Goal: Task Accomplishment & Management: Use online tool/utility

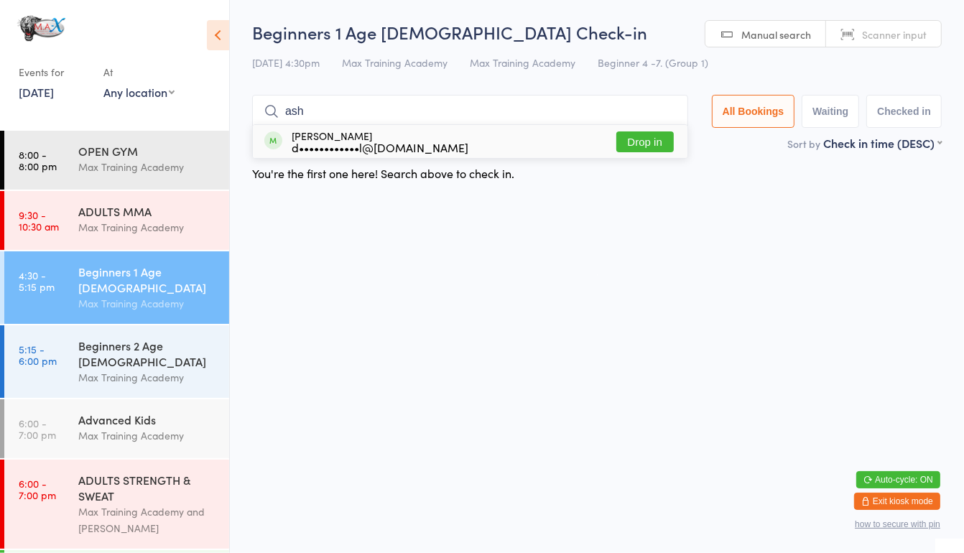
scroll to position [106, 0]
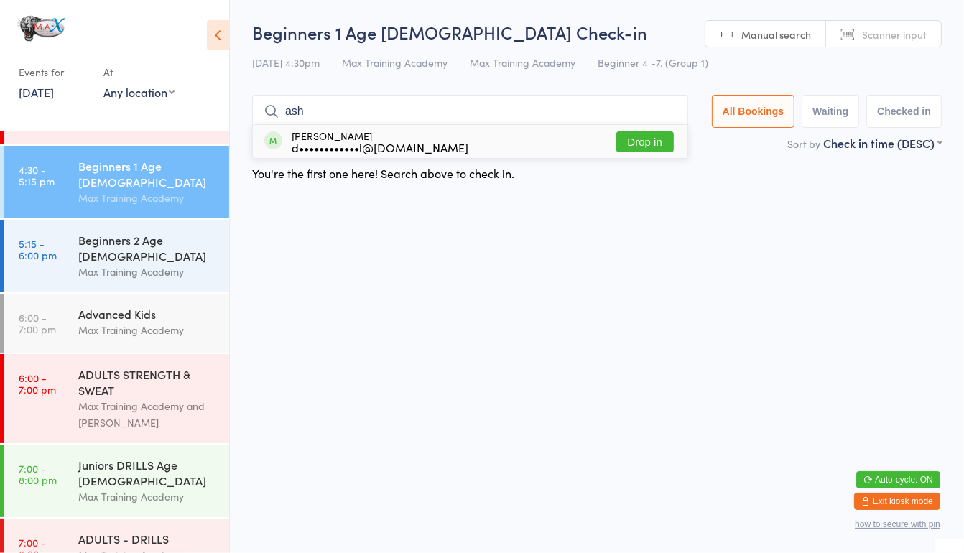
type input "ash"
click at [630, 137] on button "Drop in" at bounding box center [645, 142] width 57 height 21
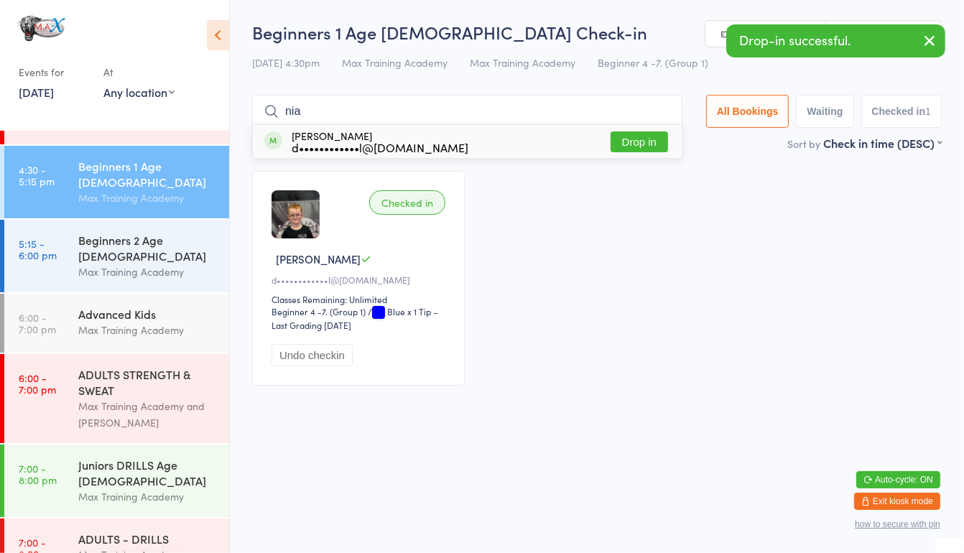
type input "nia"
click at [630, 137] on button "Drop in" at bounding box center [639, 142] width 57 height 21
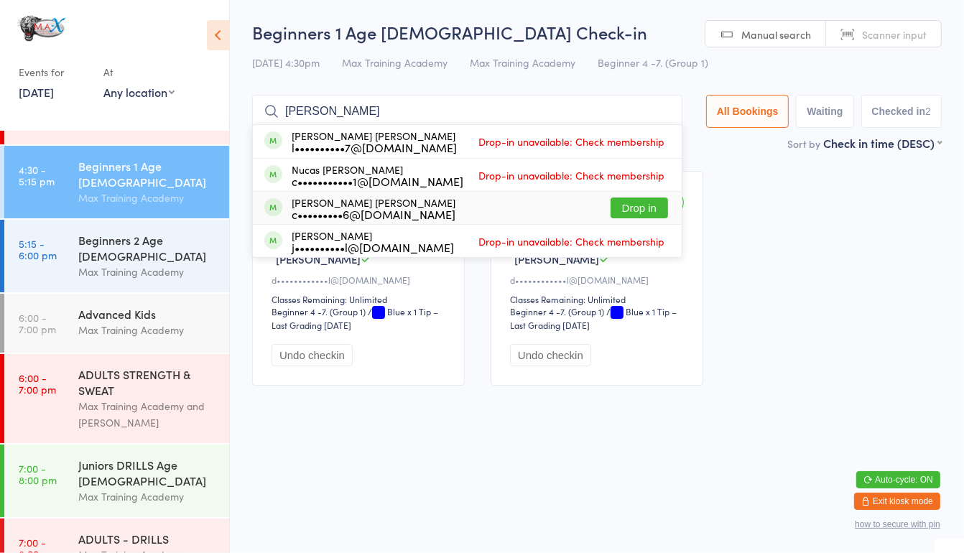
type input "lucaS"
click at [645, 216] on button "Drop in" at bounding box center [639, 208] width 57 height 21
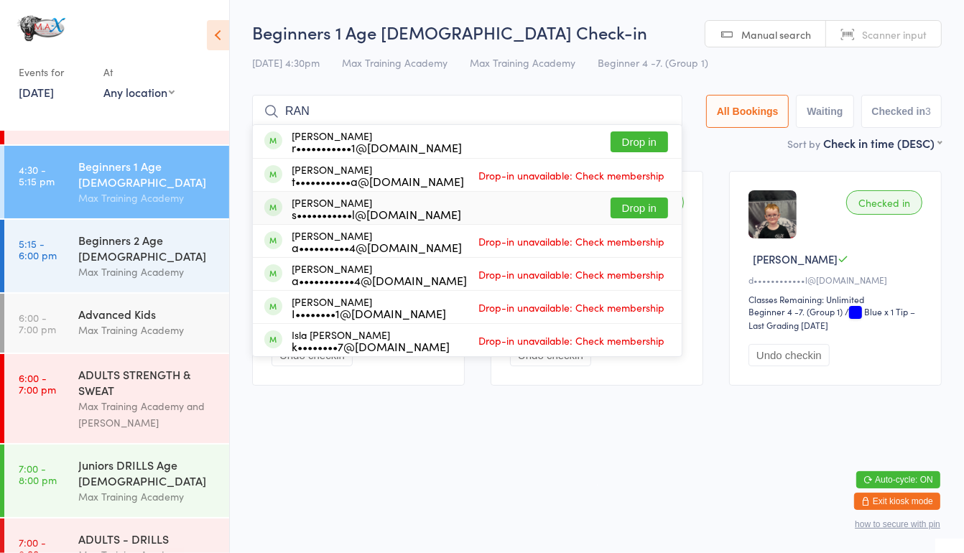
type input "RAN"
click at [637, 229] on div "Abdul Rahman Bark a••••••••••4@outlook.com Drop-in unavailable: Check membership" at bounding box center [467, 241] width 429 height 32
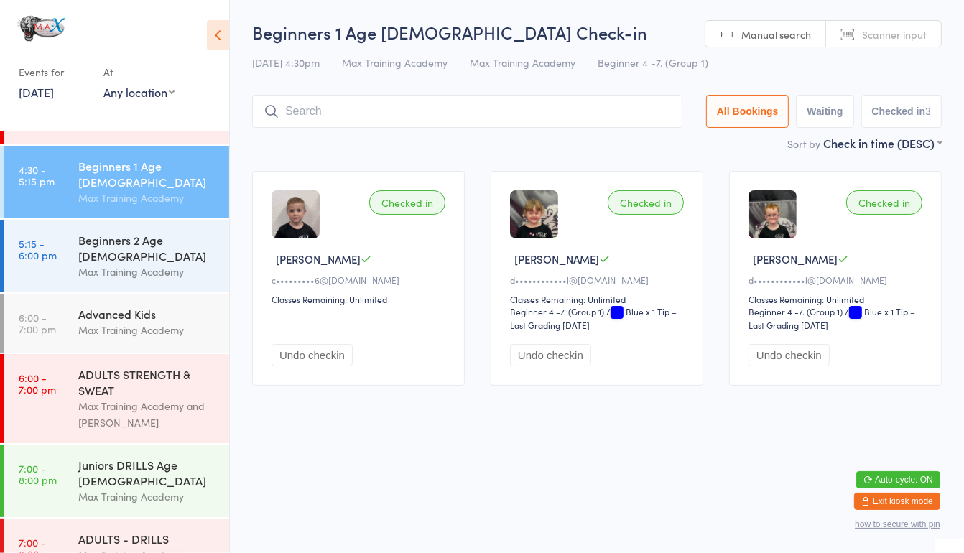
click at [643, 208] on div "Checked in" at bounding box center [646, 202] width 76 height 24
click at [431, 106] on input "search" at bounding box center [467, 111] width 430 height 33
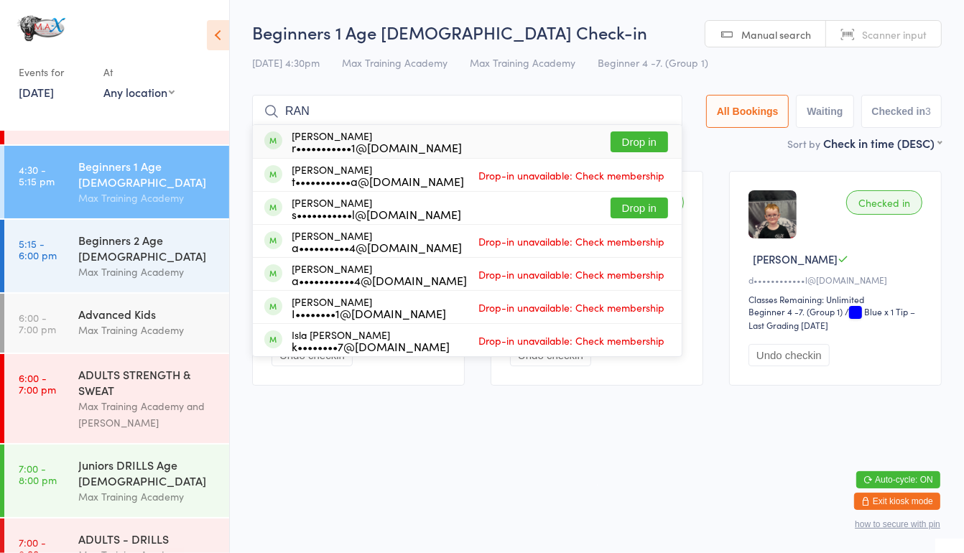
type input "RAN"
click at [635, 209] on button "Drop in" at bounding box center [639, 208] width 57 height 21
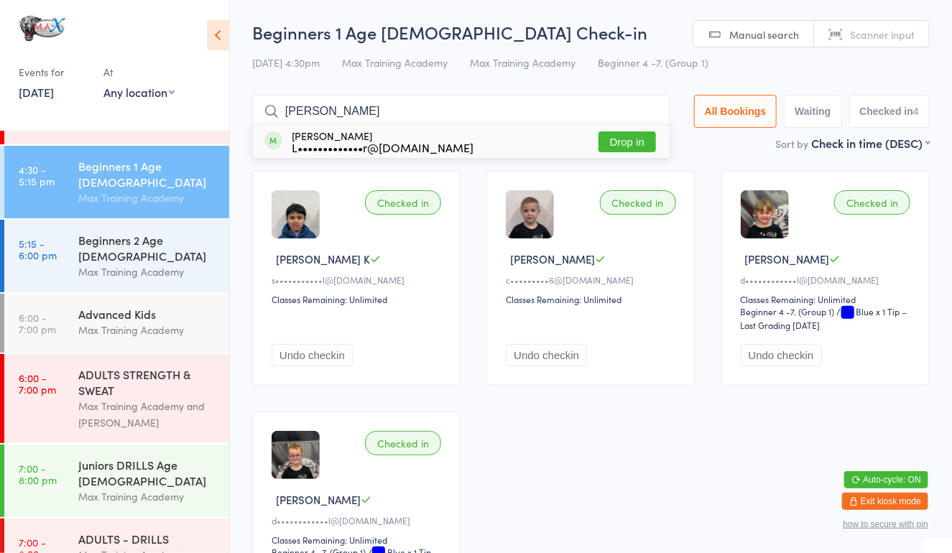
type input "BOB"
click at [628, 141] on button "Drop in" at bounding box center [627, 142] width 57 height 21
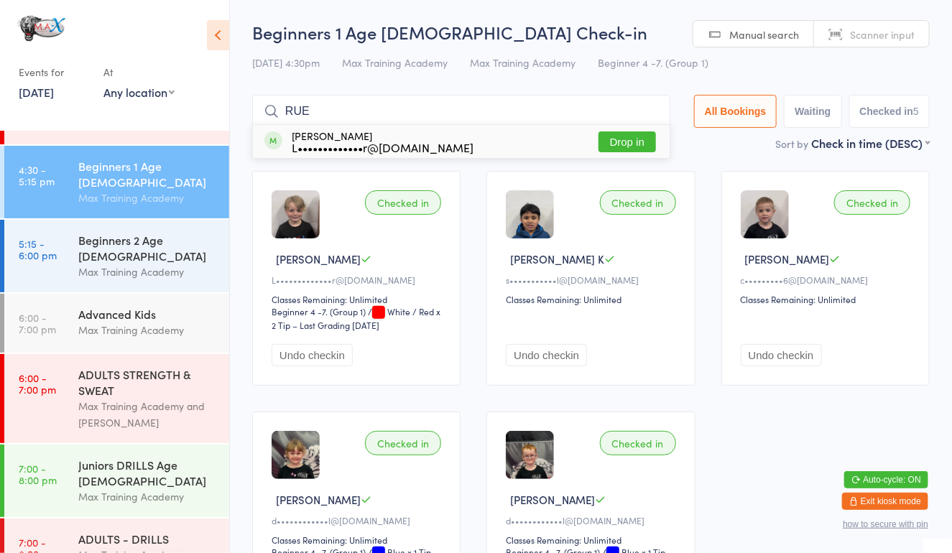
type input "RUE"
click at [606, 136] on button "Drop in" at bounding box center [627, 142] width 57 height 21
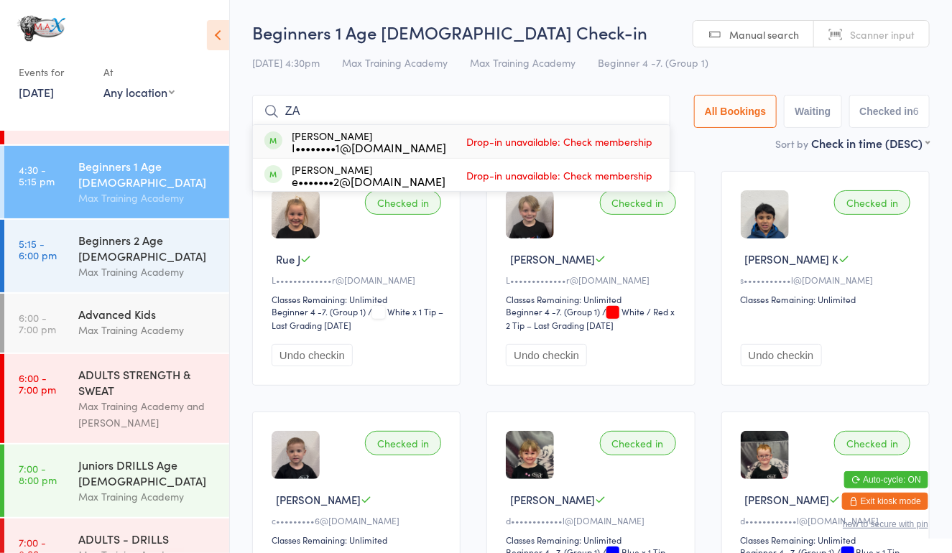
type input "Z"
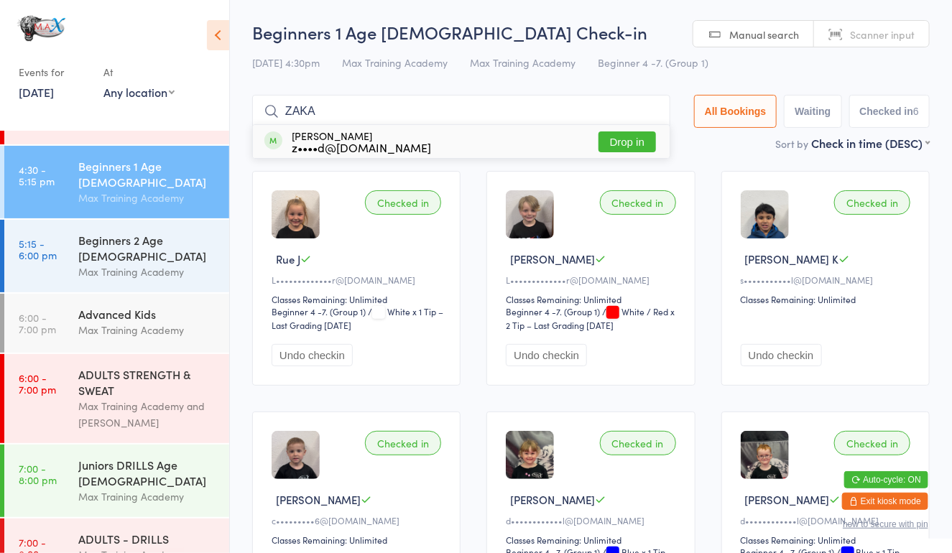
type input "ZAKA"
click at [610, 150] on button "Drop in" at bounding box center [627, 142] width 57 height 21
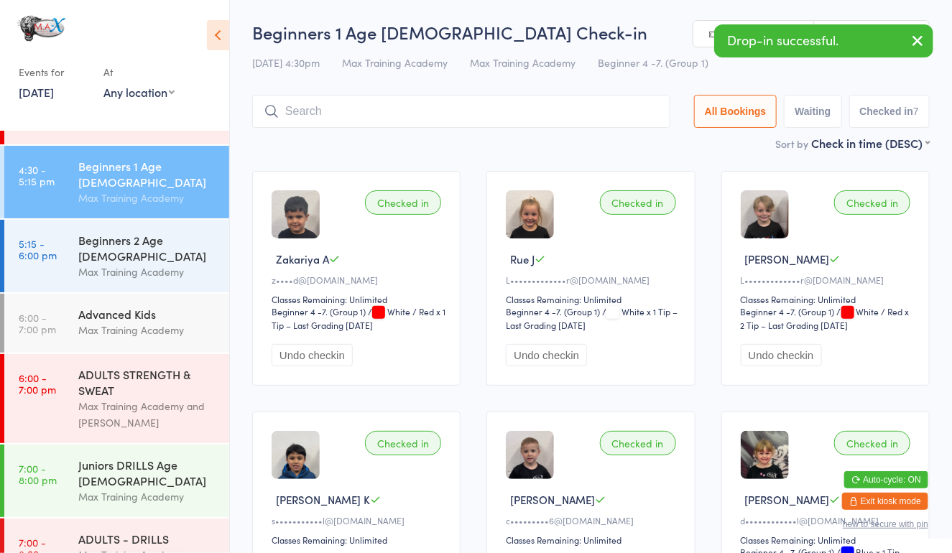
click at [553, 123] on input "search" at bounding box center [461, 111] width 418 height 33
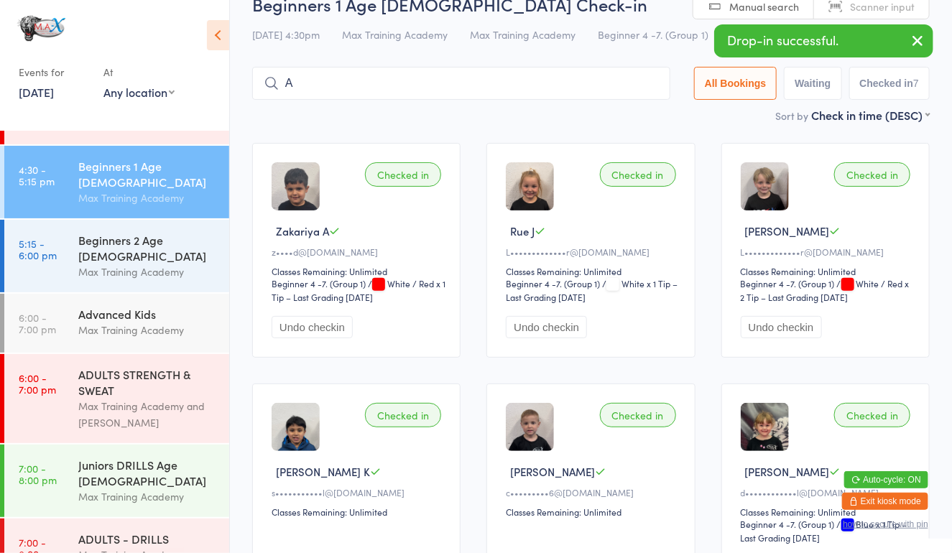
scroll to position [75, 0]
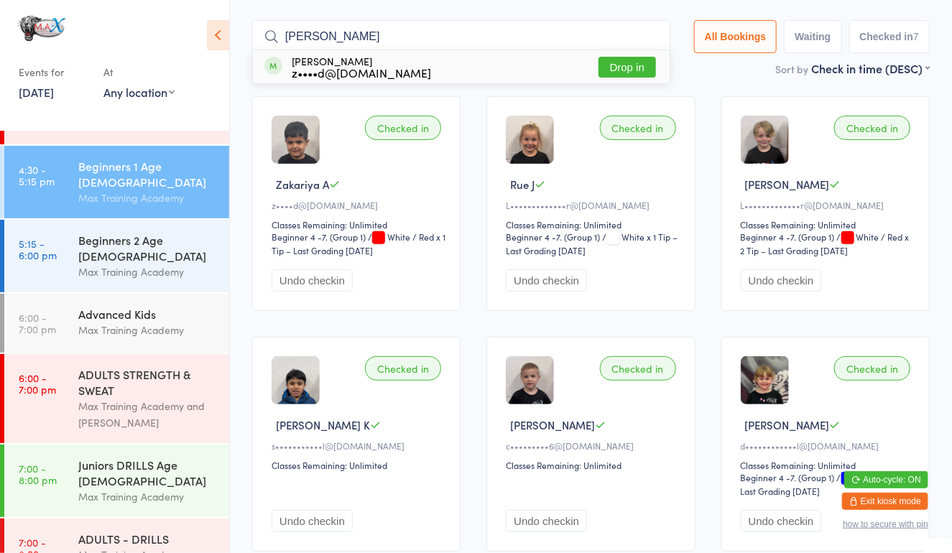
type input "AMELIA"
click at [607, 72] on button "Drop in" at bounding box center [627, 67] width 57 height 21
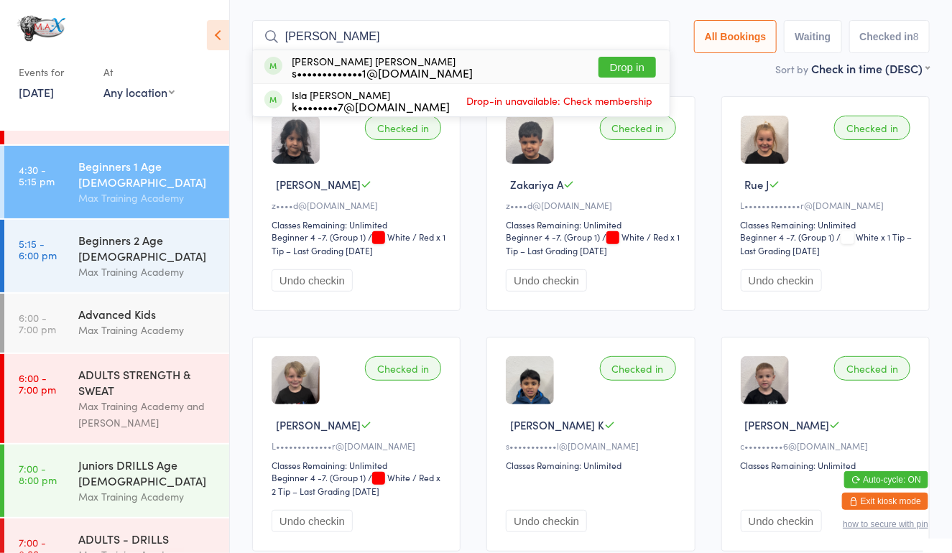
type input "LOGAn"
click at [607, 72] on button "Drop in" at bounding box center [627, 67] width 57 height 21
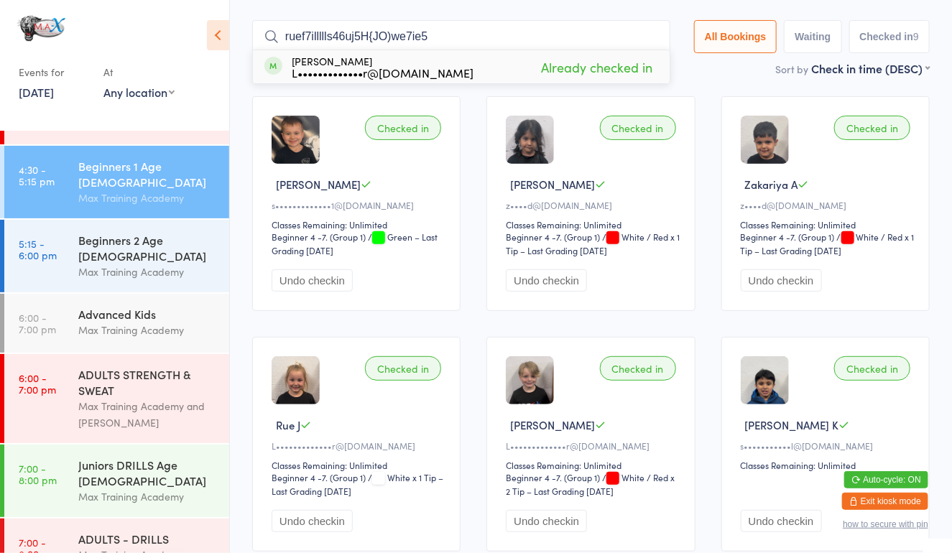
type input "ruef7illllls46uj5H{JO)we7ie5"
drag, startPoint x: 950, startPoint y: 155, endPoint x: 934, endPoint y: 129, distance: 30.3
click at [934, 129] on div "Checked in Logan David L s•••••••••••••1@outlook.com Classes Remaining: Unlimit…" at bounding box center [591, 444] width 704 height 723
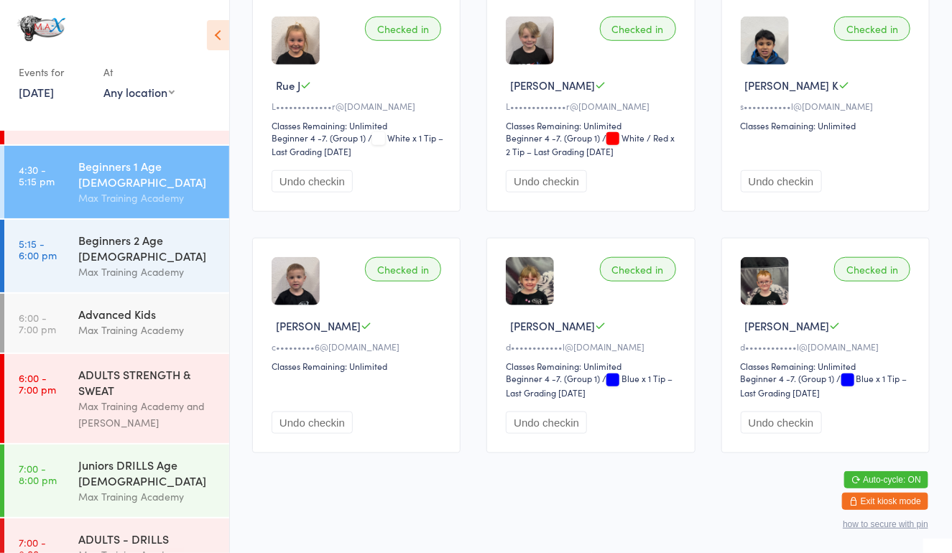
scroll to position [385, 0]
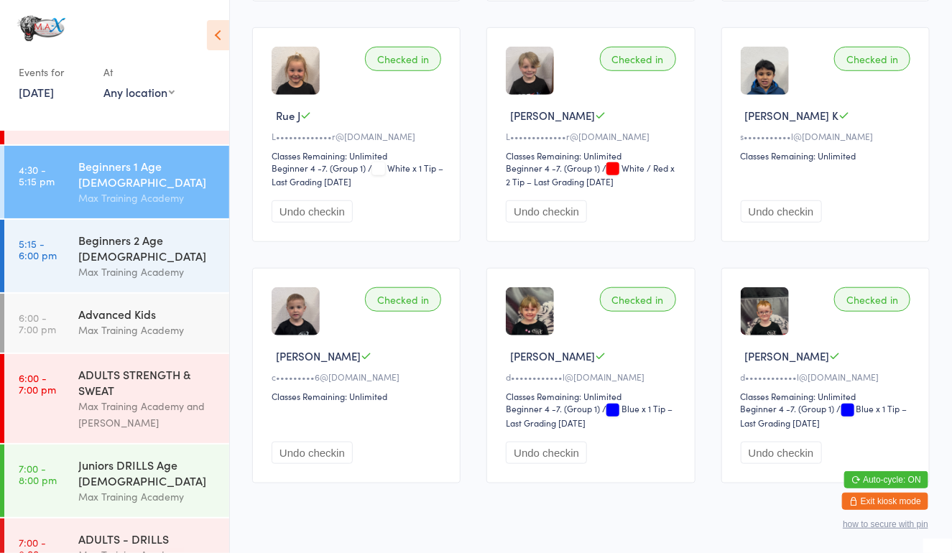
drag, startPoint x: 957, startPoint y: 5, endPoint x: 964, endPoint y: 79, distance: 74.4
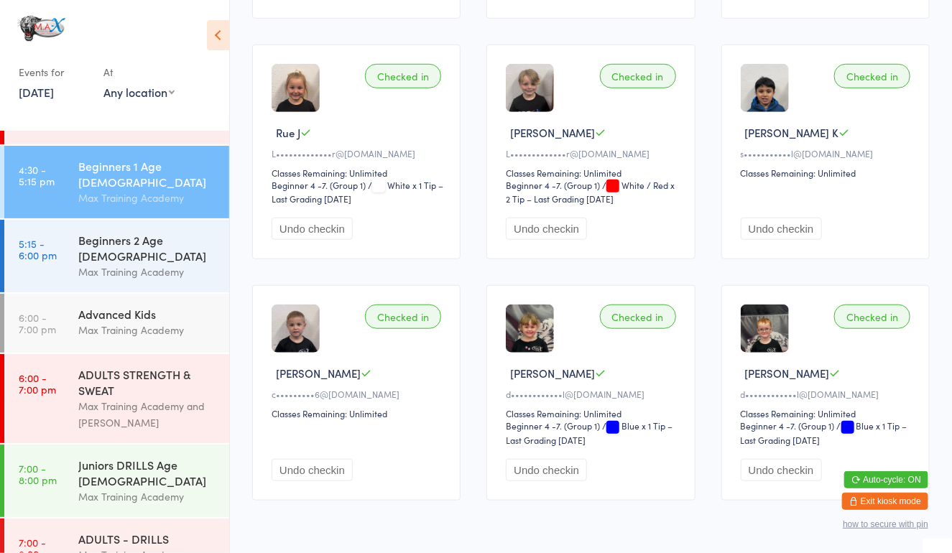
scroll to position [352, 0]
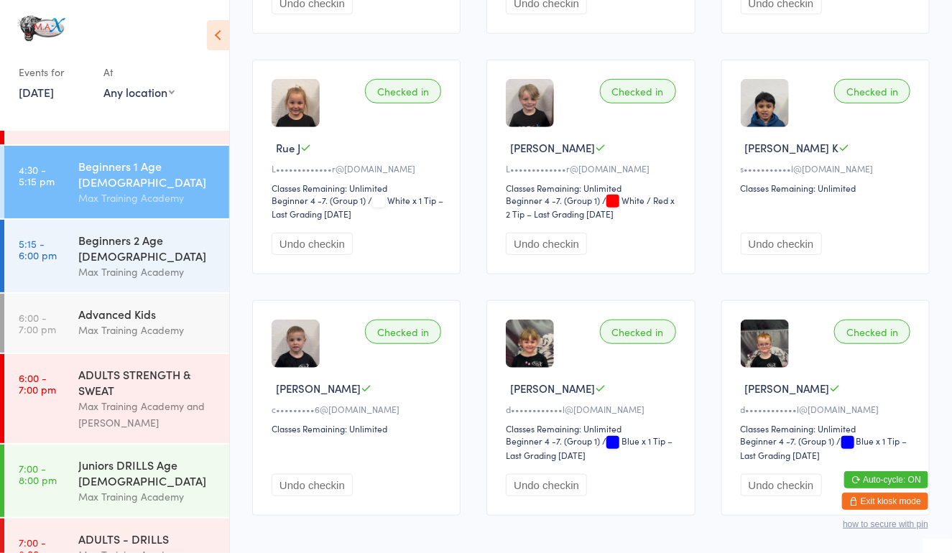
drag, startPoint x: 952, startPoint y: 5, endPoint x: 470, endPoint y: 371, distance: 605.3
click at [470, 371] on div "Checked in Logan David L s•••••••••••••1@outlook.com Classes Remaining: Unlimit…" at bounding box center [591, 167] width 704 height 723
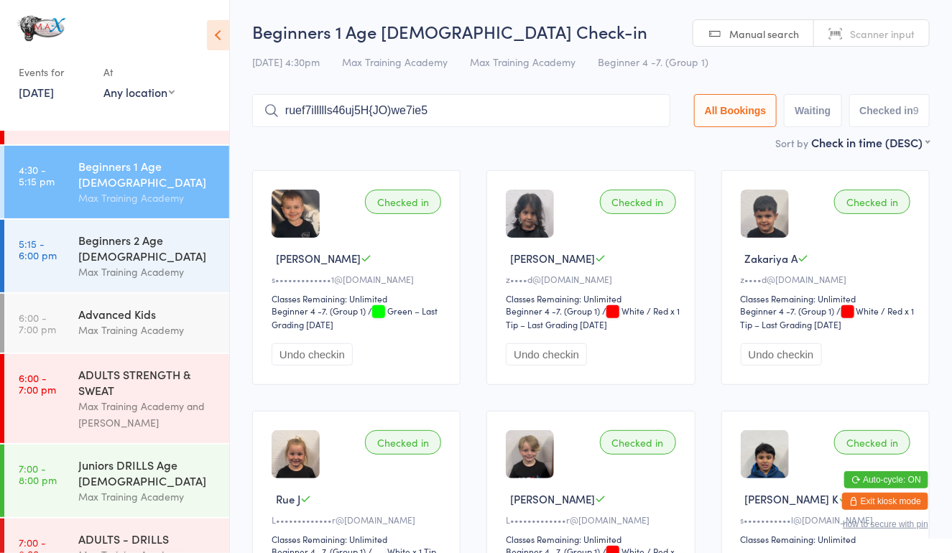
scroll to position [0, 0]
click at [646, 114] on input "ruef7illllls46uj5H{JO)we7ie5" at bounding box center [461, 111] width 418 height 33
click at [646, 114] on input "search" at bounding box center [461, 111] width 418 height 33
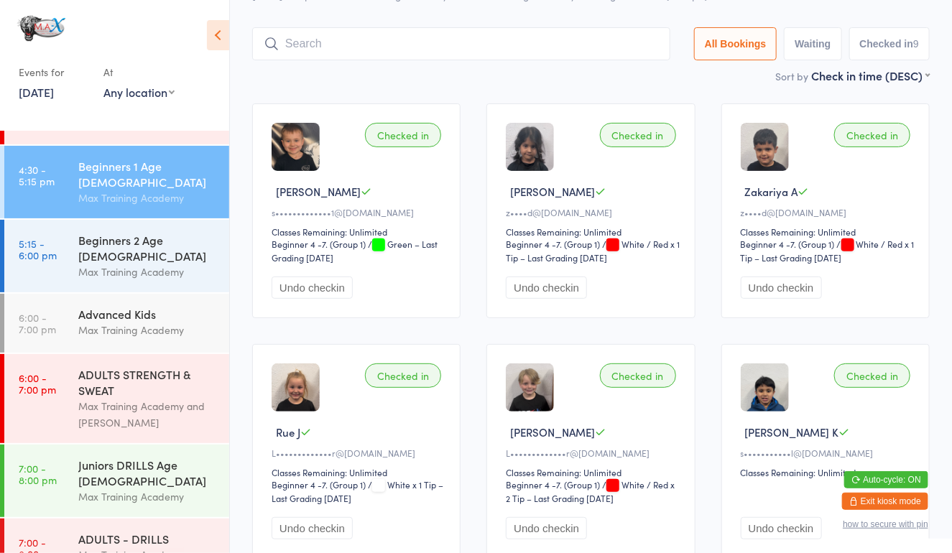
scroll to position [95, 0]
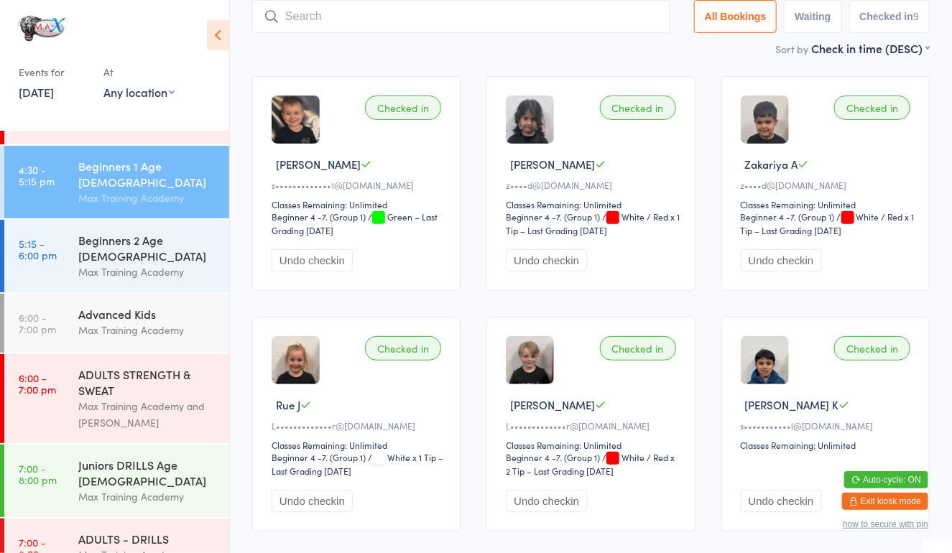
click at [325, 17] on input "search" at bounding box center [461, 16] width 418 height 33
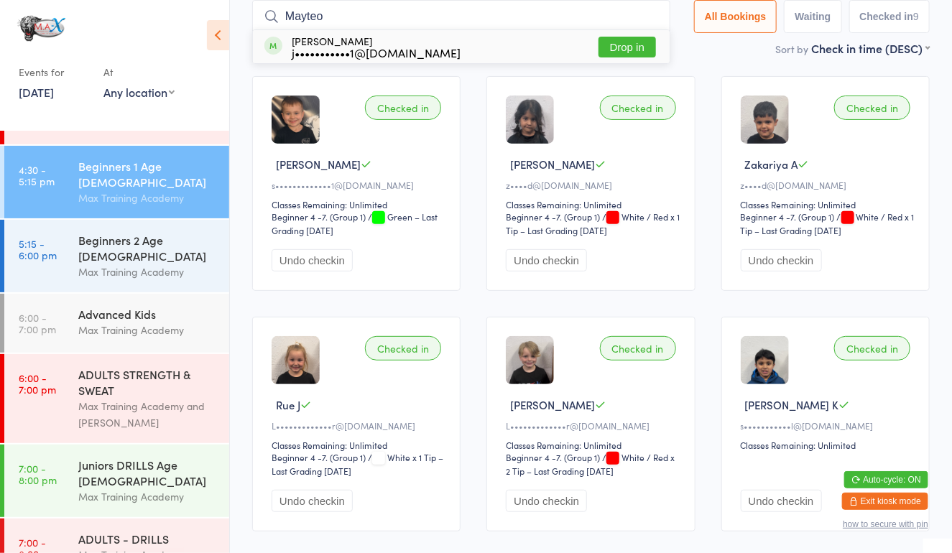
click at [650, 9] on input "Mayteo" at bounding box center [461, 16] width 418 height 33
type input "Mayteo"
click at [611, 51] on button "Drop in" at bounding box center [627, 47] width 57 height 21
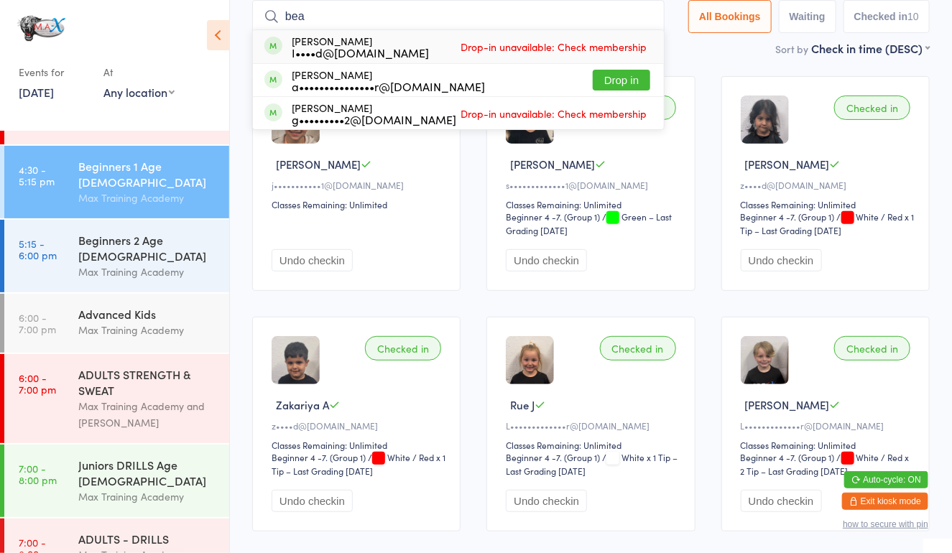
type input "bea"
click at [614, 81] on button "Drop in" at bounding box center [621, 80] width 57 height 21
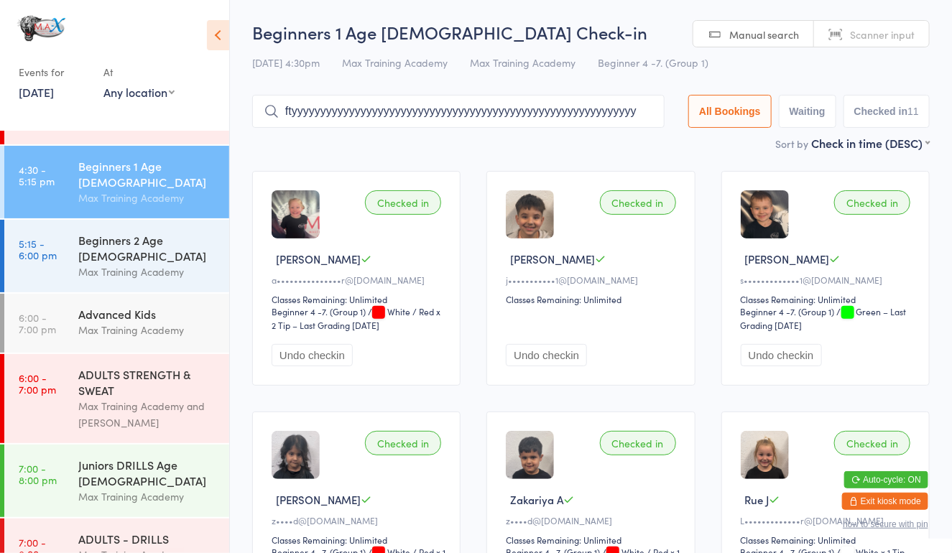
scroll to position [0, 0]
type input "f"
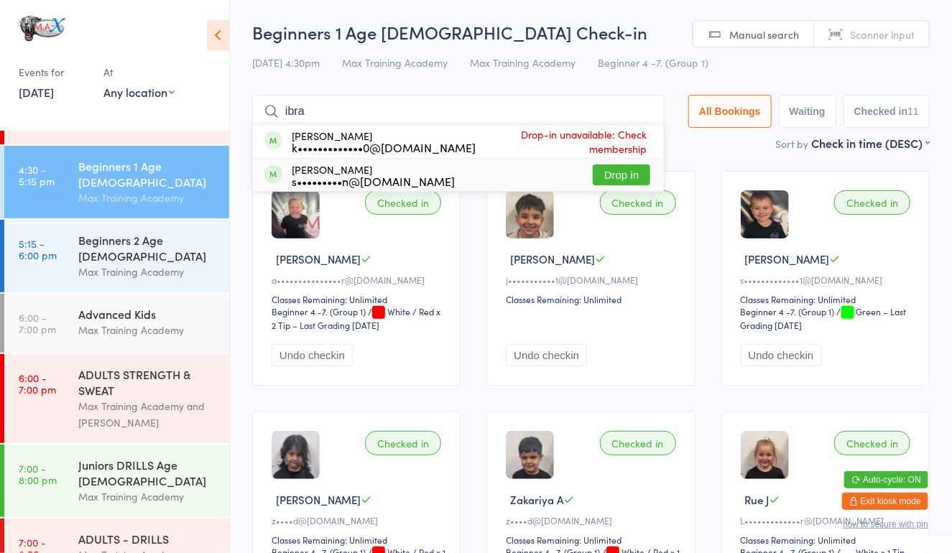
type input "ibra"
click at [607, 167] on button "Drop in" at bounding box center [621, 175] width 57 height 21
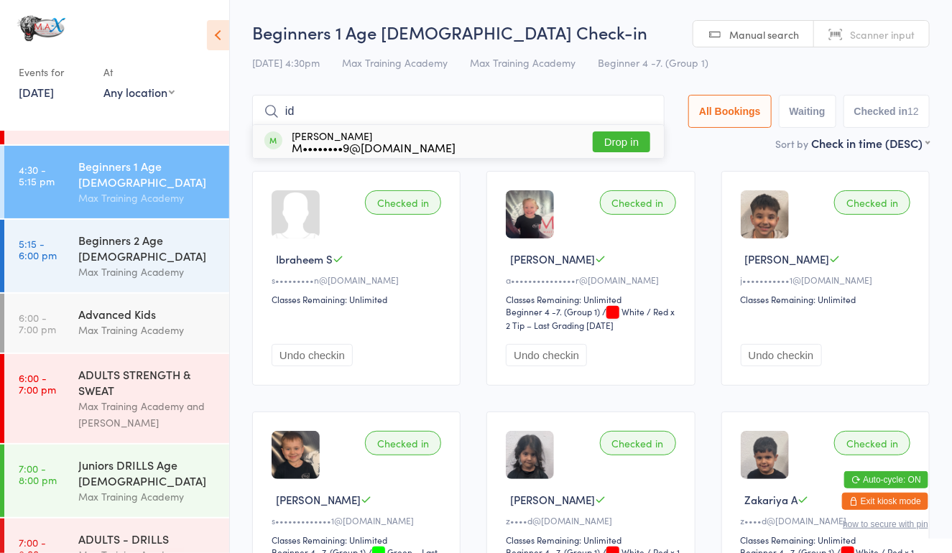
type input "id"
click at [614, 135] on button "Drop in" at bounding box center [621, 142] width 57 height 21
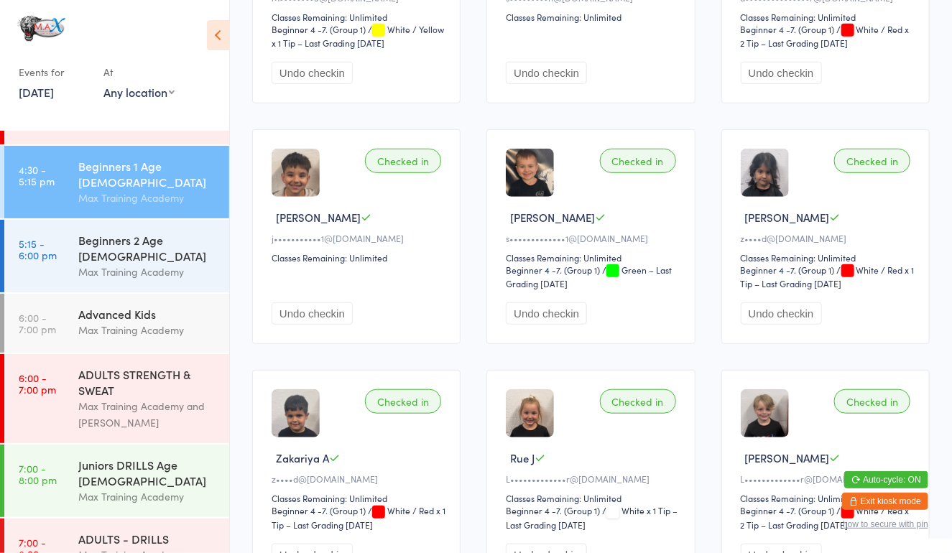
scroll to position [105, 0]
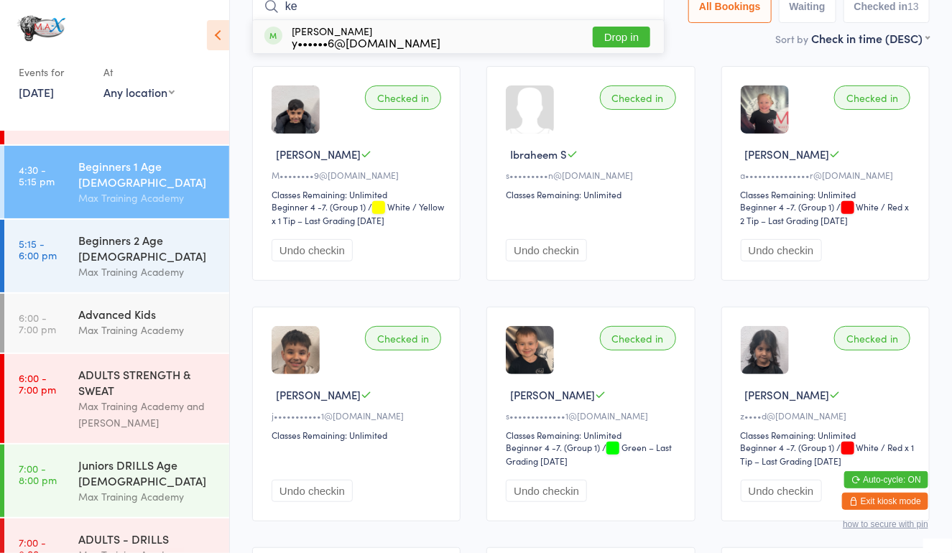
type input "ke"
click at [631, 35] on button "Drop in" at bounding box center [621, 37] width 57 height 21
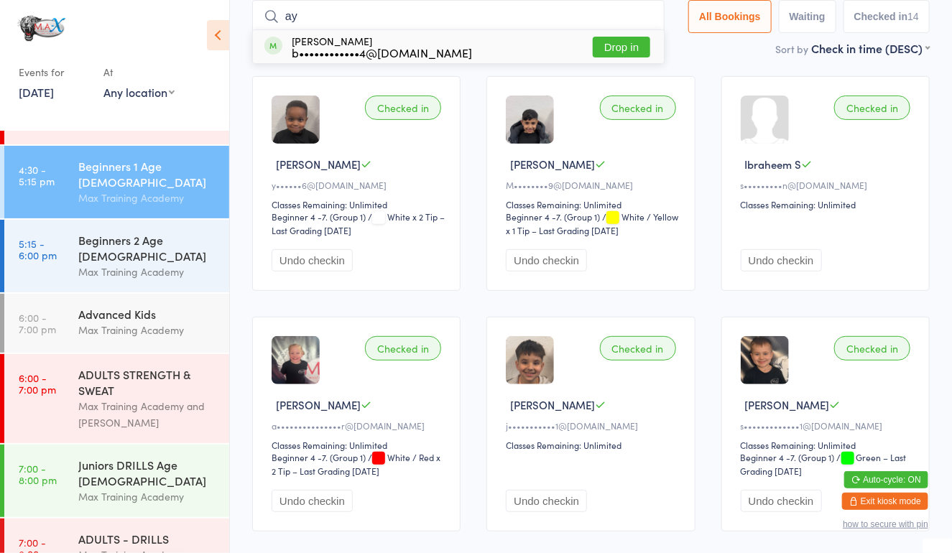
type input "ay"
click at [612, 46] on button "Drop in" at bounding box center [621, 47] width 57 height 21
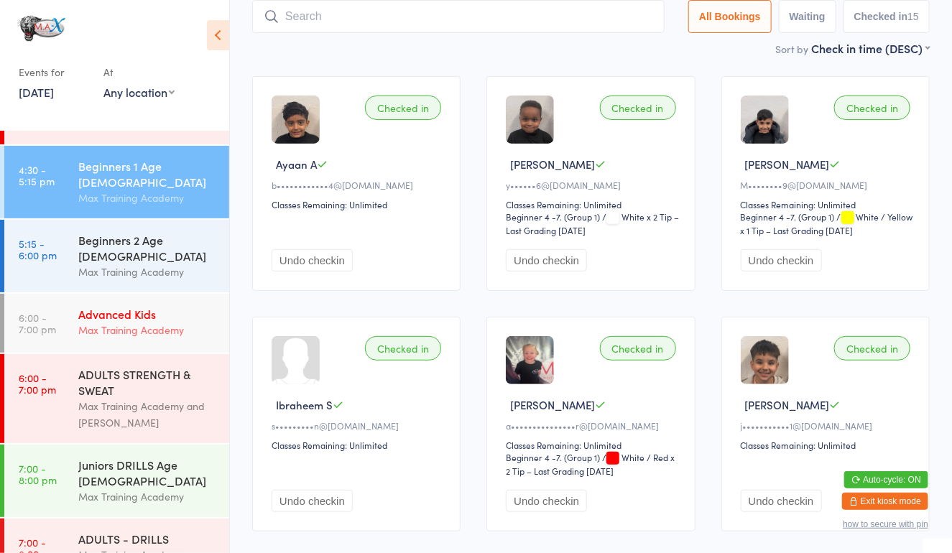
click at [57, 294] on link "6:00 - 7:00 pm Advanced Kids Max Training Academy" at bounding box center [116, 323] width 225 height 59
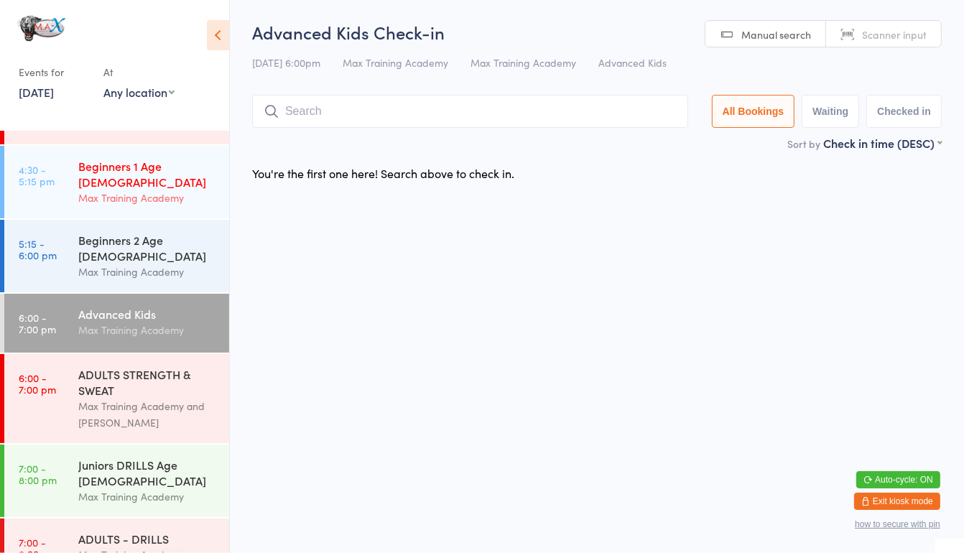
click at [93, 190] on div "Max Training Academy" at bounding box center [147, 198] width 139 height 17
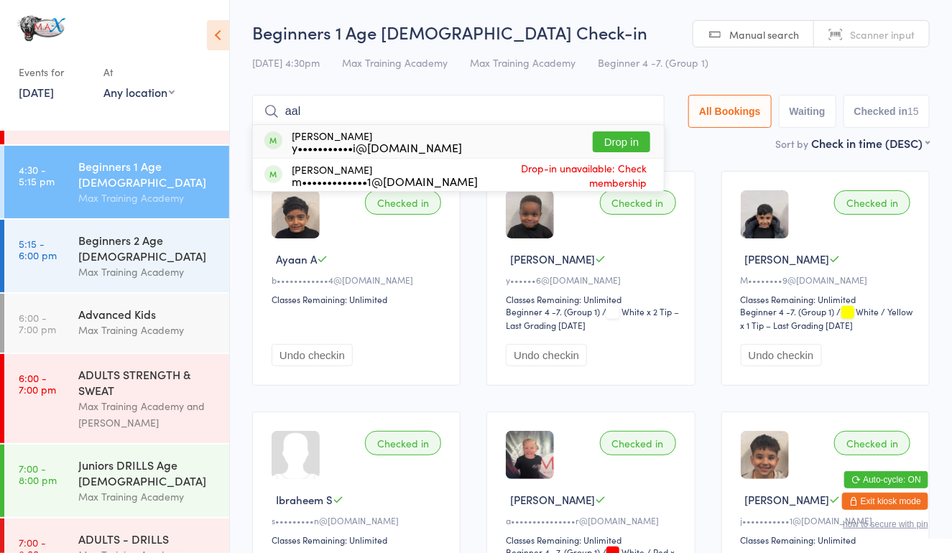
type input "aal"
click at [622, 144] on button "Drop in" at bounding box center [621, 142] width 57 height 21
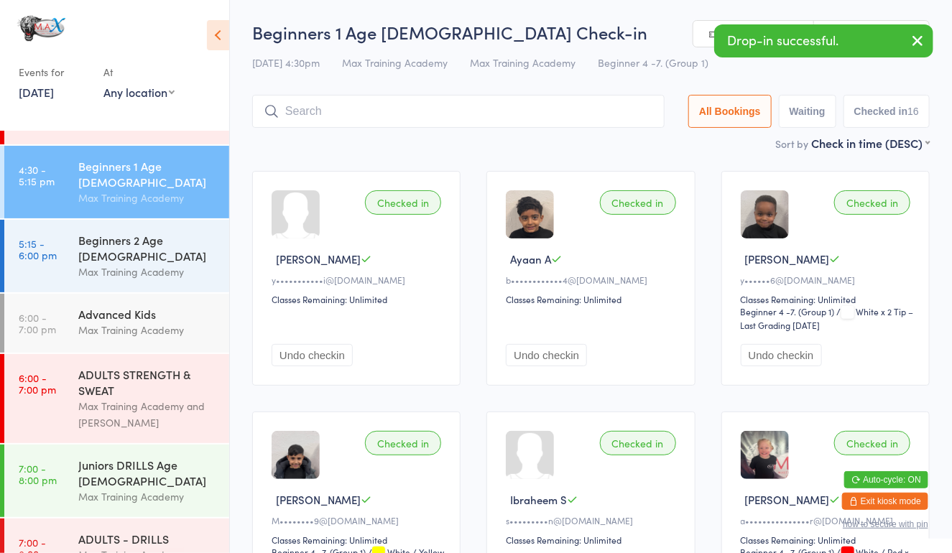
drag, startPoint x: 620, startPoint y: 144, endPoint x: 560, endPoint y: 139, distance: 60.5
click at [560, 139] on div "Sort by Check in time (DESC) First name (ASC) First name (DESC) Last name (ASC)…" at bounding box center [591, 143] width 678 height 16
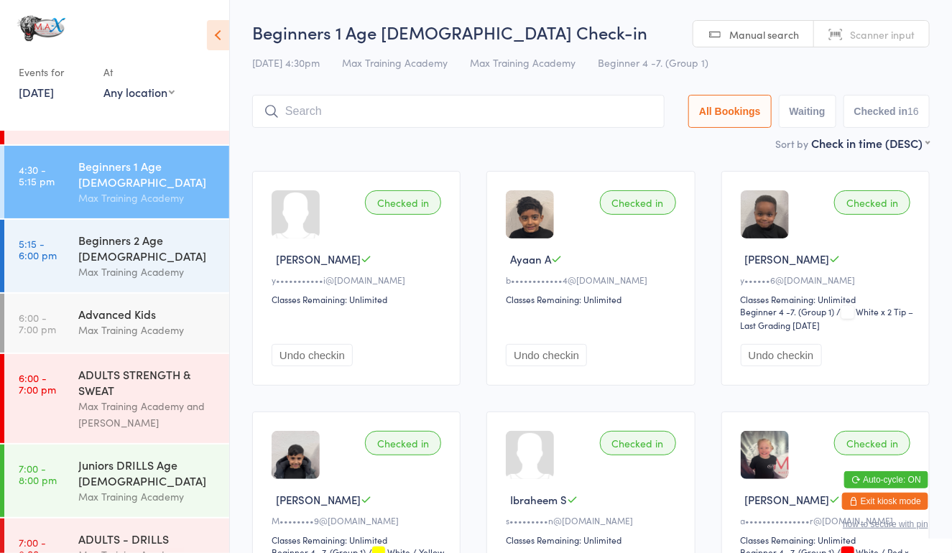
click at [356, 136] on div "Sort by Check in time (DESC) First name (ASC) First name (DESC) Last name (ASC)…" at bounding box center [591, 143] width 678 height 16
click at [360, 105] on input "search" at bounding box center [458, 111] width 413 height 33
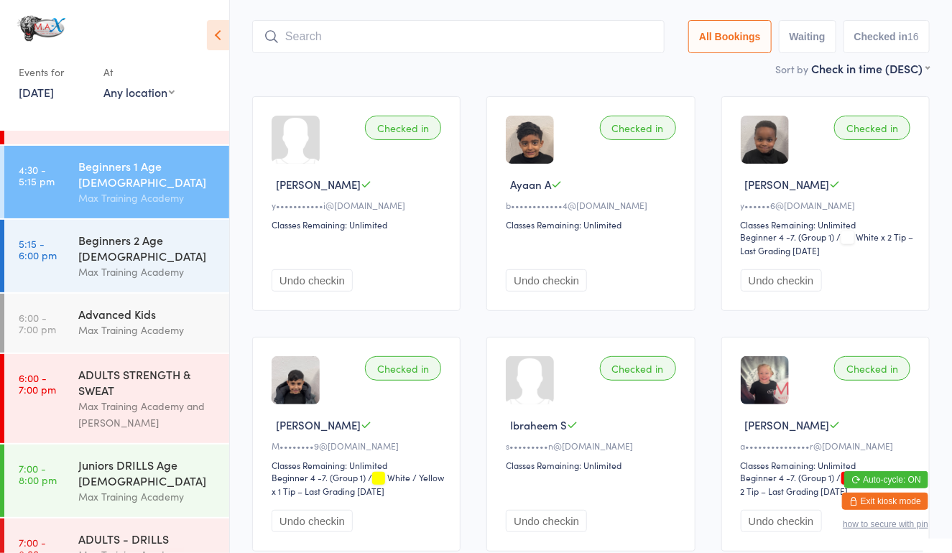
scroll to position [95, 0]
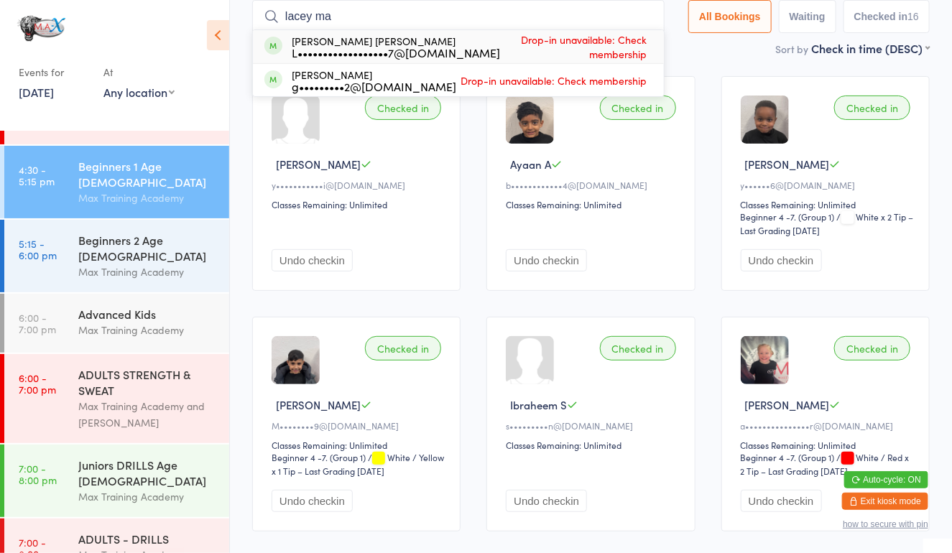
type input "lacey mae"
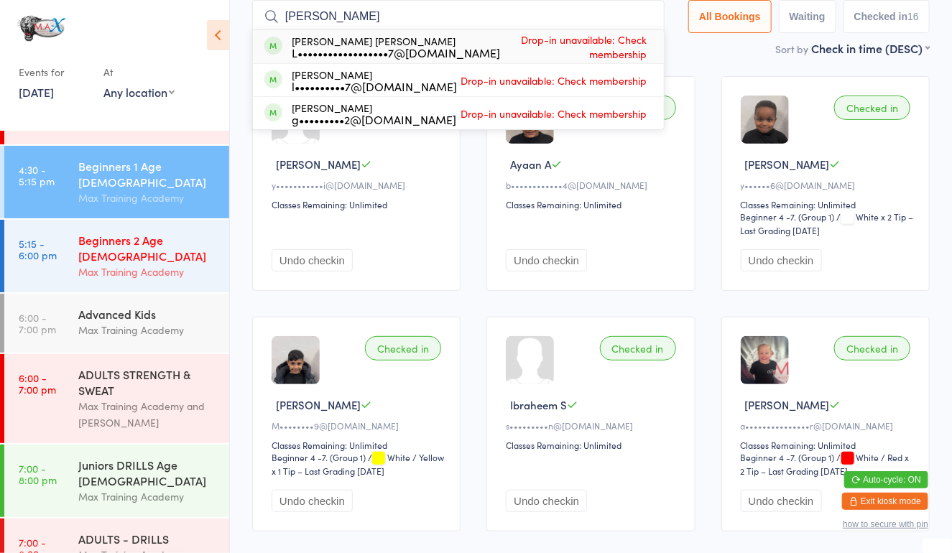
click at [49, 254] on link "5:15 - 6:00 pm Beginners 2 Age [DEMOGRAPHIC_DATA] Max Training Academy" at bounding box center [116, 256] width 225 height 73
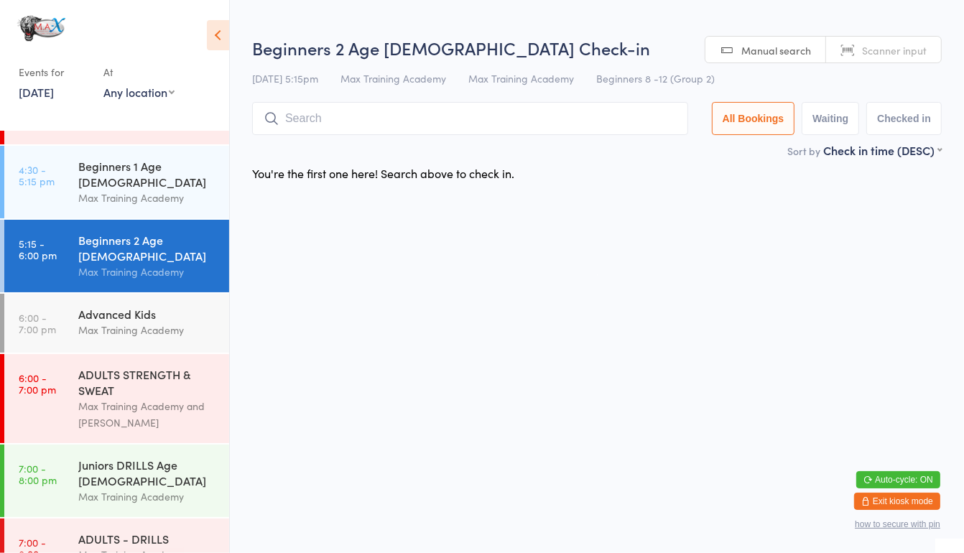
click at [330, 124] on input "search" at bounding box center [470, 118] width 436 height 33
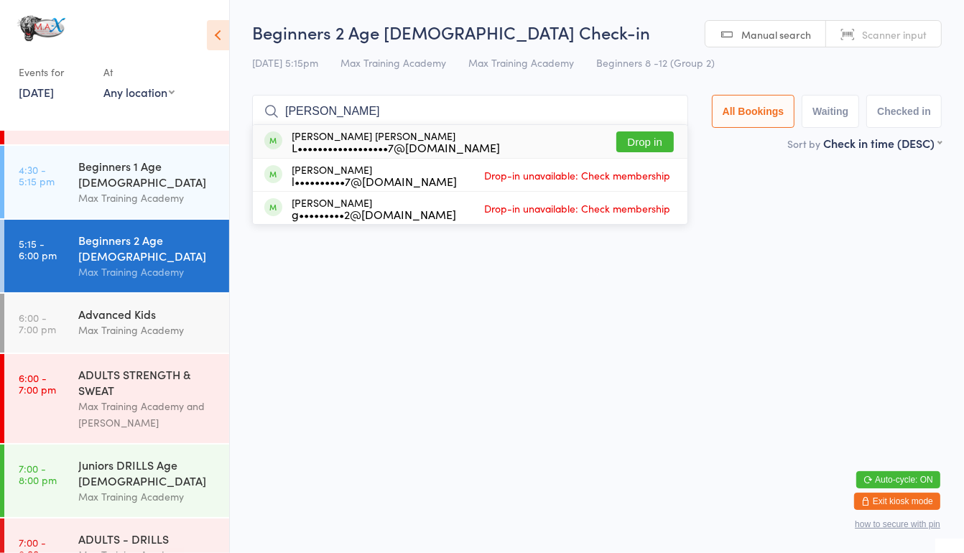
type input "lacey mae"
click at [634, 139] on button "Drop in" at bounding box center [645, 142] width 57 height 21
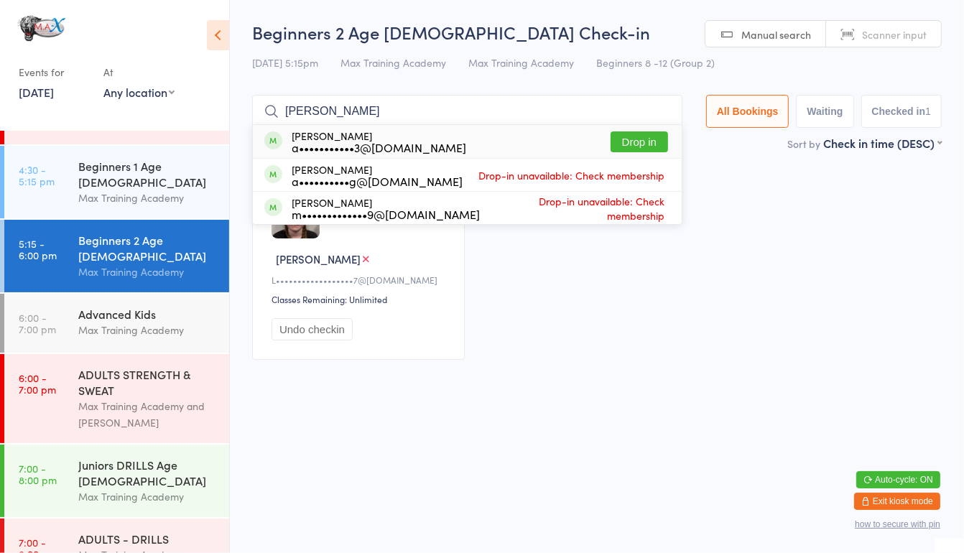
type input "layton"
click at [640, 134] on button "Drop in" at bounding box center [639, 142] width 57 height 21
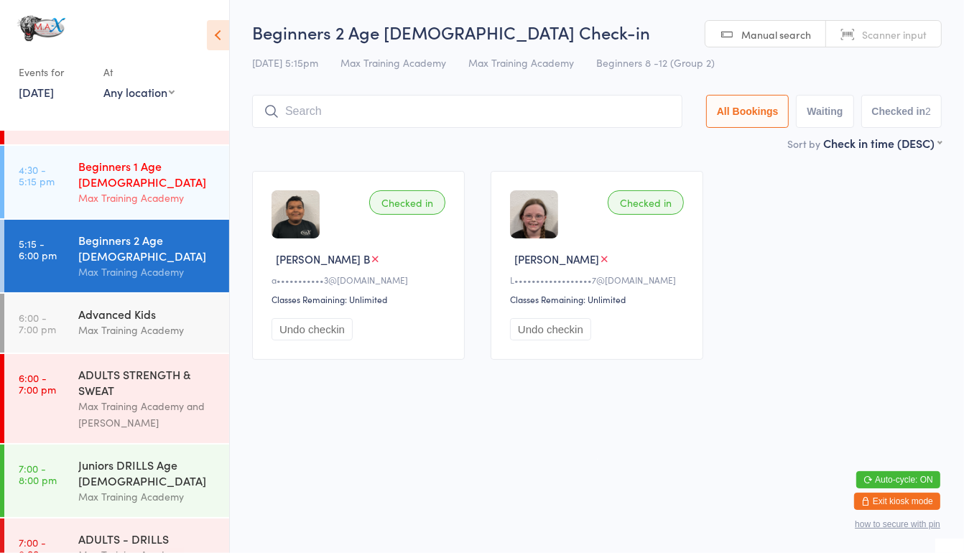
click at [86, 190] on div "Max Training Academy" at bounding box center [147, 198] width 139 height 17
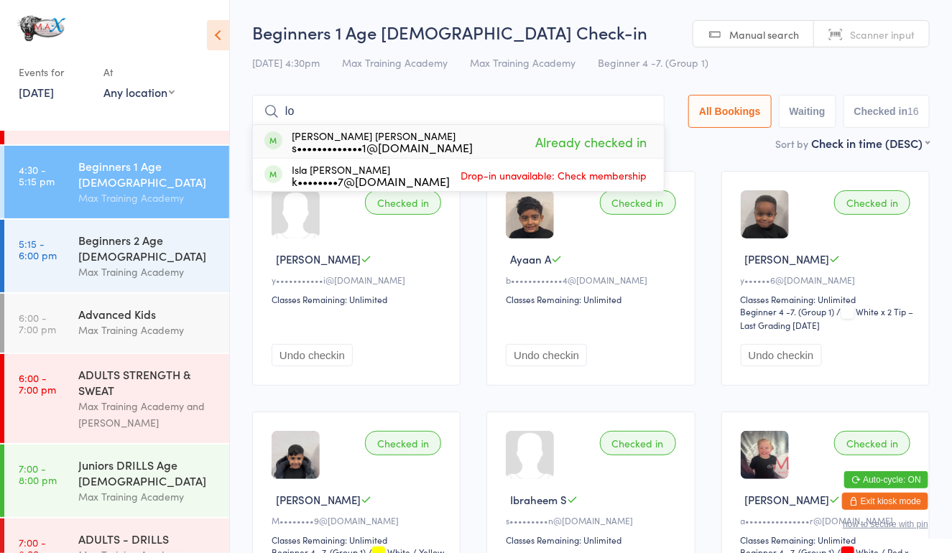
type input "l"
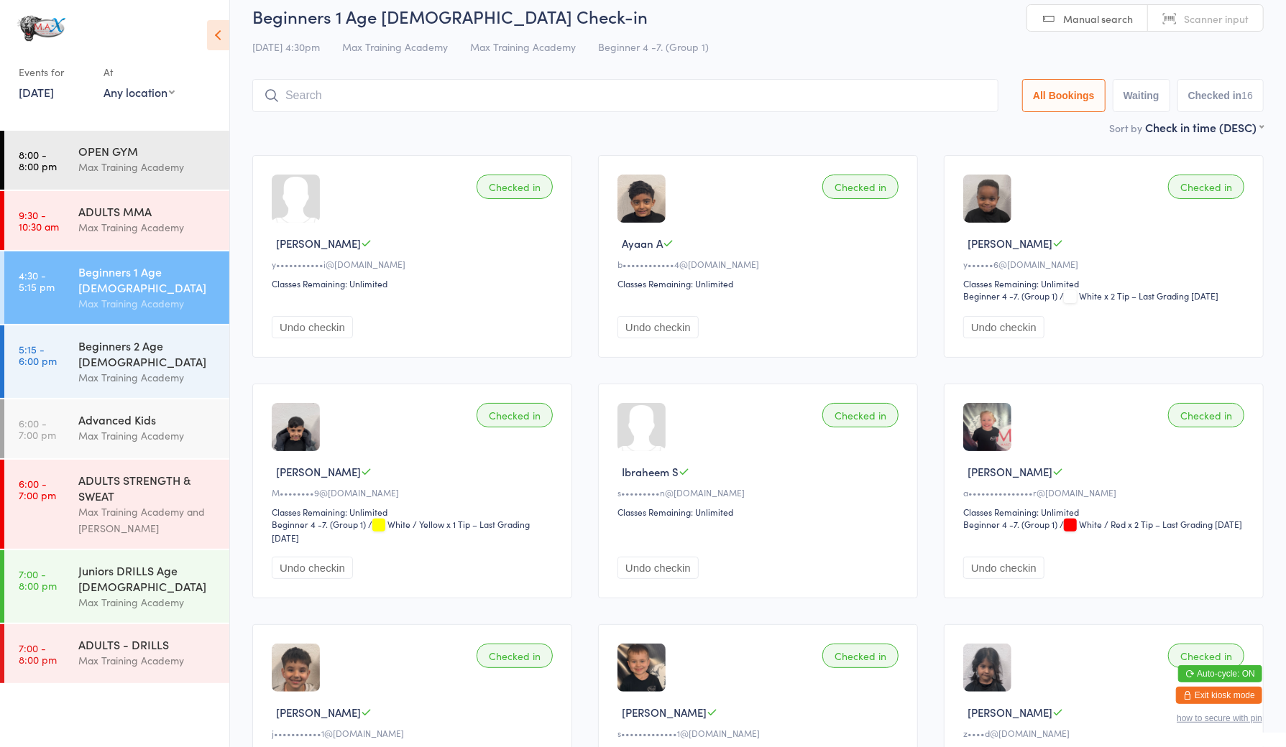
click at [316, 111] on input "search" at bounding box center [625, 95] width 746 height 33
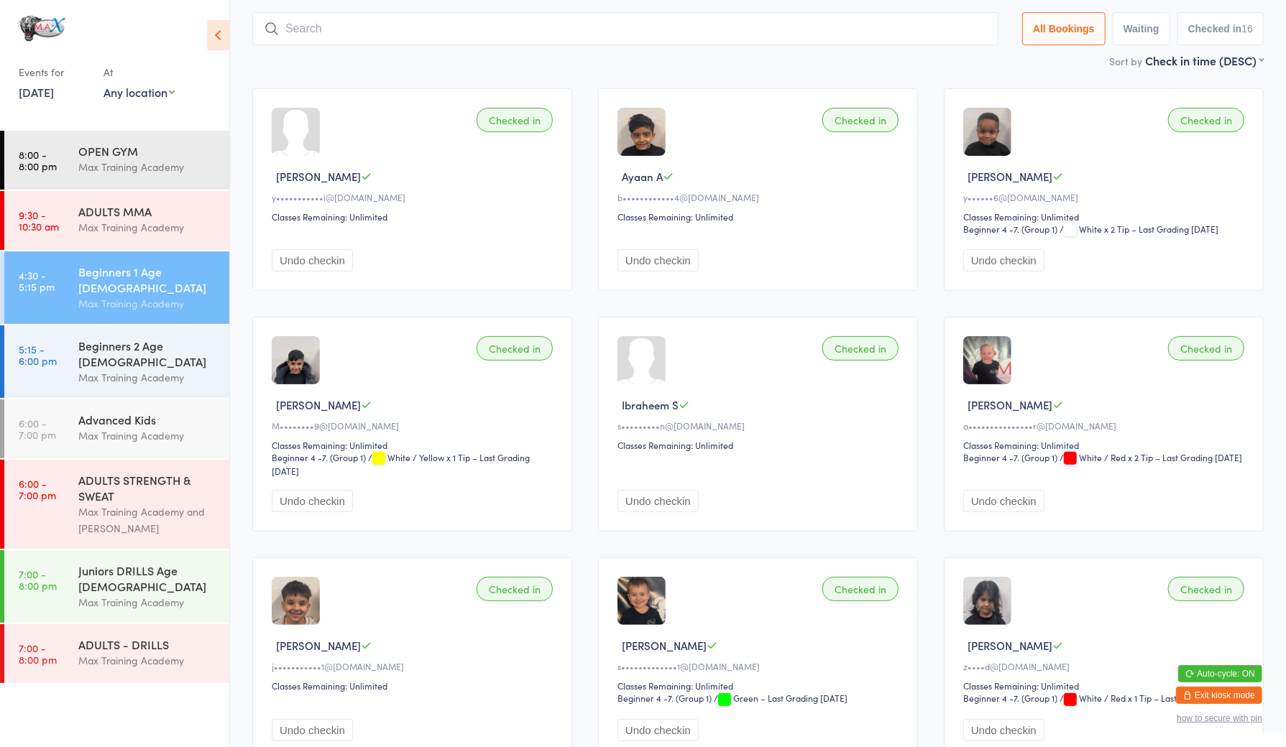
scroll to position [96, 0]
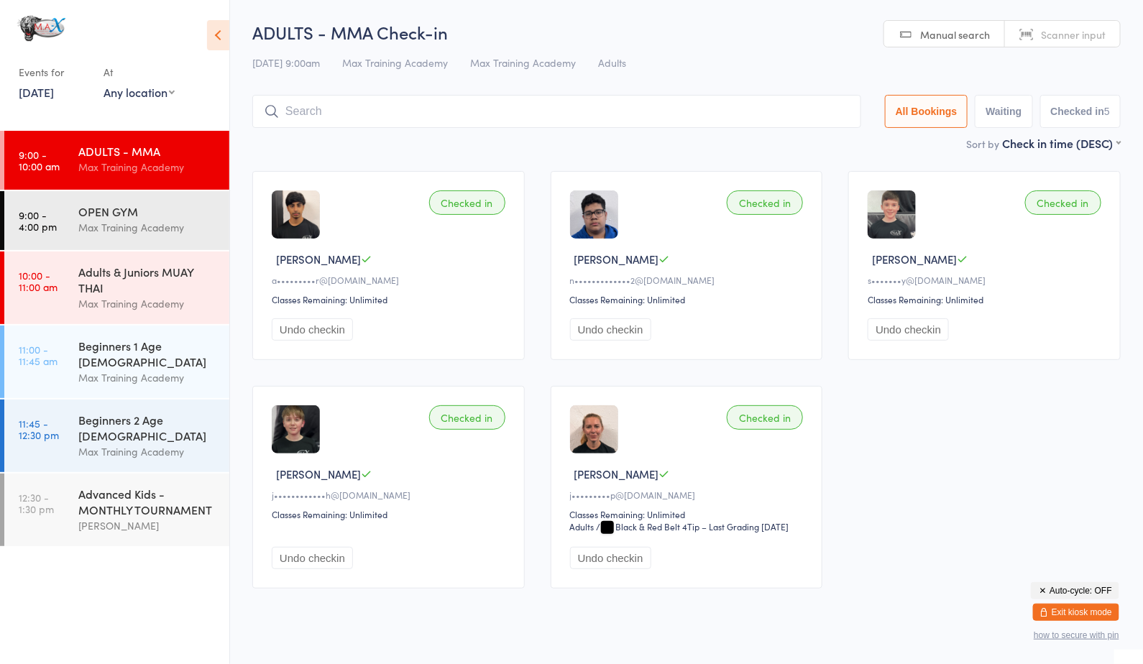
click at [343, 119] on input "search" at bounding box center [556, 111] width 609 height 33
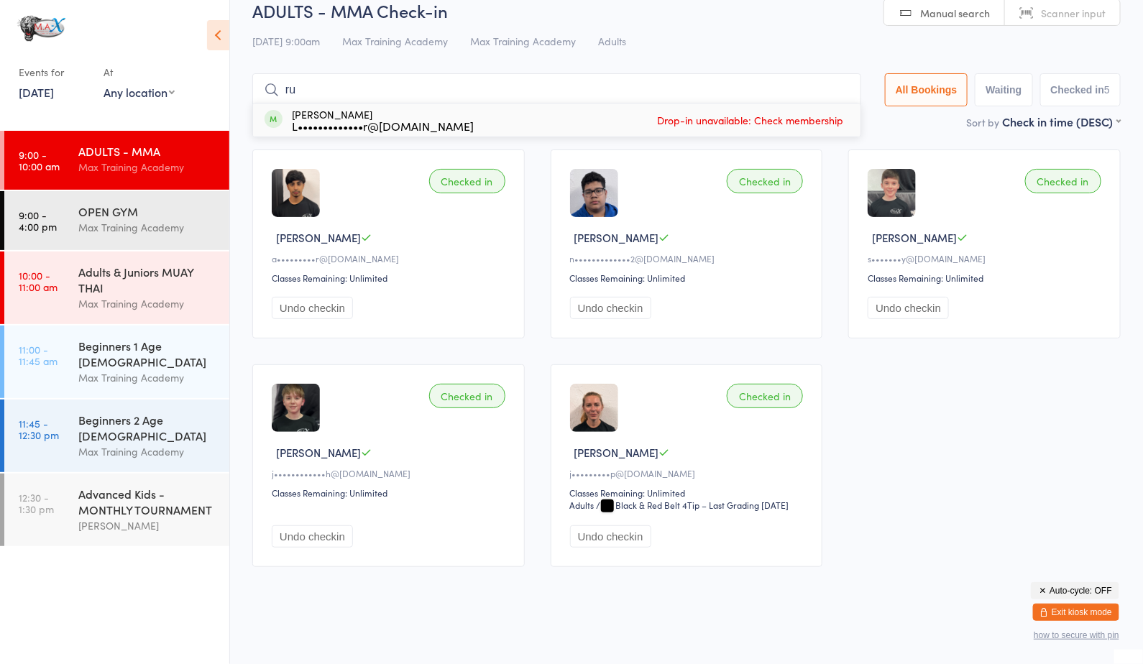
type input "r"
click at [343, 119] on div "Sort by Check in time (DESC) First name (ASC) First name (DESC) Last name (ASC)…" at bounding box center [686, 122] width 868 height 16
click at [29, 88] on link "27 Sep, 2025" at bounding box center [36, 92] width 35 height 16
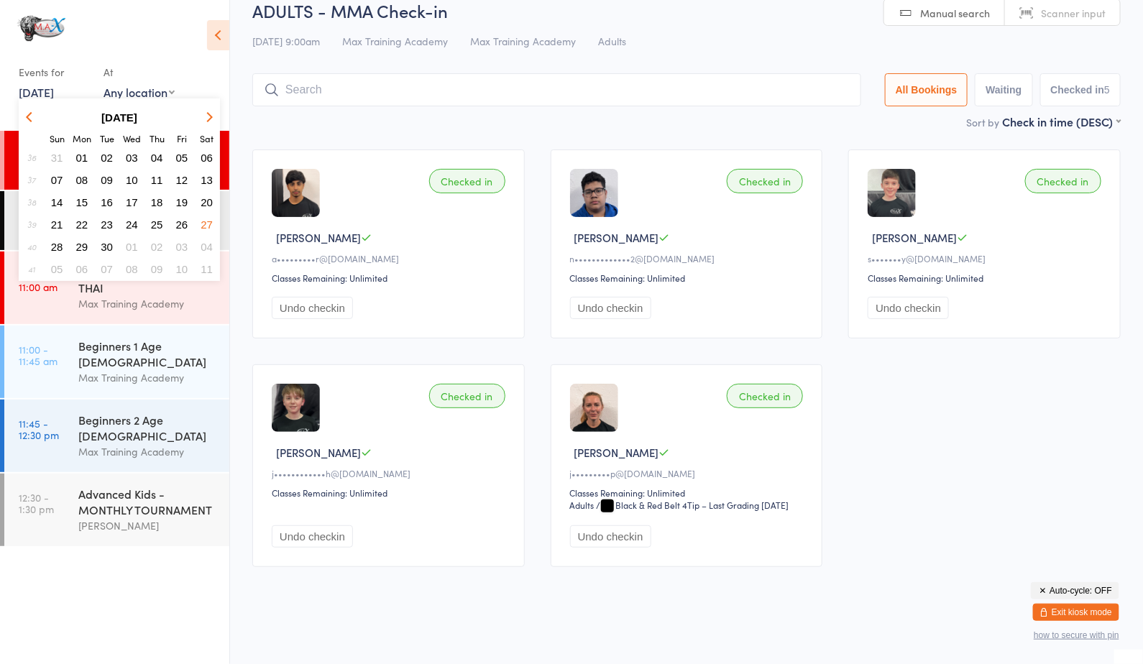
click at [211, 113] on button "button" at bounding box center [207, 117] width 22 height 19
click at [78, 202] on span "13" at bounding box center [82, 202] width 12 height 12
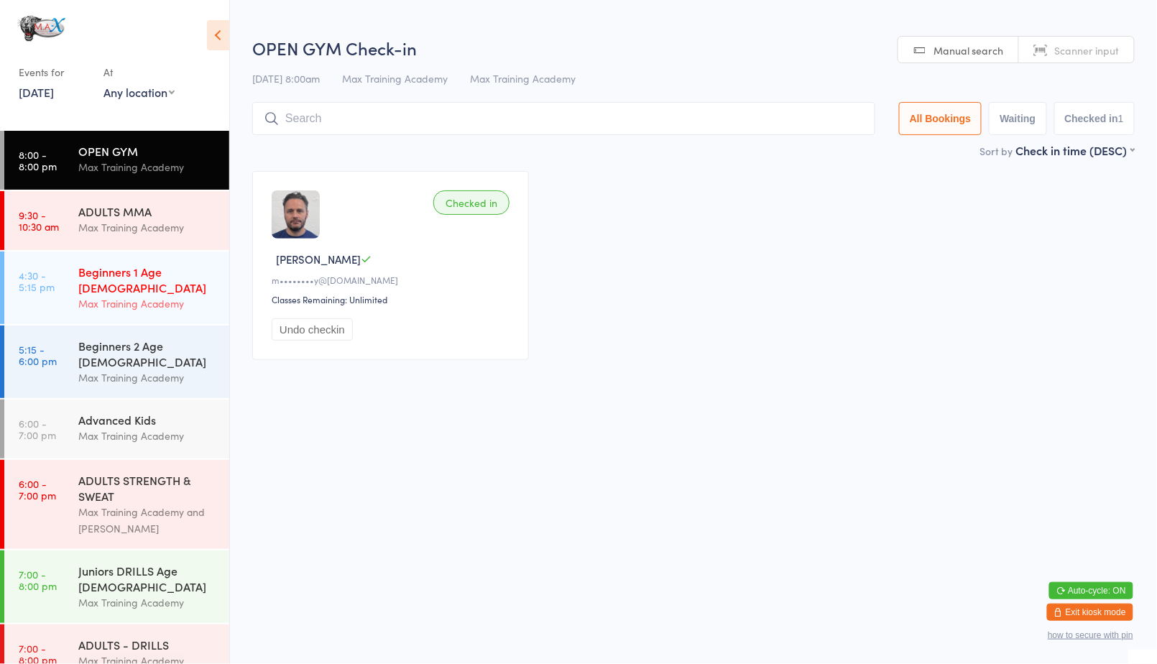
click at [138, 295] on div "Max Training Academy" at bounding box center [147, 303] width 139 height 17
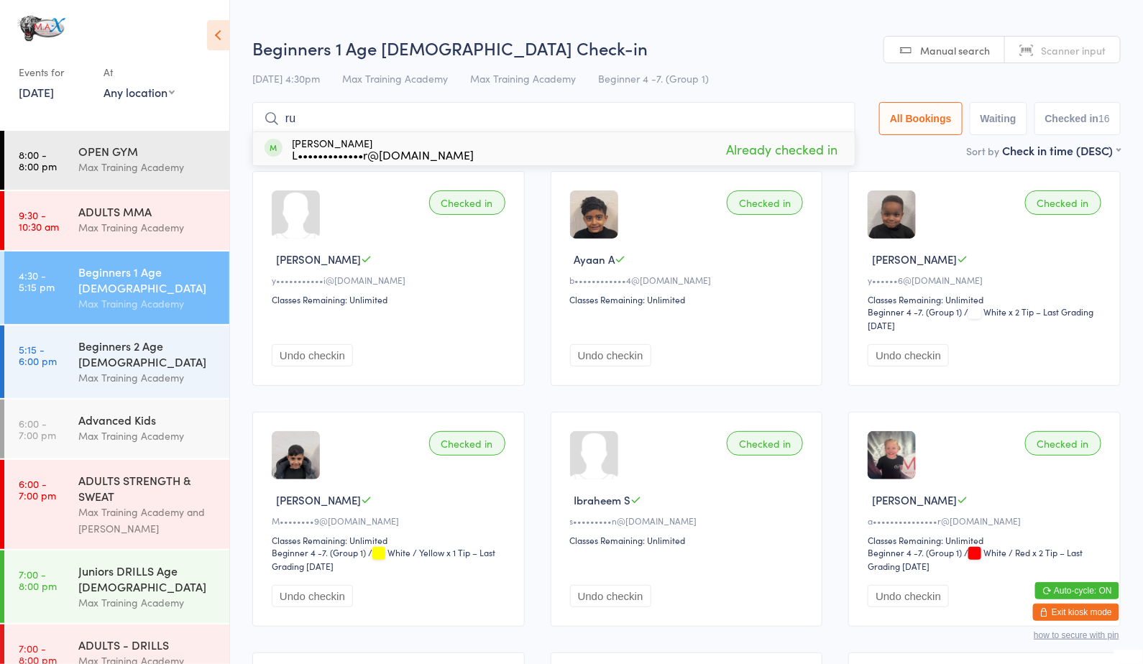
type input "r"
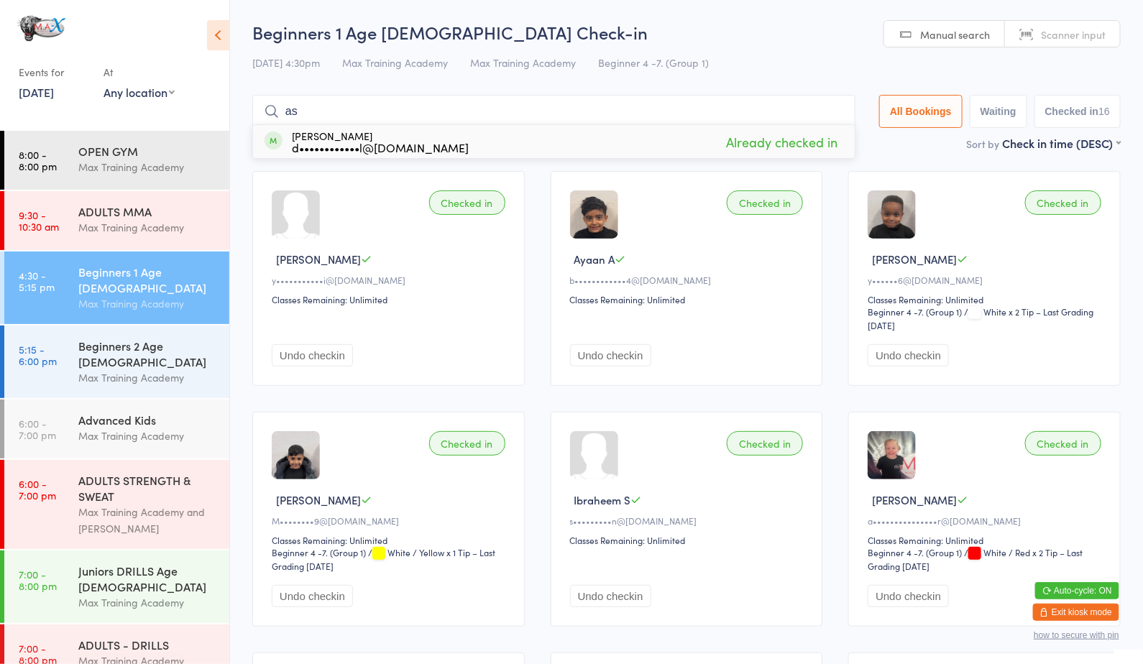
type input "a"
type input "t"
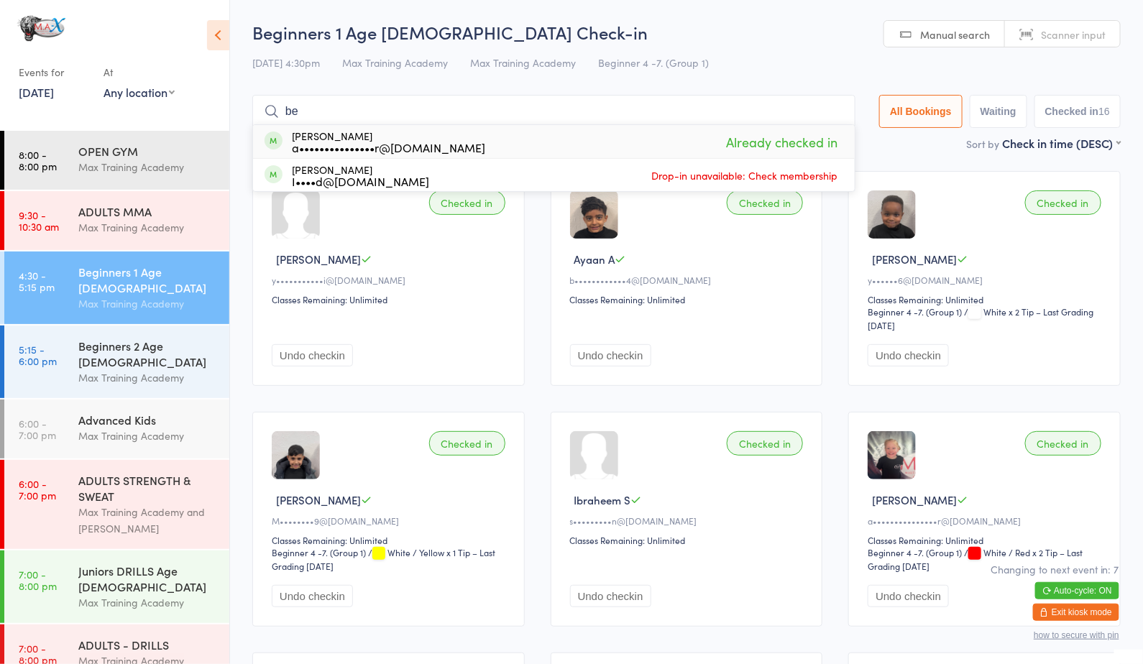
type input "b"
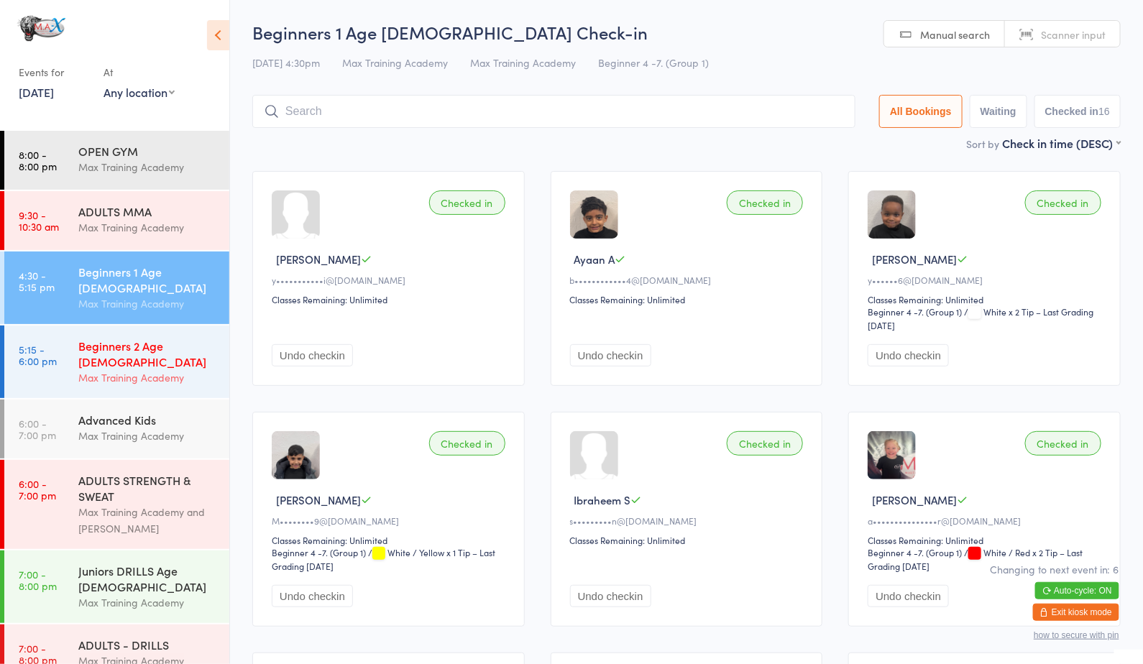
click at [152, 326] on div "Beginners 2 Age 8-12 Max Training Academy" at bounding box center [153, 362] width 151 height 73
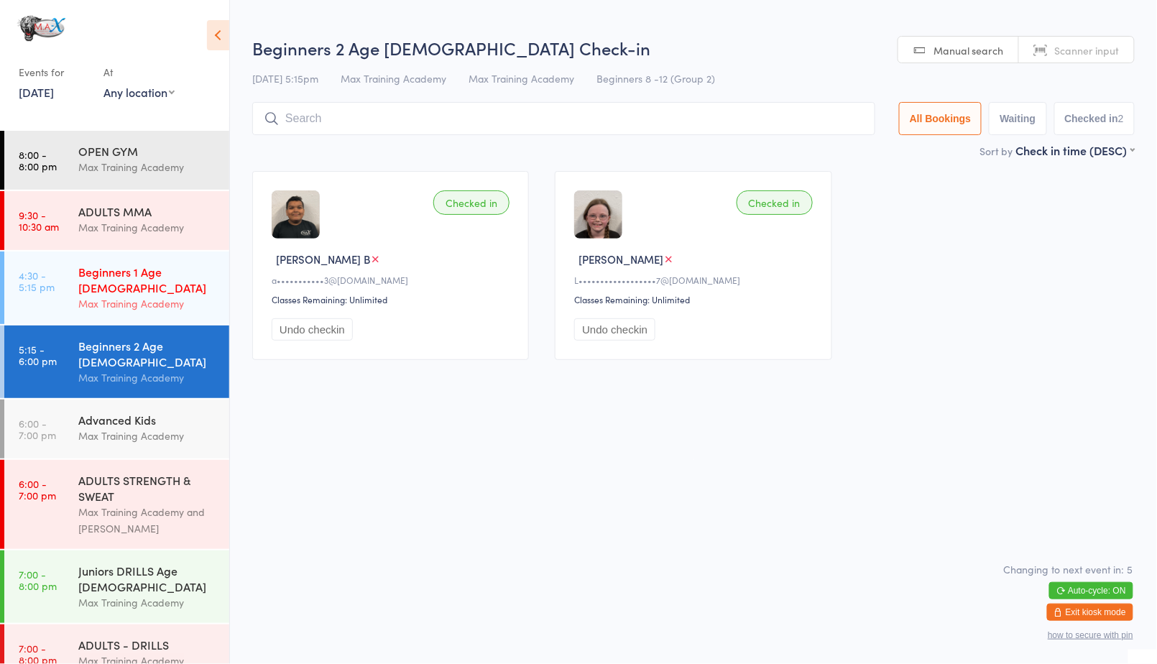
click at [190, 302] on div "Beginners 1 Age 4-7 Max Training Academy" at bounding box center [153, 288] width 151 height 73
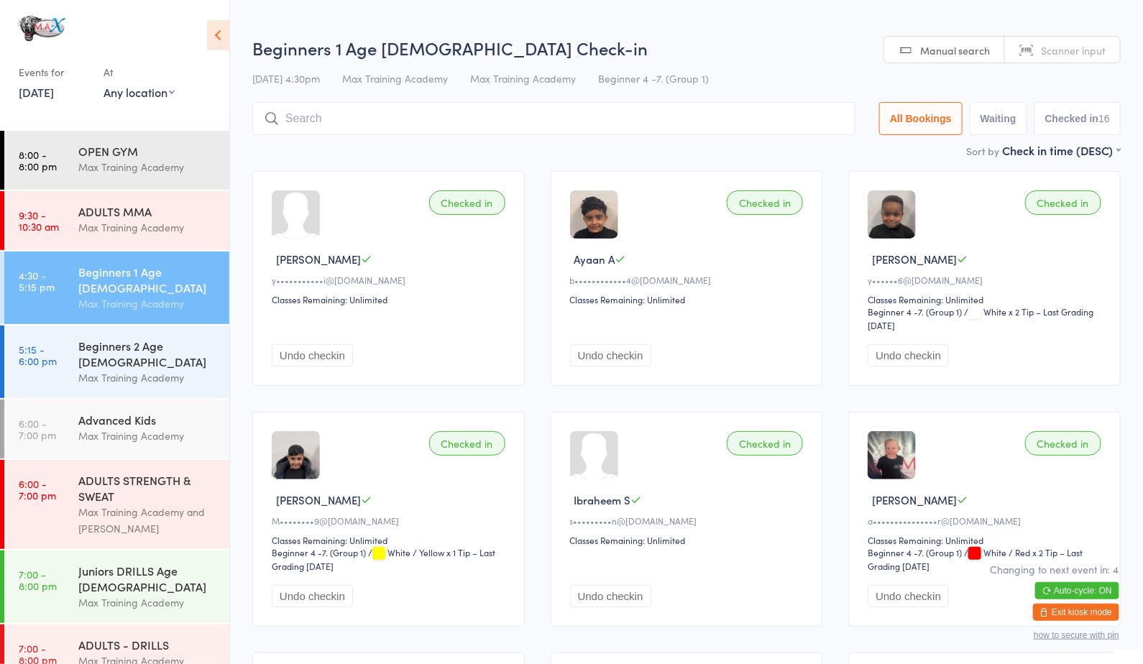
click at [420, 123] on input "search" at bounding box center [553, 118] width 603 height 33
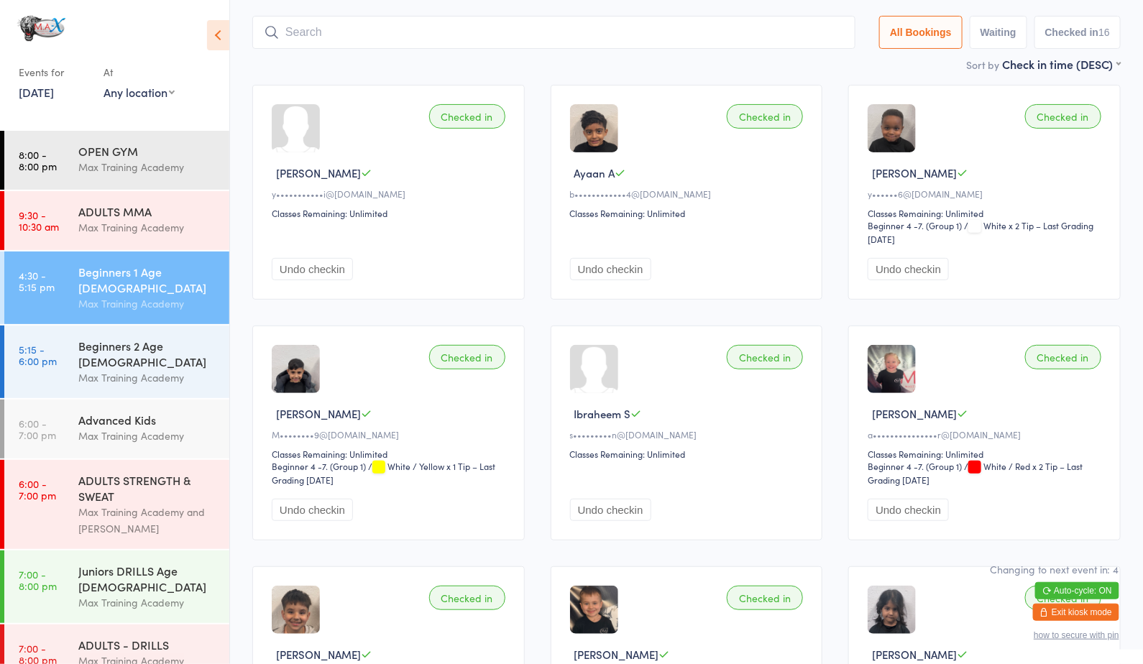
scroll to position [102, 0]
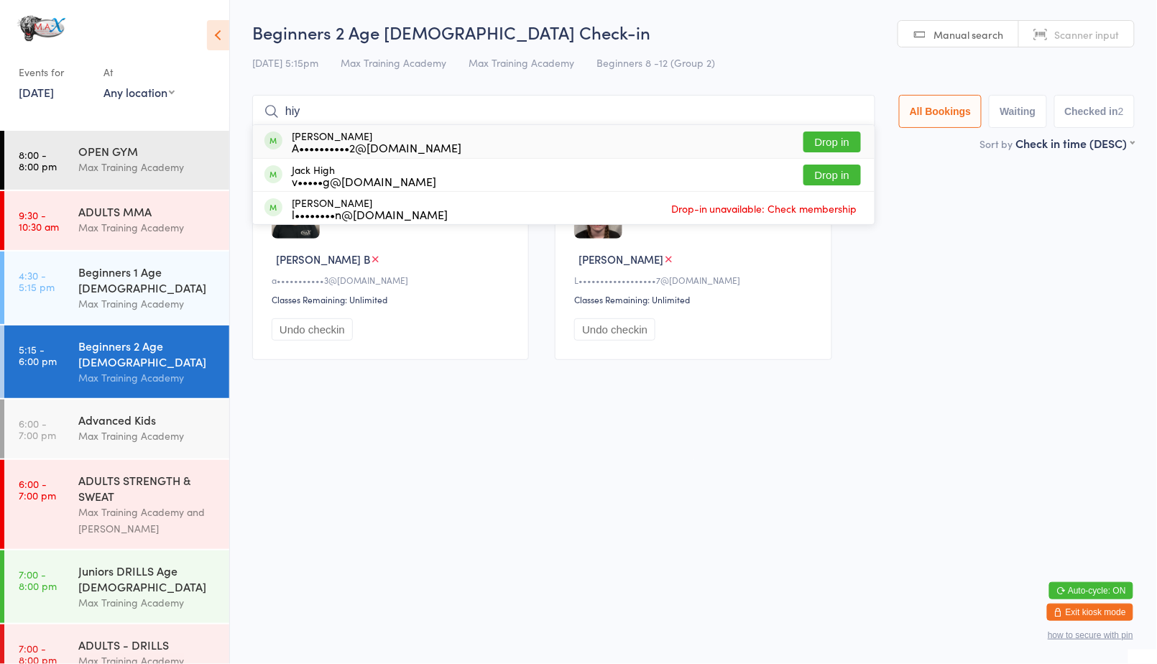
type input "hiy"
click at [833, 134] on button "Drop in" at bounding box center [831, 142] width 57 height 21
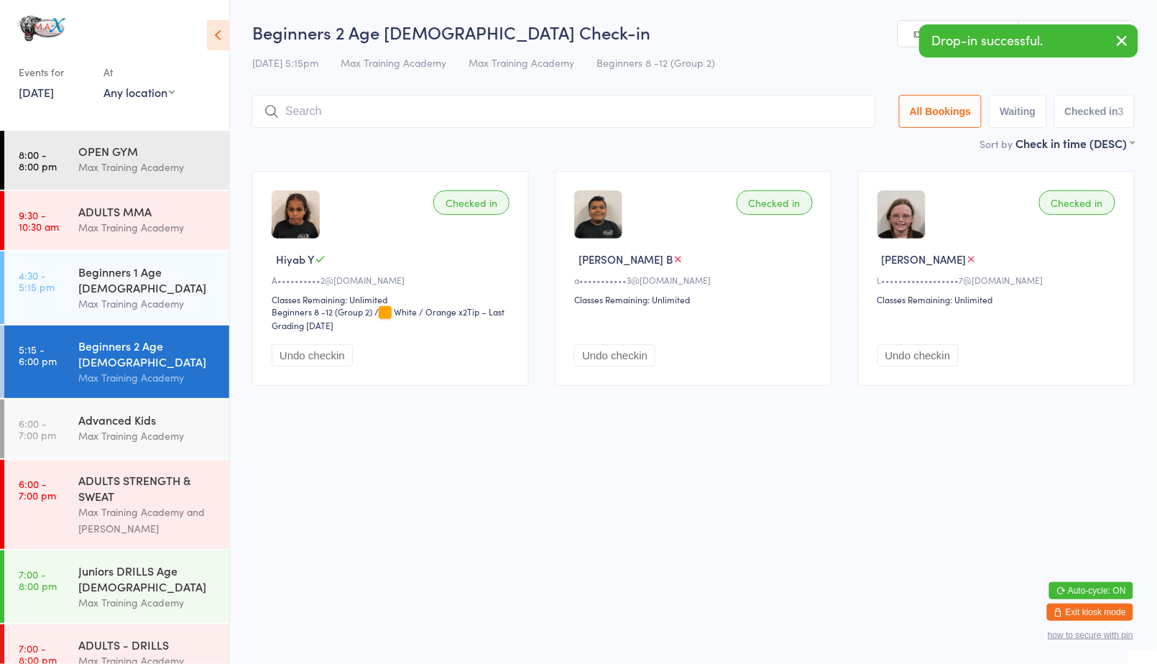
drag, startPoint x: 673, startPoint y: 127, endPoint x: 667, endPoint y: 119, distance: 10.8
click at [667, 119] on input "search" at bounding box center [563, 111] width 623 height 33
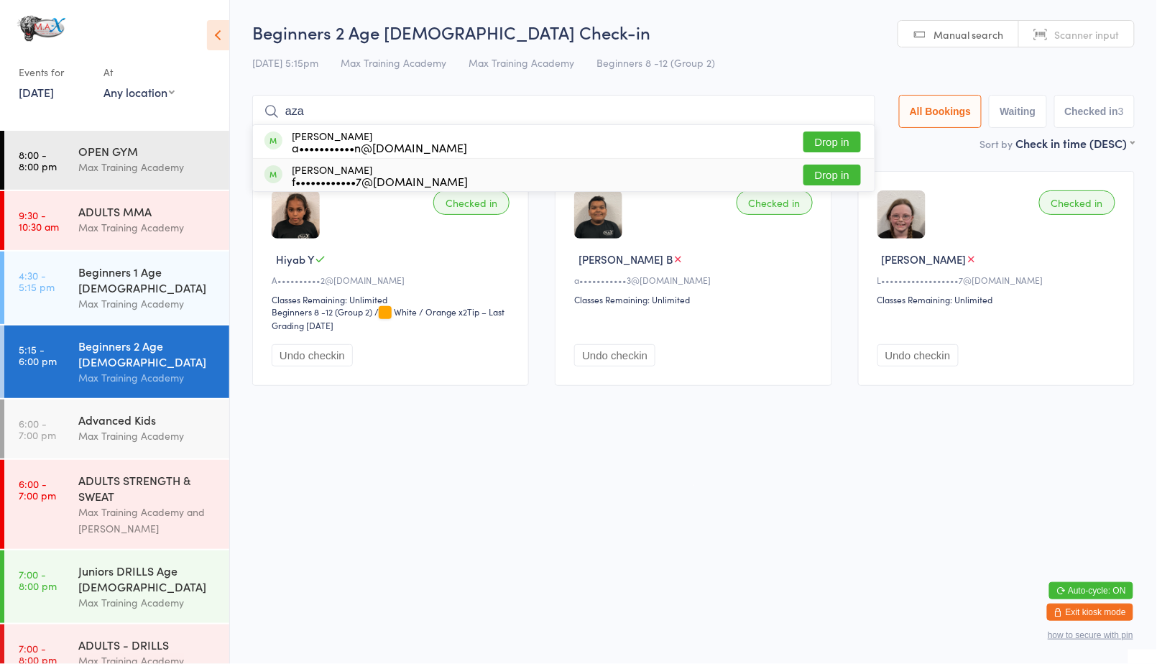
type input "aza"
click at [832, 170] on button "Drop in" at bounding box center [831, 175] width 57 height 21
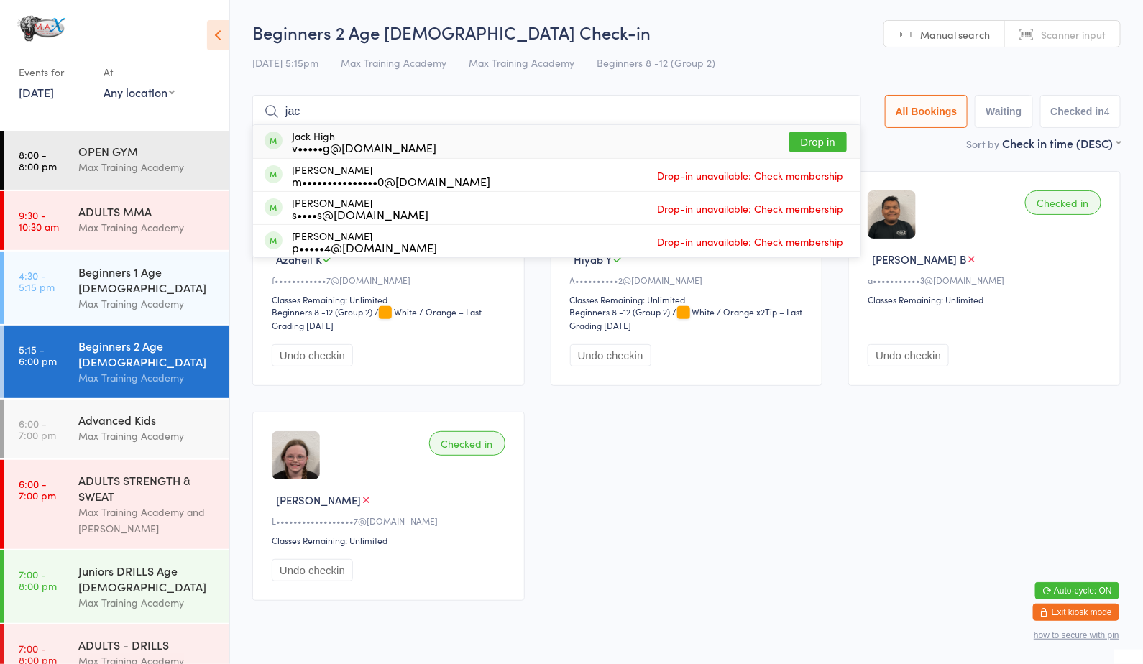
type input "jac"
click at [822, 139] on button "Drop in" at bounding box center [817, 142] width 57 height 21
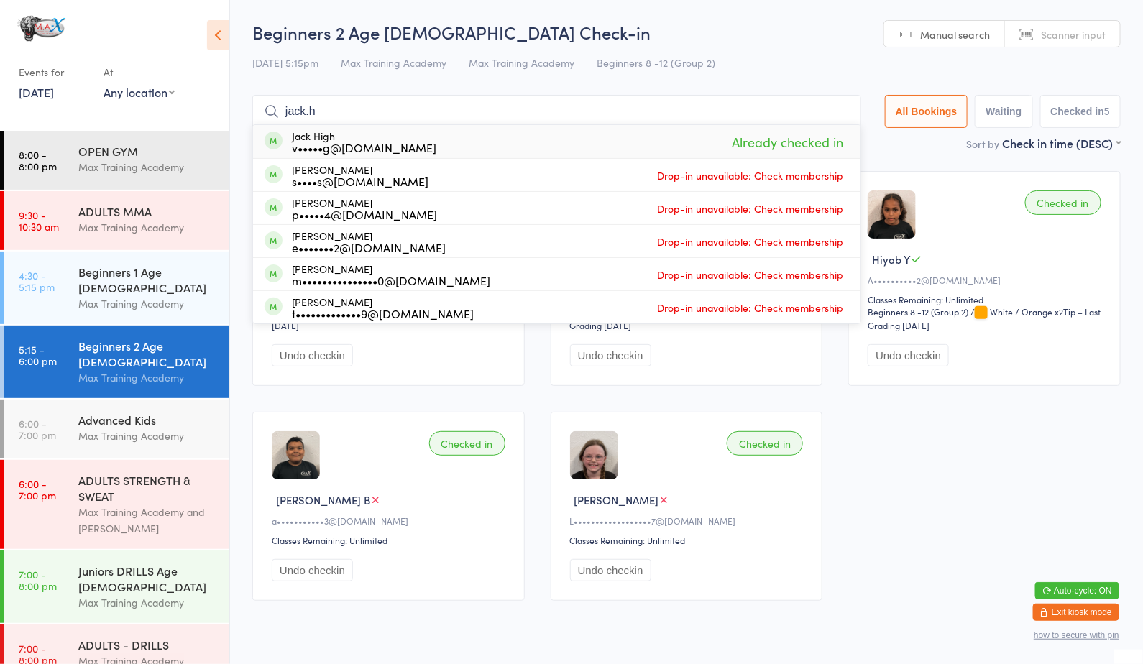
drag, startPoint x: 729, startPoint y: 145, endPoint x: 337, endPoint y: 100, distance: 395.0
click at [337, 100] on input "jack.h" at bounding box center [556, 111] width 609 height 33
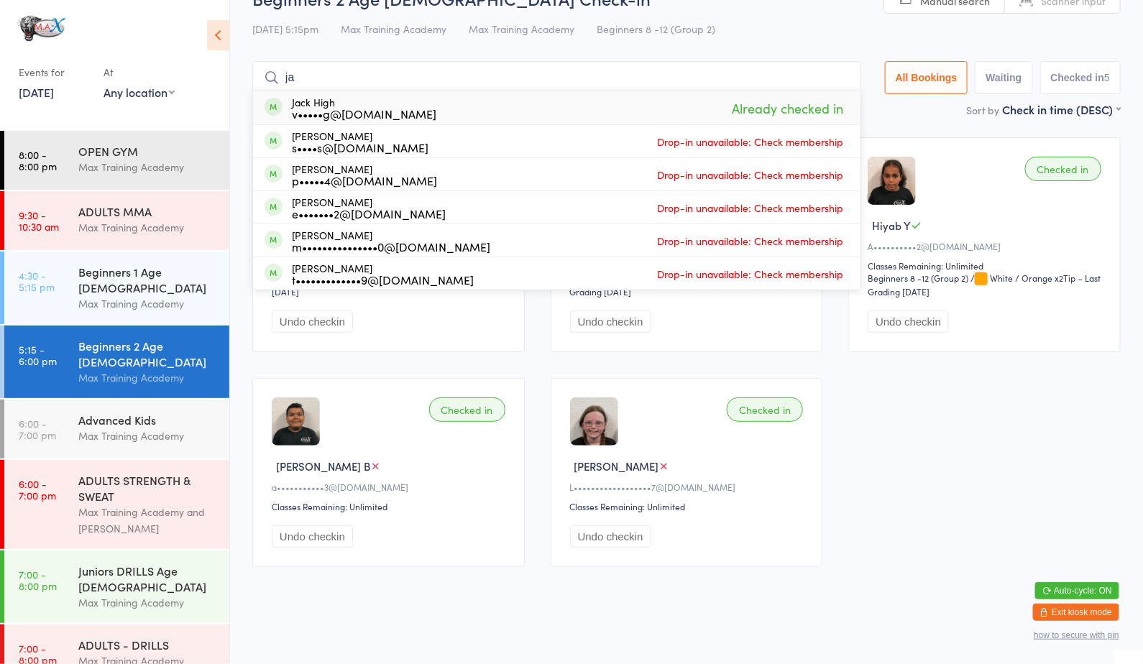
type input "j"
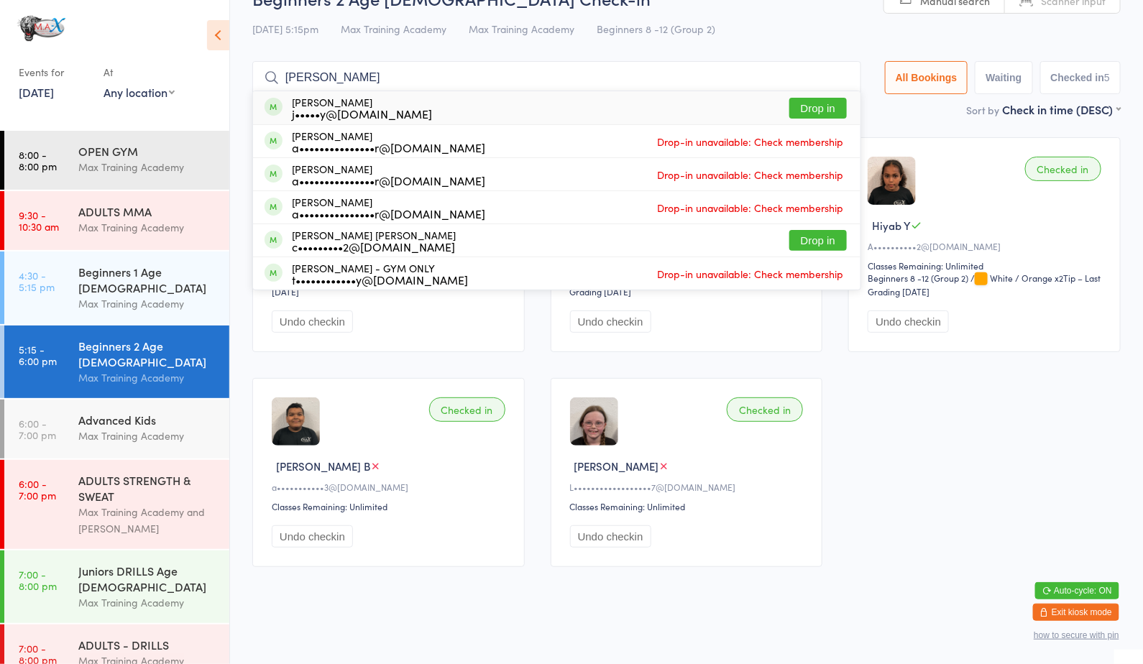
type input "thoma"
click at [803, 100] on button "Drop in" at bounding box center [817, 108] width 57 height 21
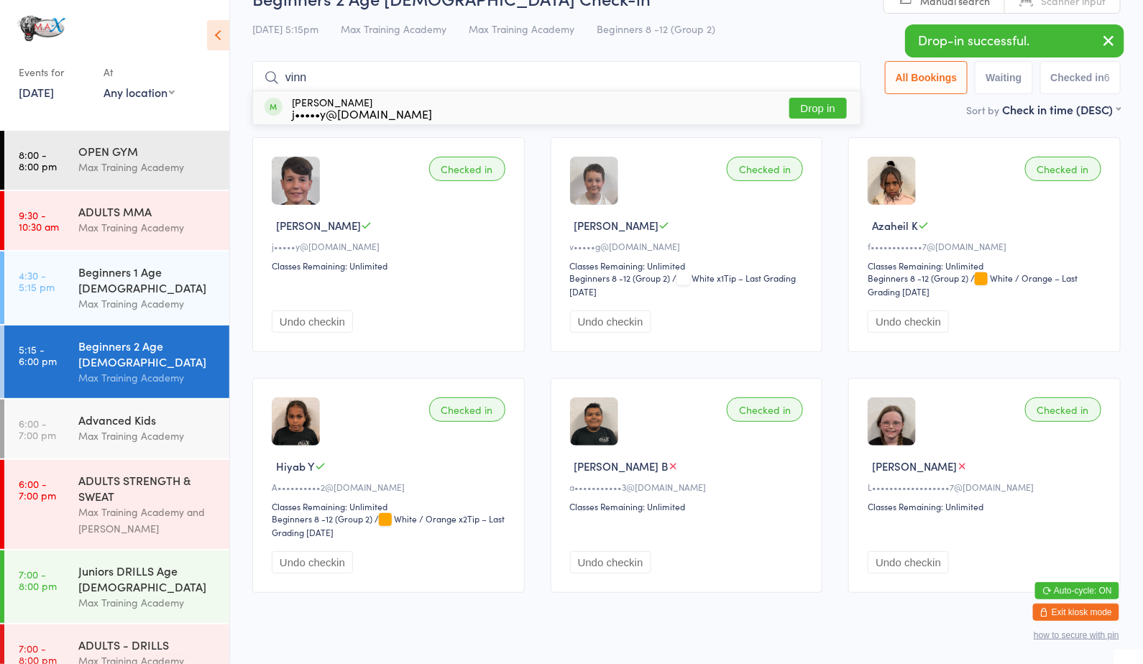
type input "vinn"
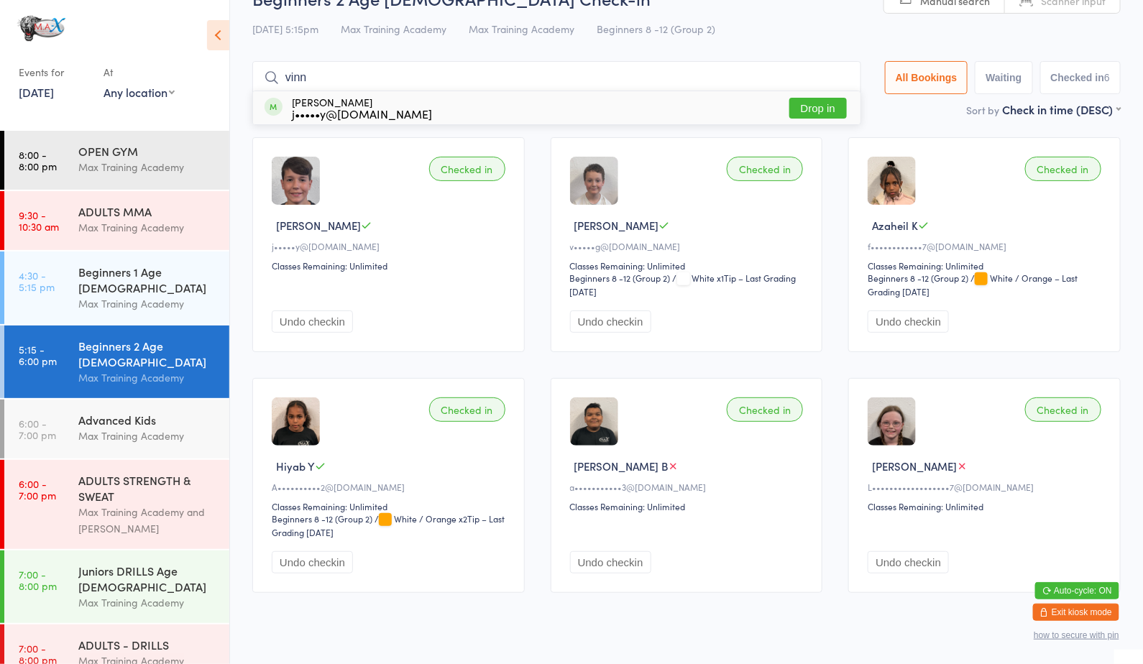
click at [824, 99] on button "Drop in" at bounding box center [817, 108] width 57 height 21
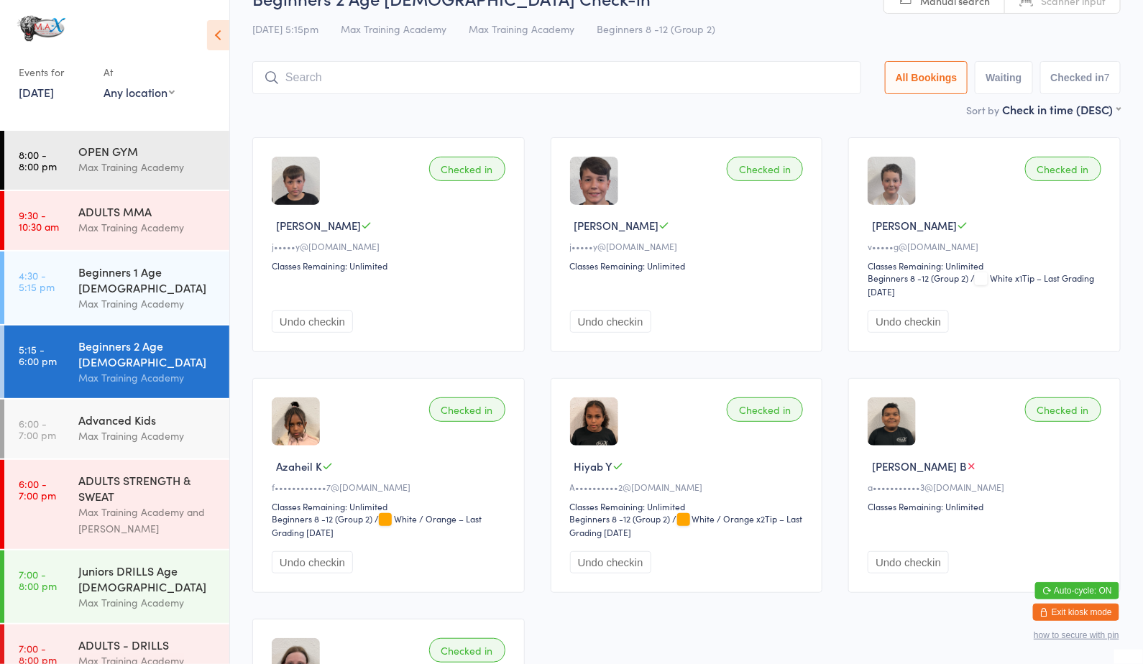
click at [829, 461] on div "Checked in Vinnie S j•••••y@hotmail.com Classes Remaining: Unlimited Undo check…" at bounding box center [686, 472] width 894 height 696
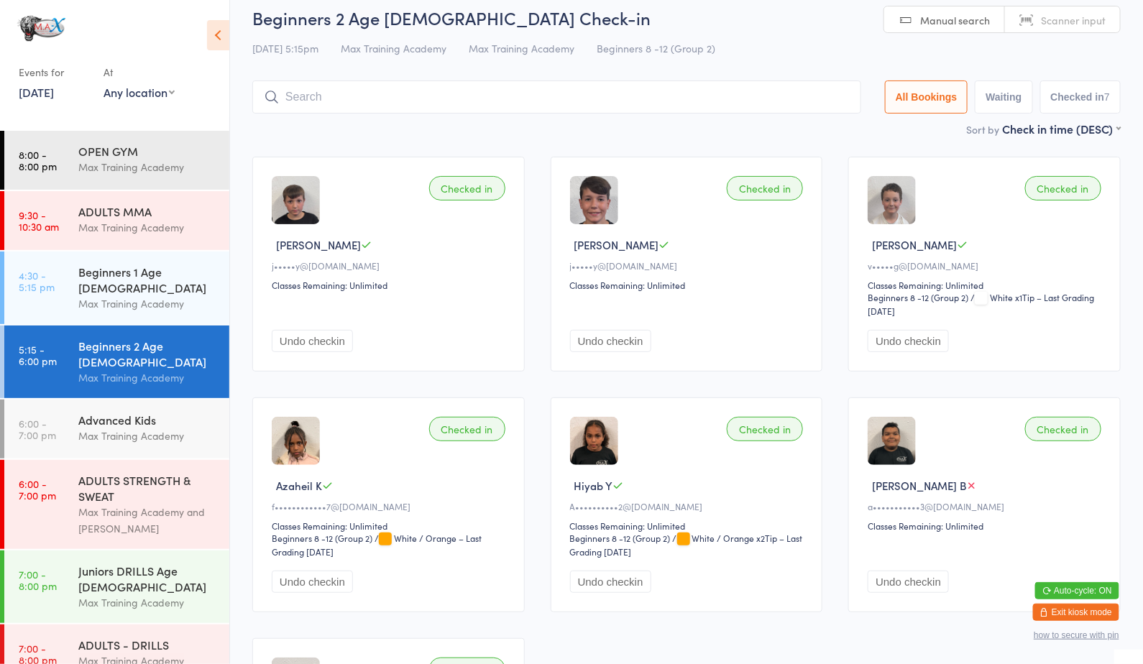
scroll to position [14, 0]
click at [282, 87] on input "search" at bounding box center [556, 96] width 609 height 33
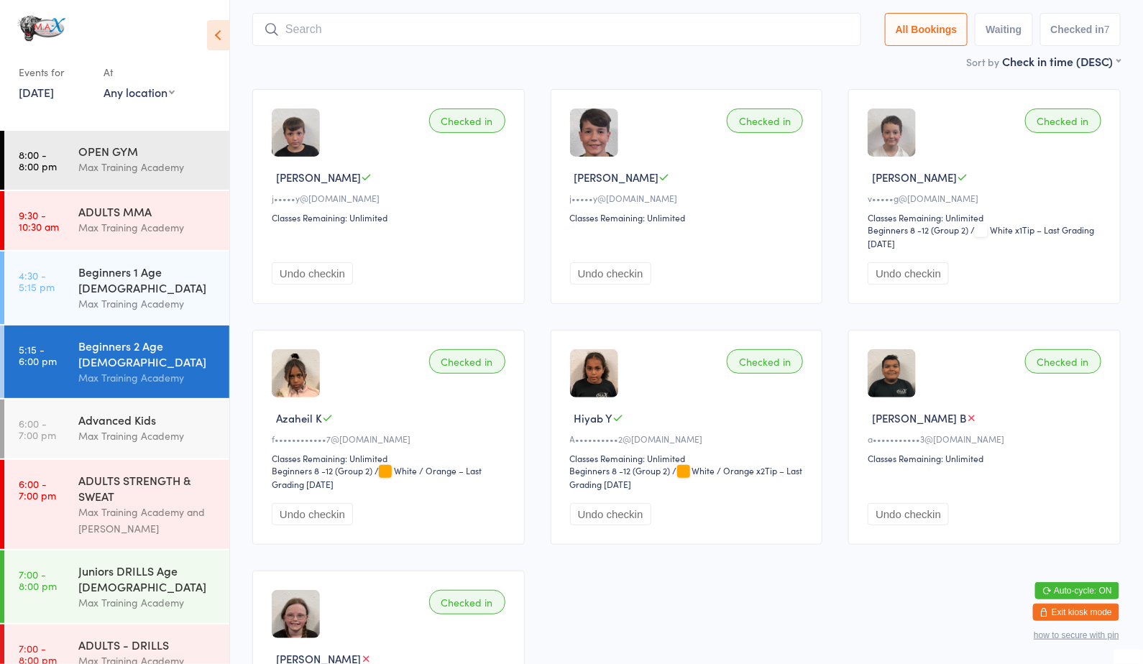
scroll to position [95, 0]
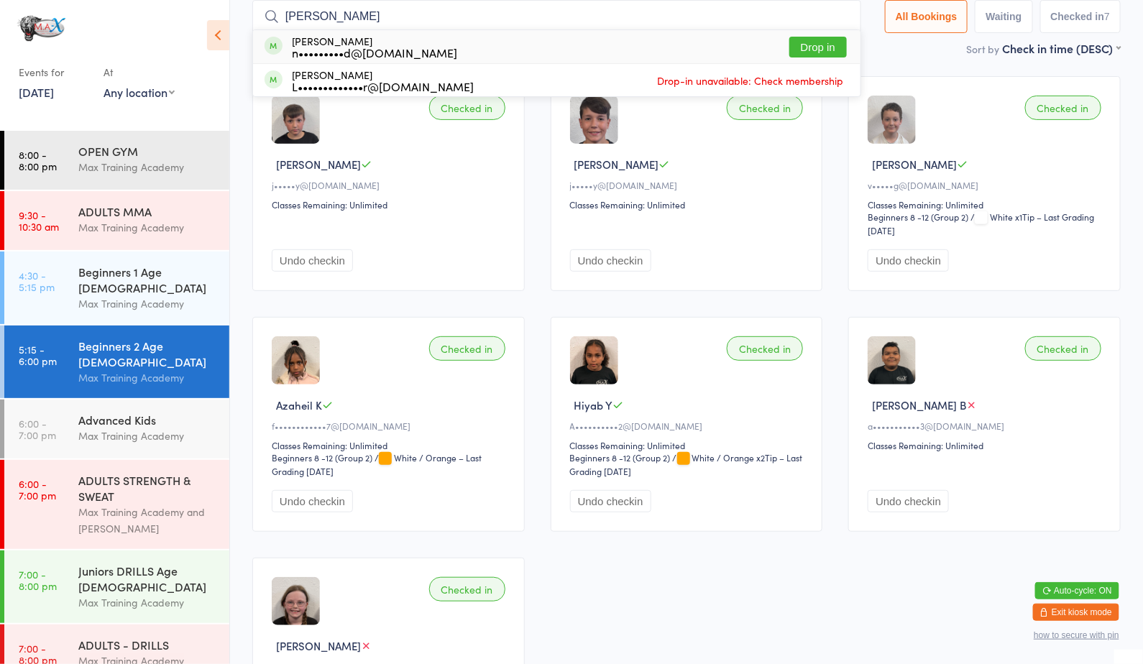
type input "joo"
click at [835, 40] on button "Drop in" at bounding box center [817, 47] width 57 height 21
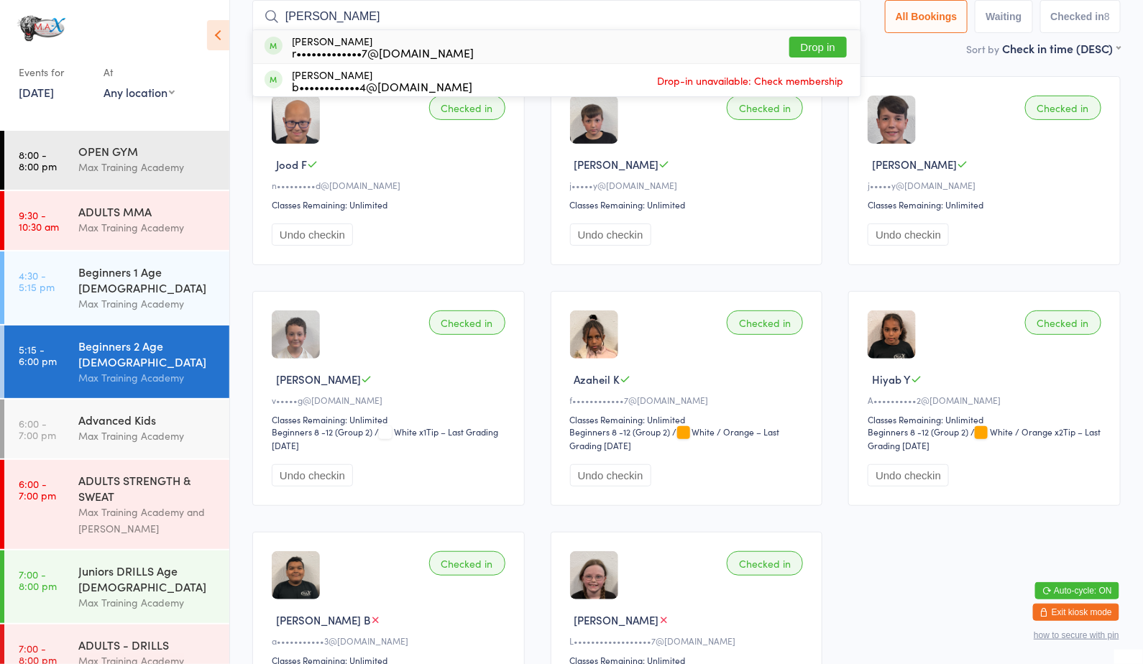
type input "omar"
click at [815, 40] on button "Drop in" at bounding box center [817, 47] width 57 height 21
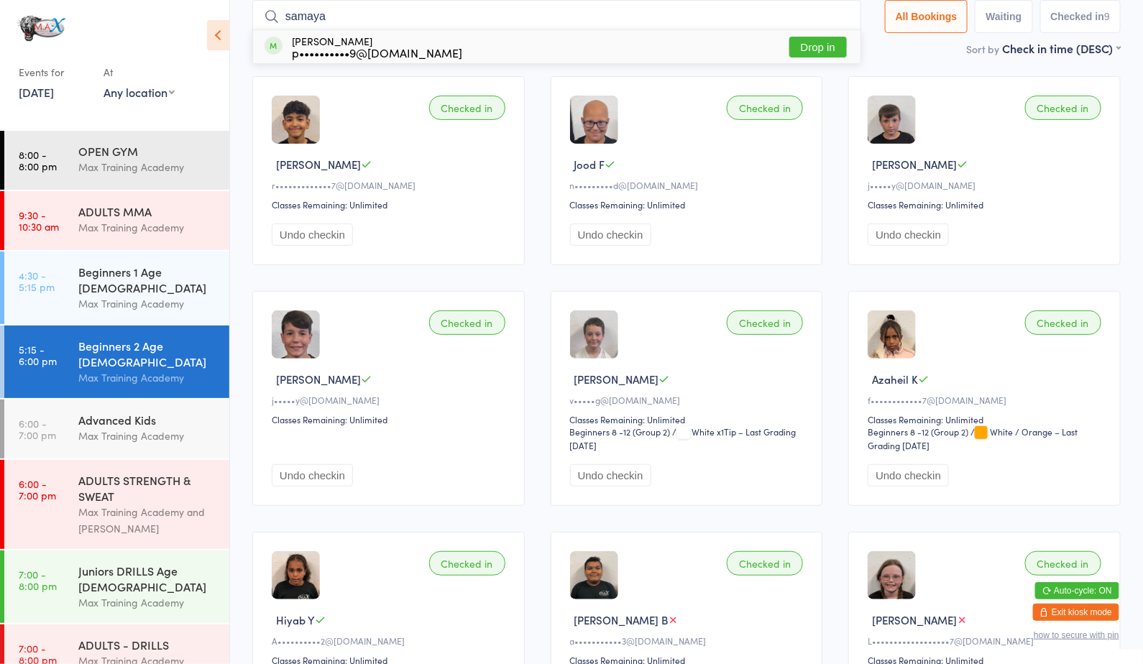
type input "samaya"
click at [819, 45] on button "Drop in" at bounding box center [817, 47] width 57 height 21
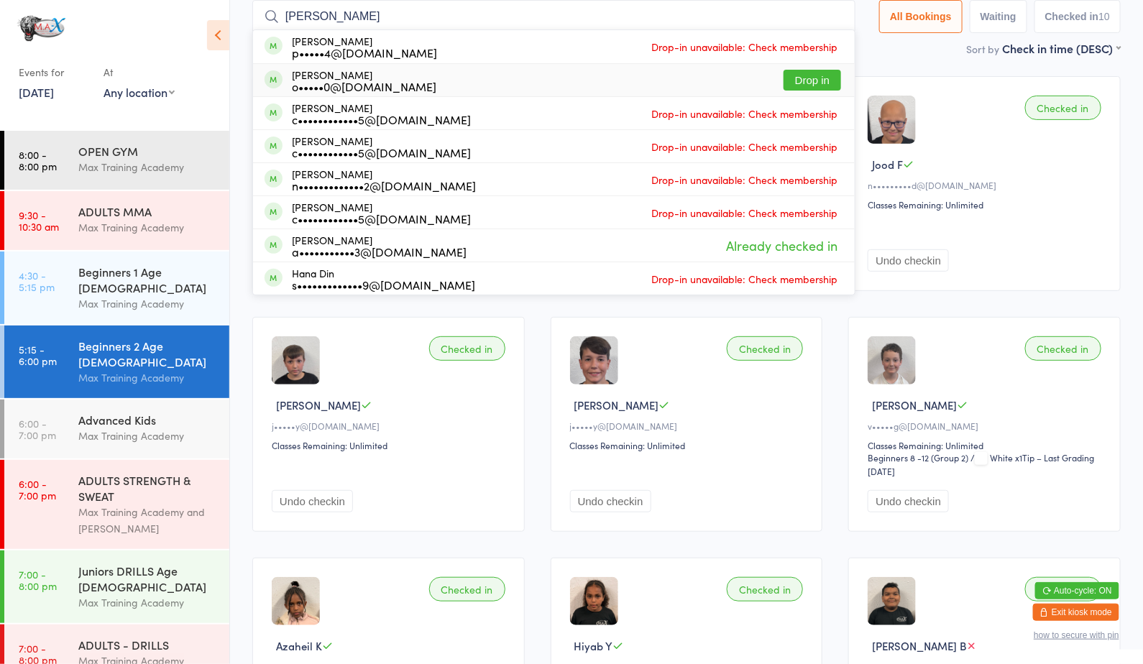
type input "harry"
click at [604, 73] on div "Harry Waterhouse o•••••0@googlemail.com Drop in" at bounding box center [554, 80] width 602 height 32
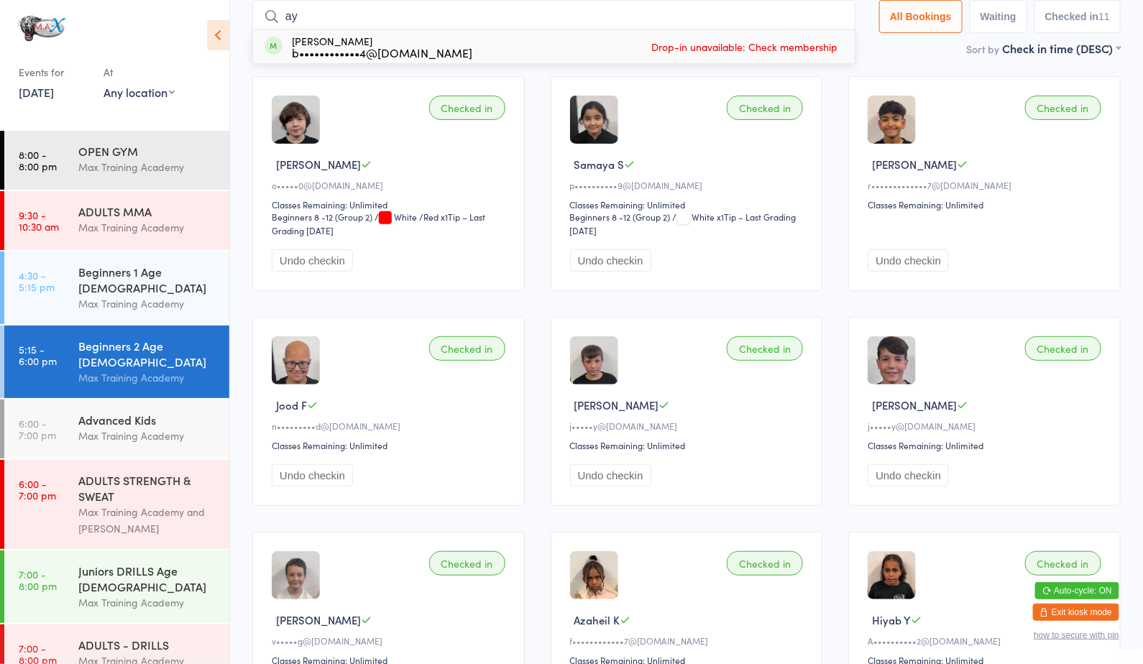
type input "a"
type input "au"
click at [805, 44] on button "Drop in" at bounding box center [811, 47] width 57 height 21
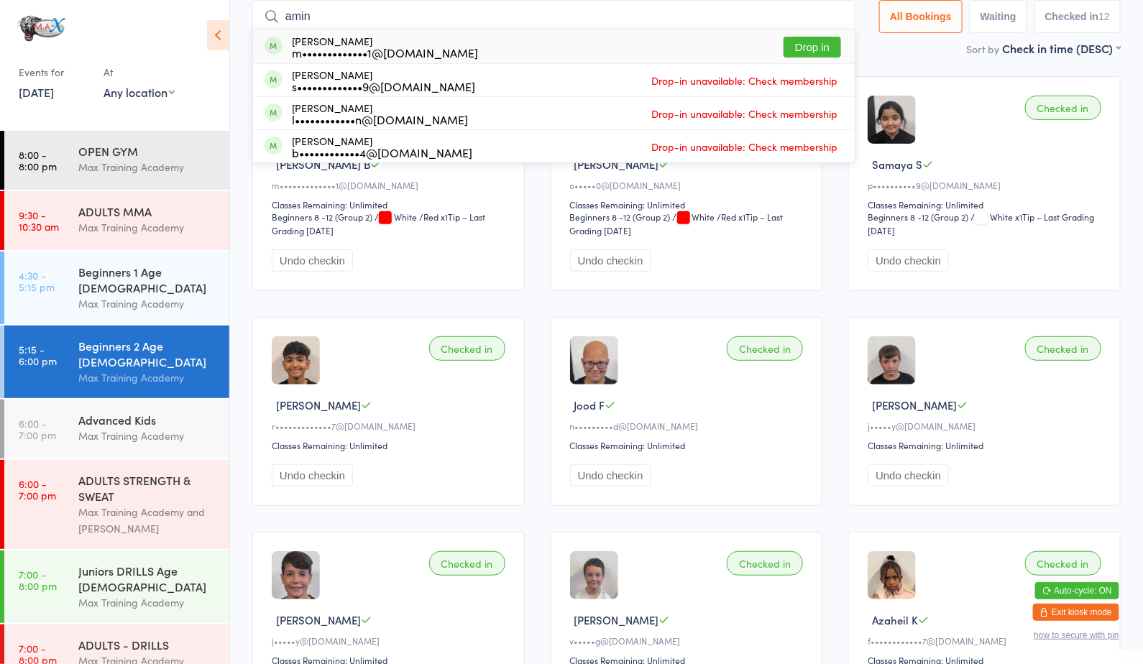
type input "amin"
click at [832, 47] on button "Drop in" at bounding box center [811, 47] width 57 height 21
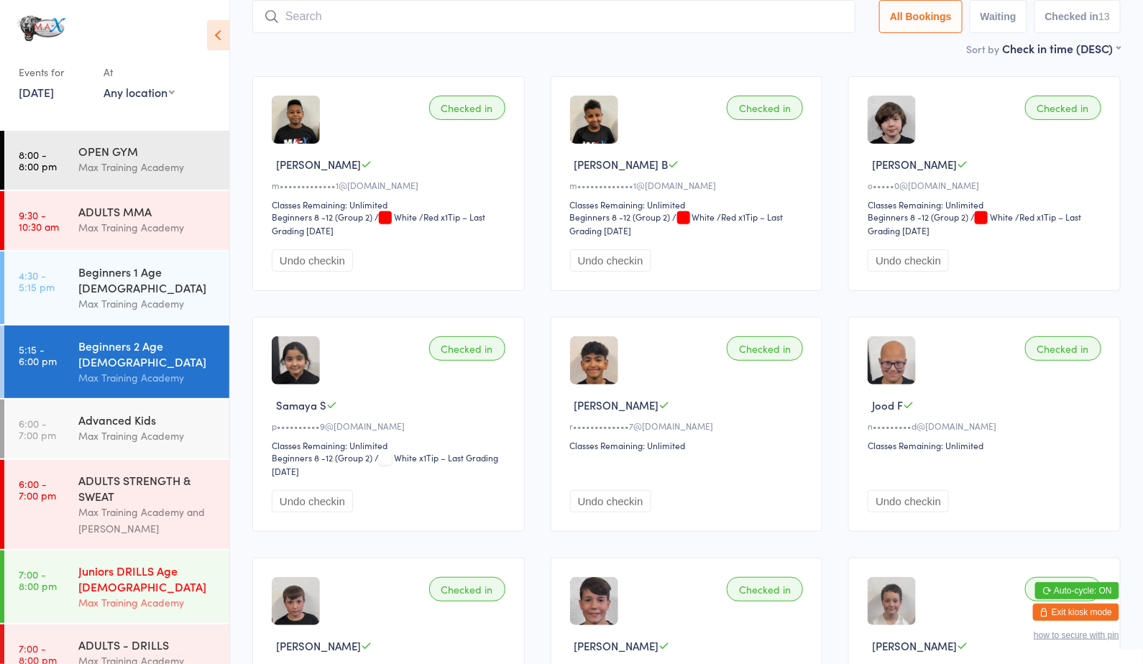
click at [172, 594] on div "Max Training Academy" at bounding box center [147, 602] width 139 height 17
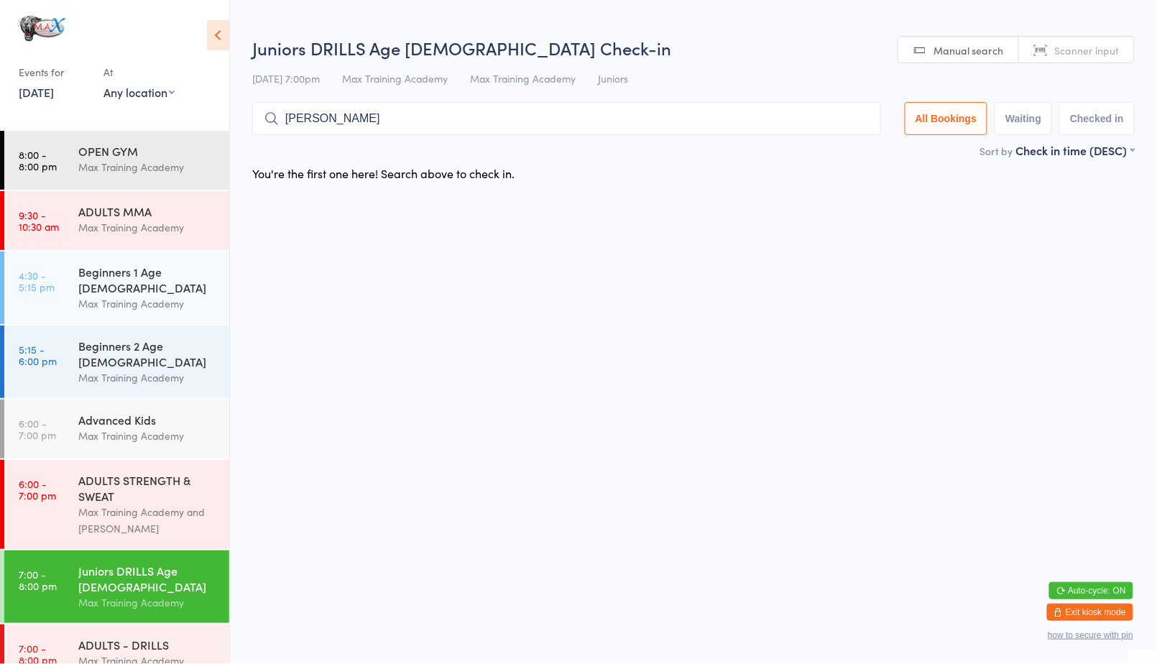
click at [993, 275] on html "You have now entered Kiosk Mode. Members will be able to check themselves in us…" at bounding box center [578, 332] width 1157 height 664
click at [785, 121] on input "toby" at bounding box center [566, 118] width 629 height 33
type input "t"
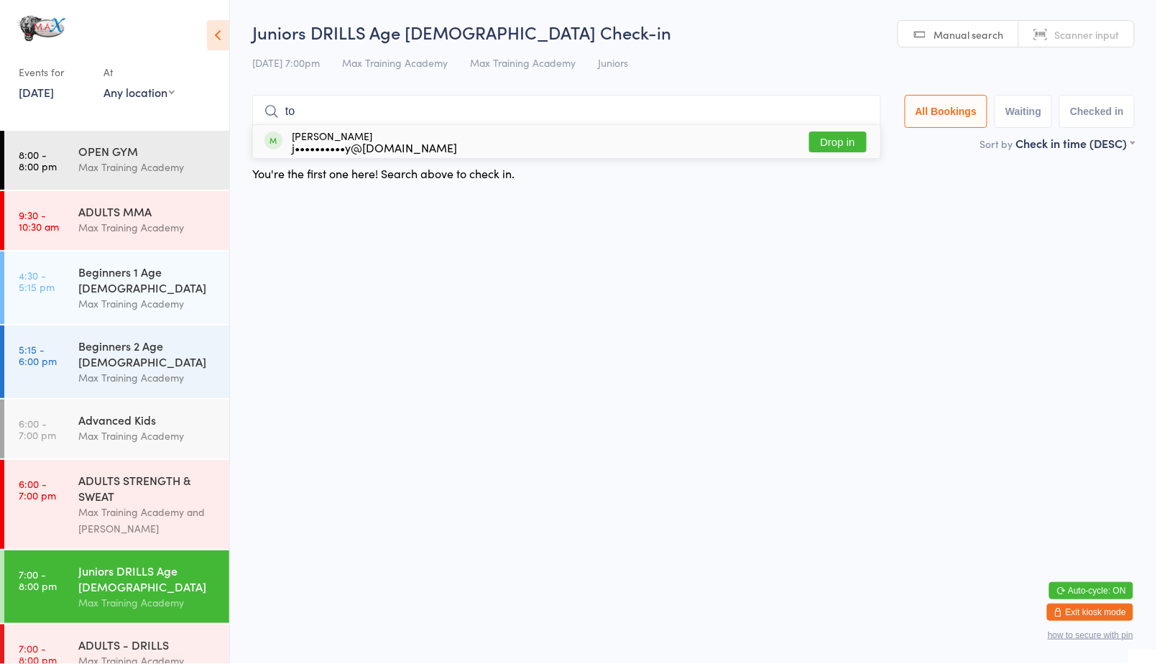
type input "to"
click at [839, 142] on button "Drop in" at bounding box center [837, 142] width 57 height 21
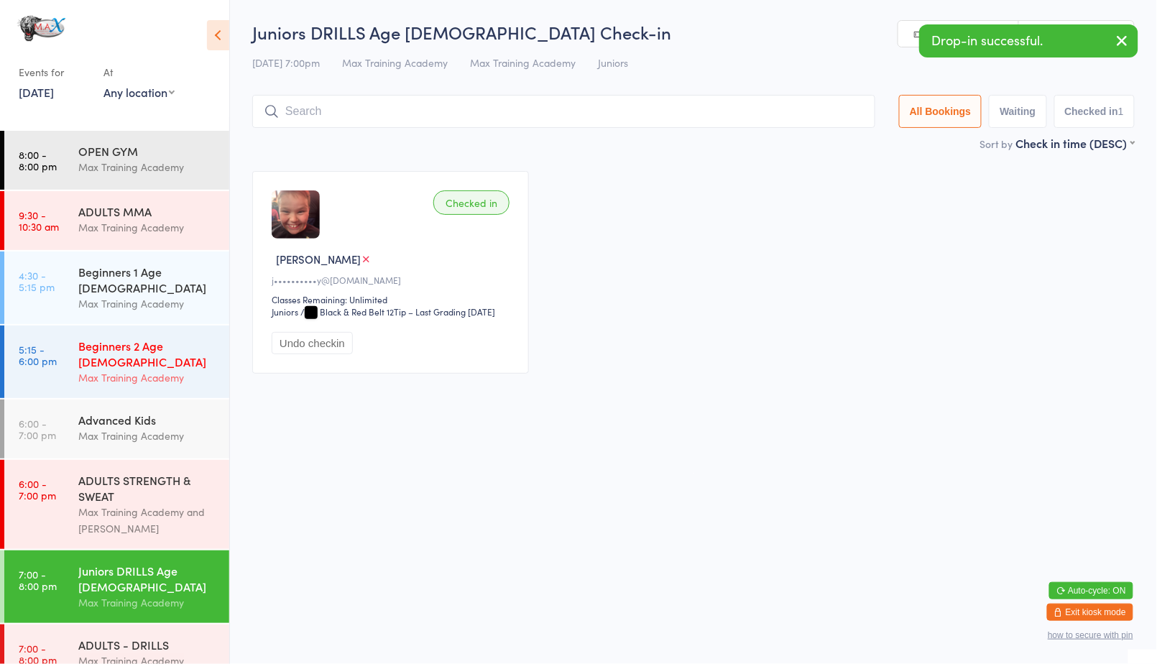
click at [175, 369] on div "Max Training Academy" at bounding box center [147, 377] width 139 height 17
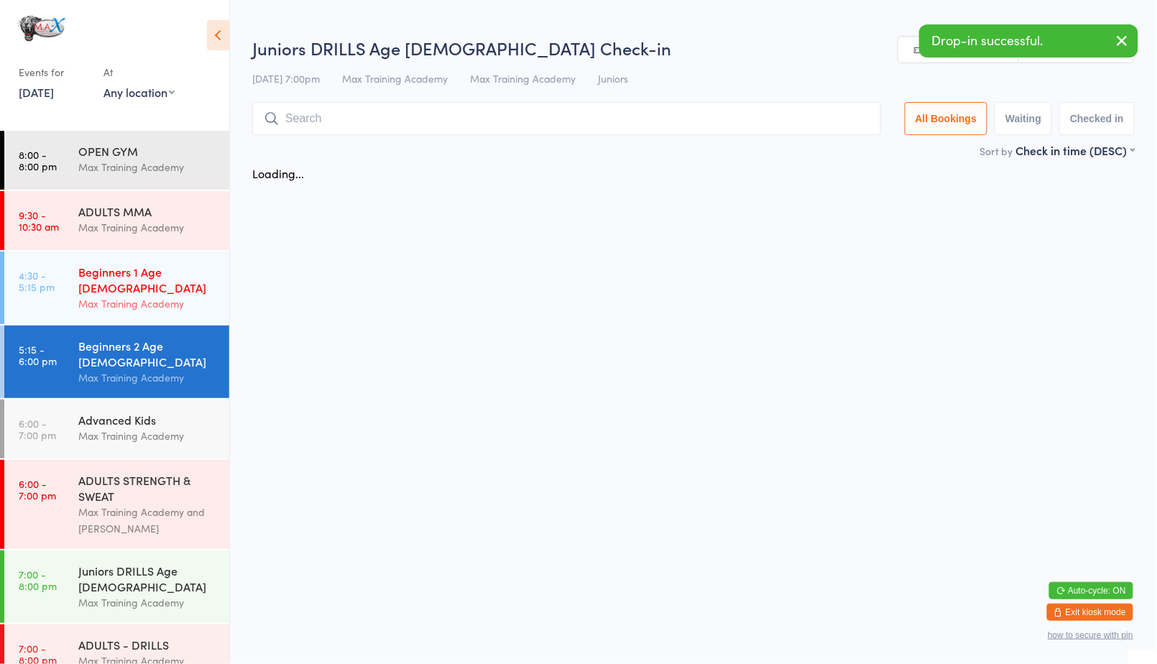
click at [191, 295] on div "Max Training Academy" at bounding box center [147, 303] width 139 height 17
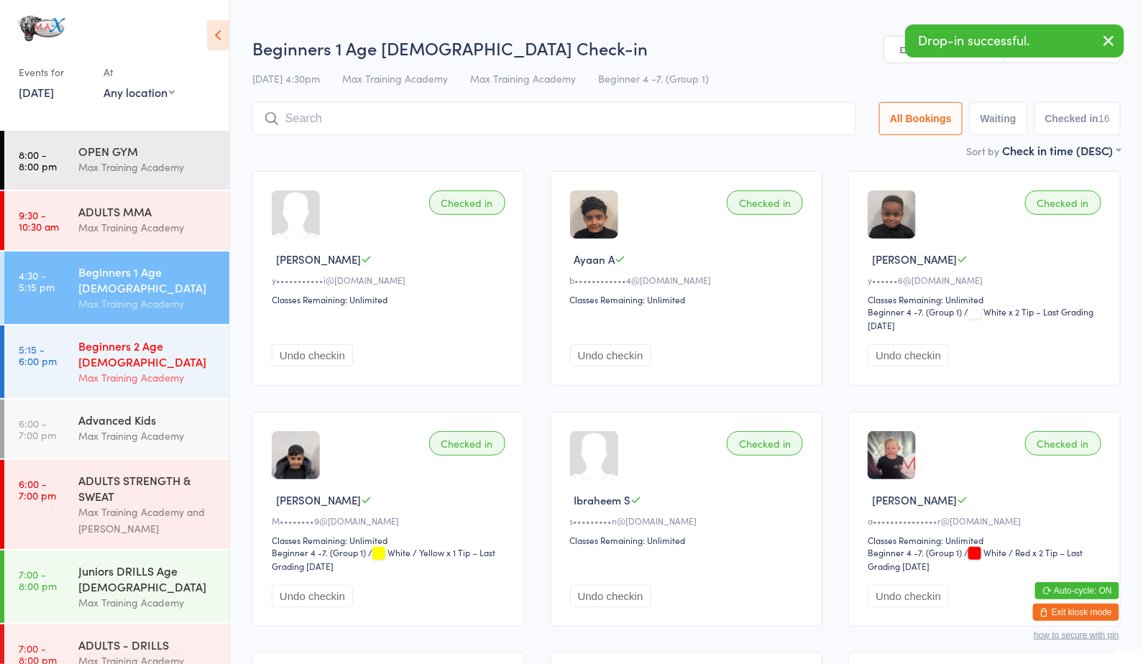
click at [151, 369] on div "Max Training Academy" at bounding box center [147, 377] width 139 height 17
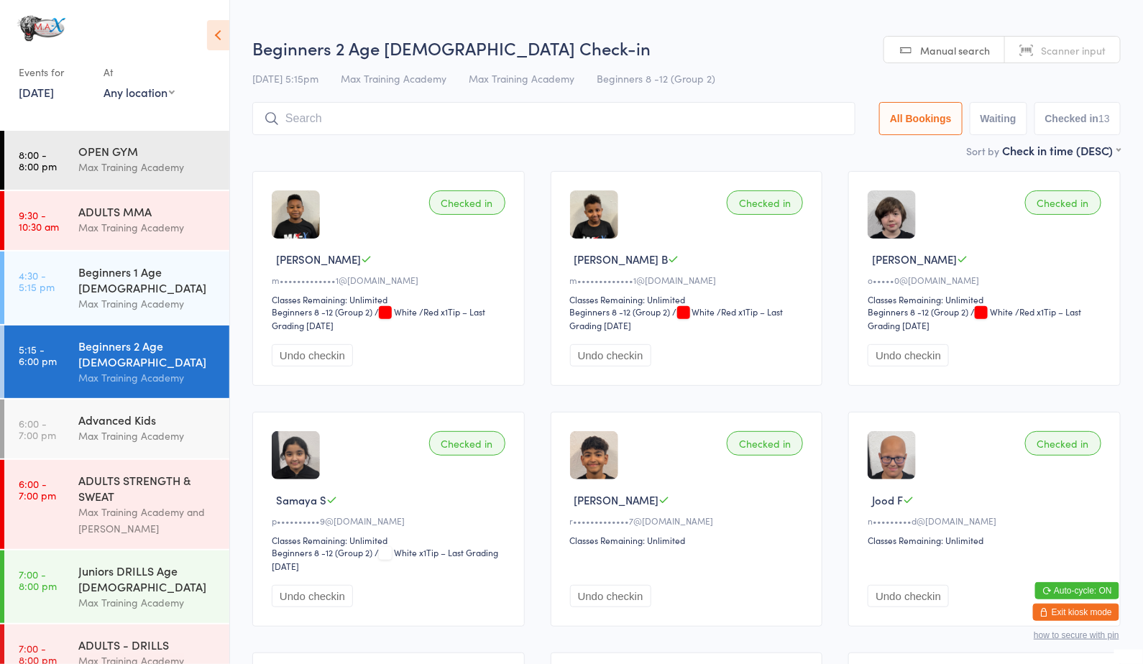
click at [712, 124] on input "search" at bounding box center [553, 118] width 603 height 33
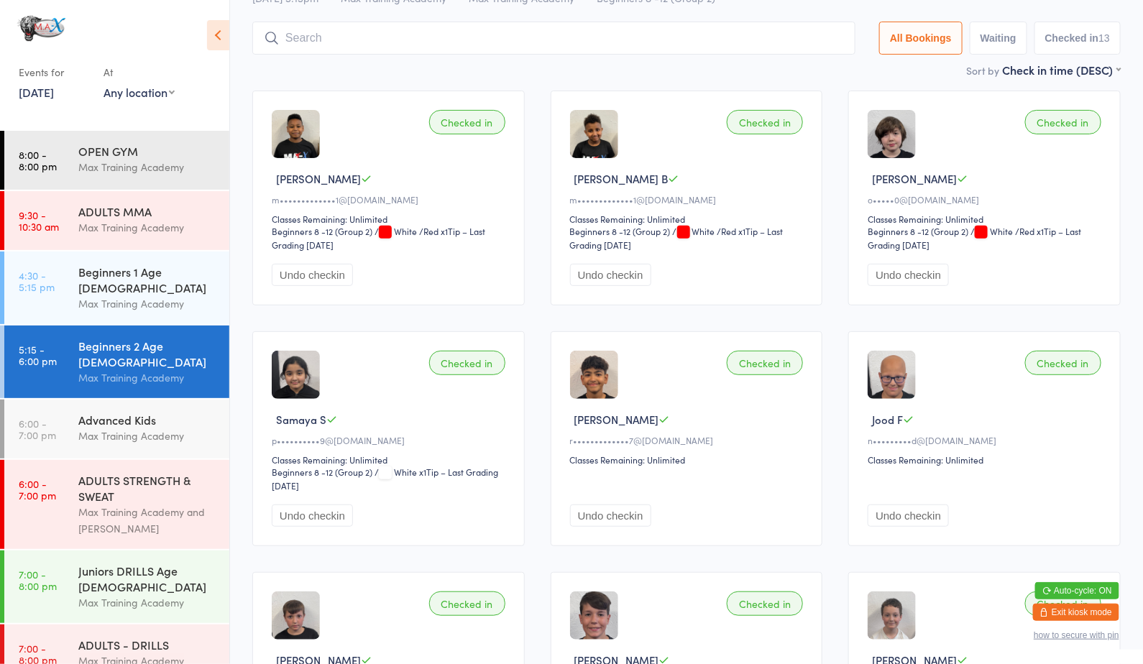
scroll to position [102, 0]
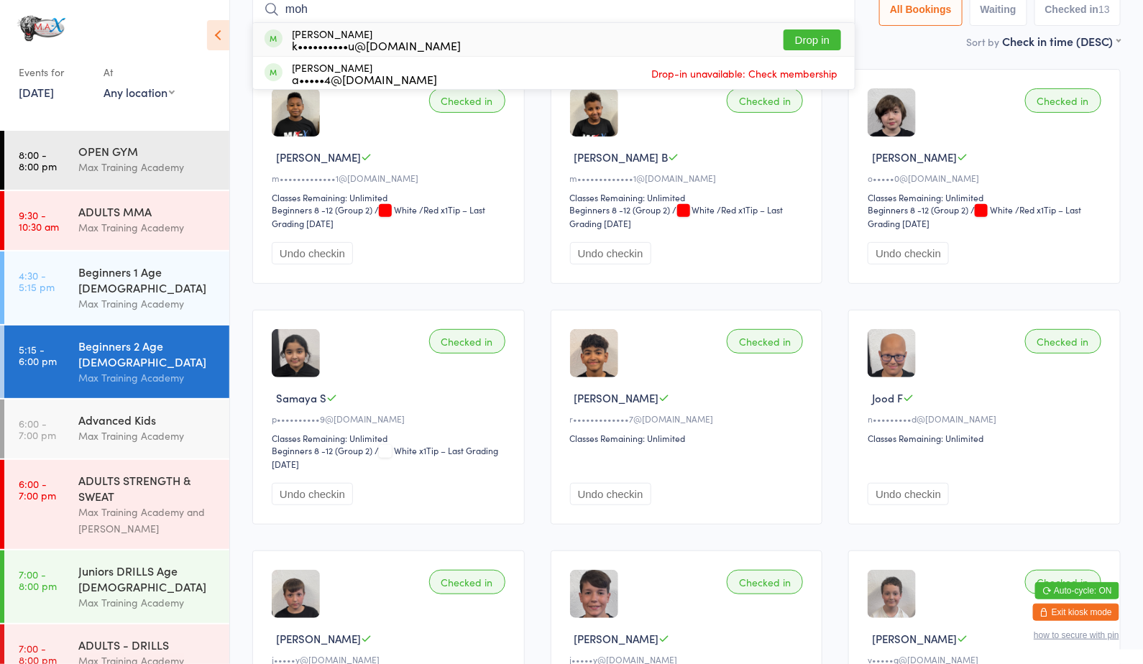
type input "moh"
click at [809, 31] on button "Drop in" at bounding box center [811, 39] width 57 height 21
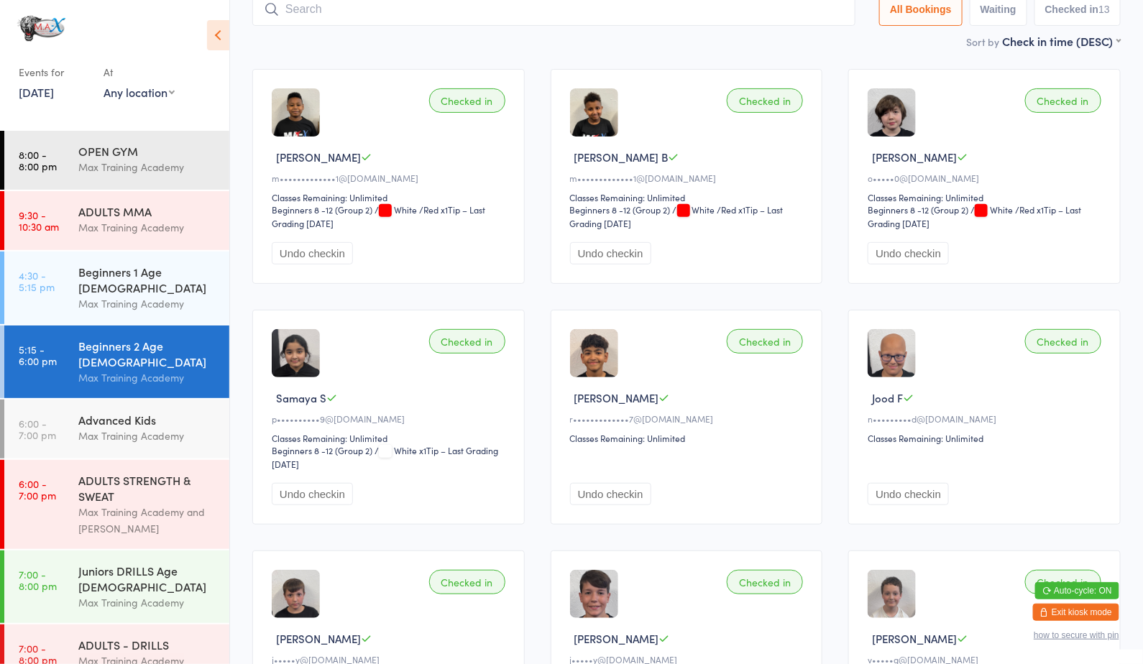
scroll to position [95, 0]
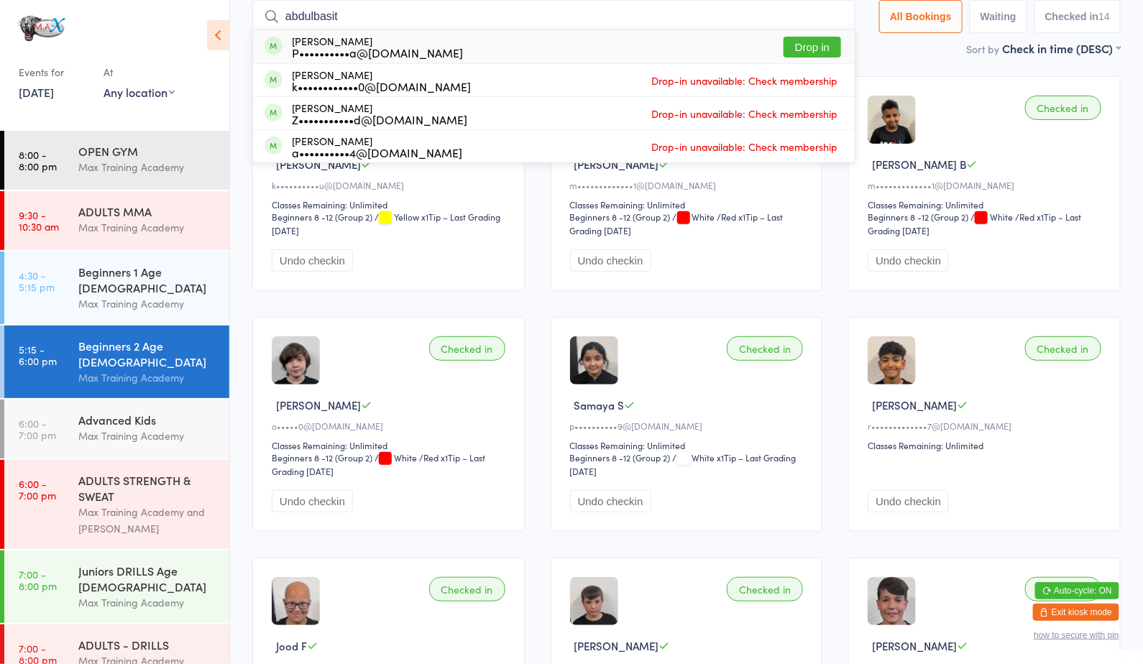
type input "abdulbasit"
click at [806, 45] on button "Drop in" at bounding box center [811, 47] width 57 height 21
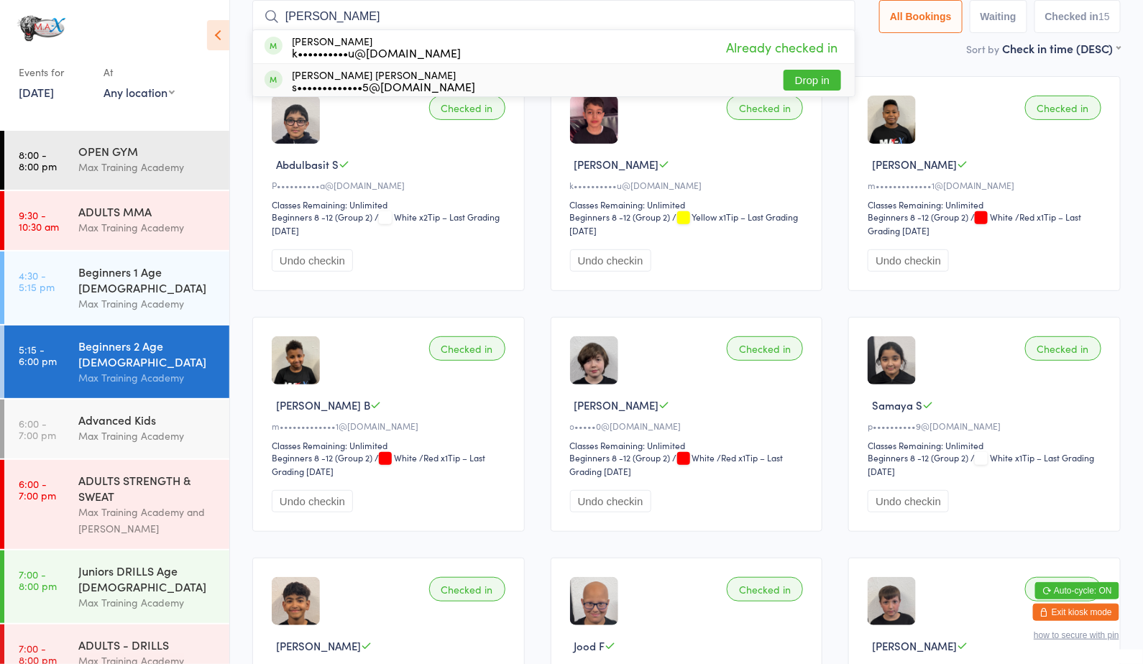
type input "mohammed"
click at [824, 78] on button "Drop in" at bounding box center [811, 80] width 57 height 21
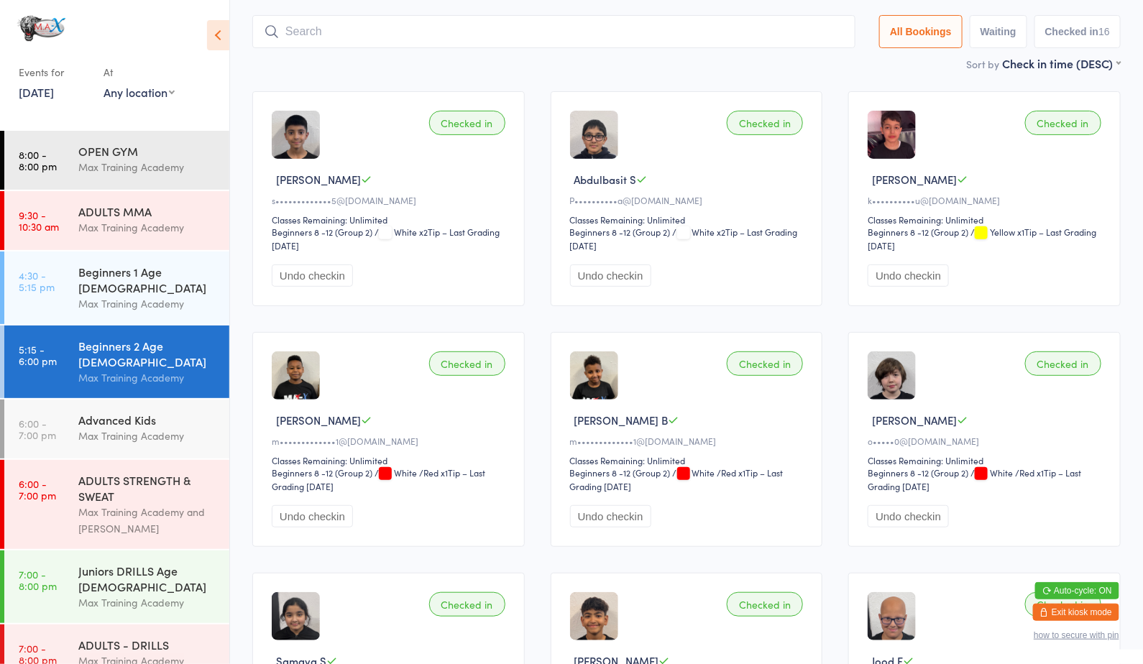
scroll to position [0, 0]
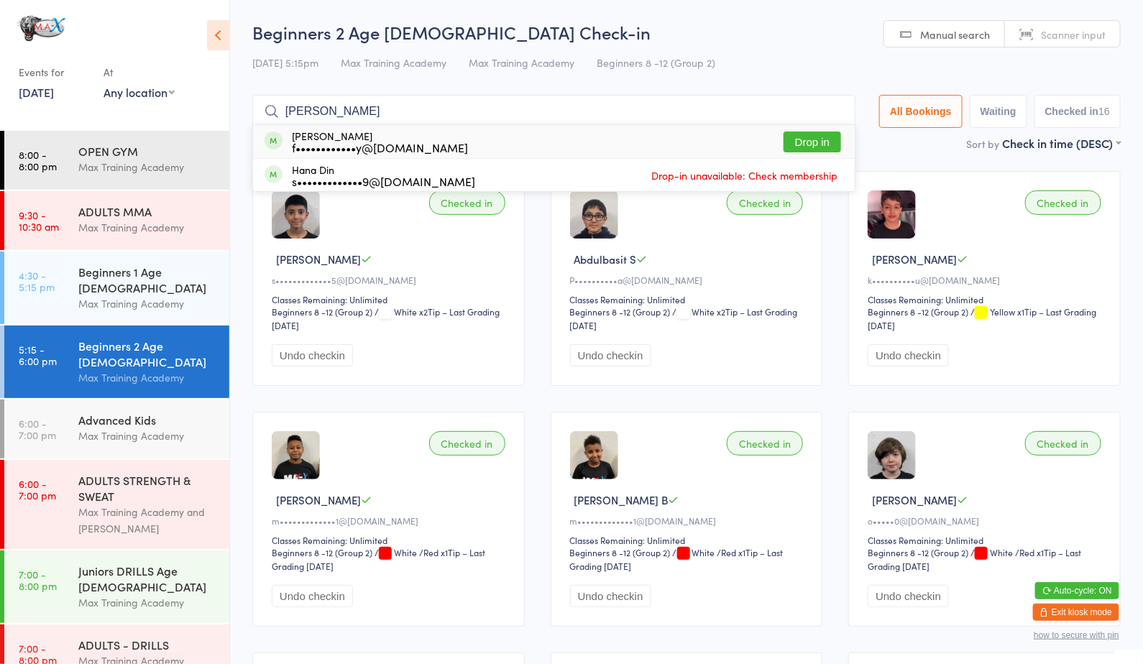
type input "hamza"
click at [806, 135] on button "Drop in" at bounding box center [811, 142] width 57 height 21
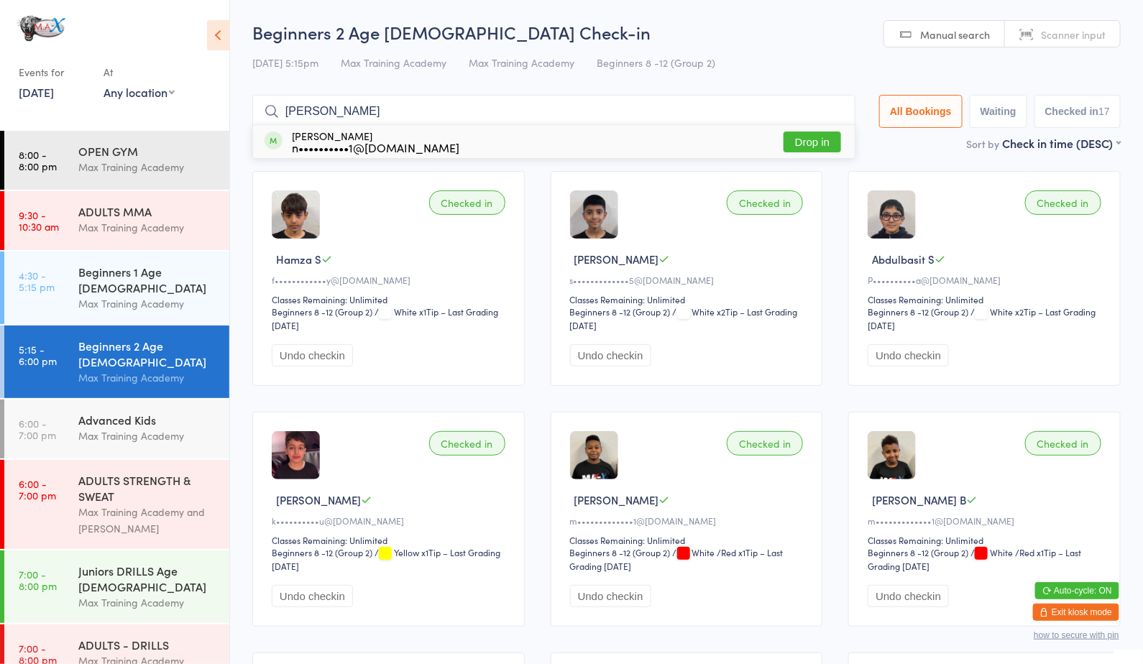
type input "yacoub"
click at [813, 138] on button "Drop in" at bounding box center [811, 142] width 57 height 21
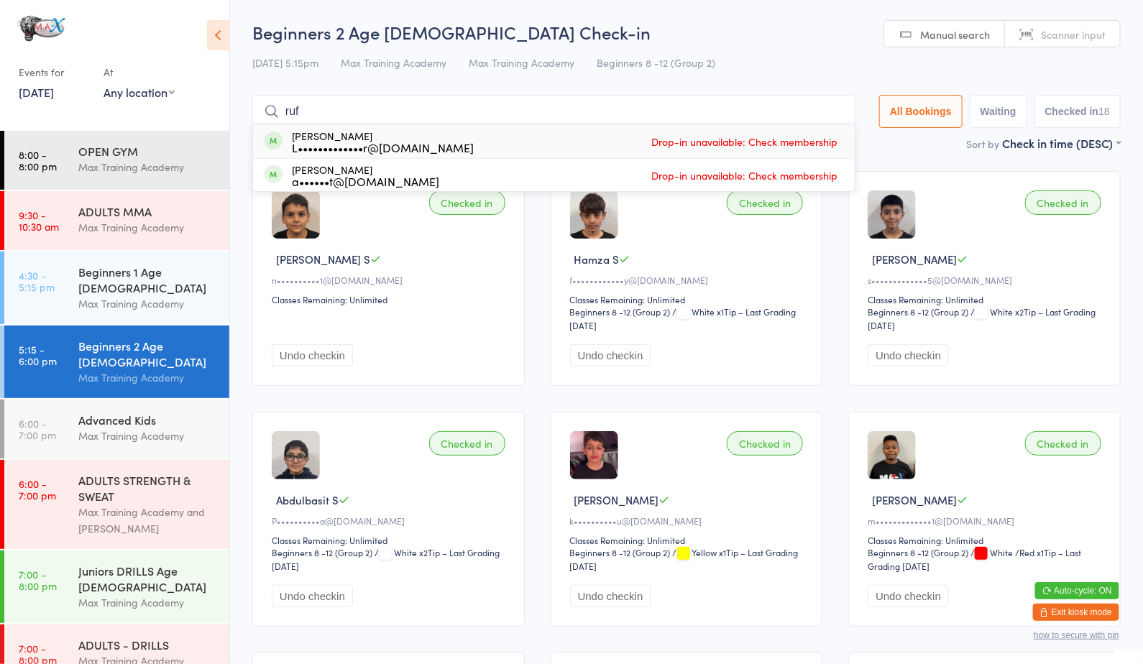
type input "ruf"
click at [354, 164] on div "Ruftana Mebrahtom a••••••t@gmail.com" at bounding box center [365, 175] width 147 height 23
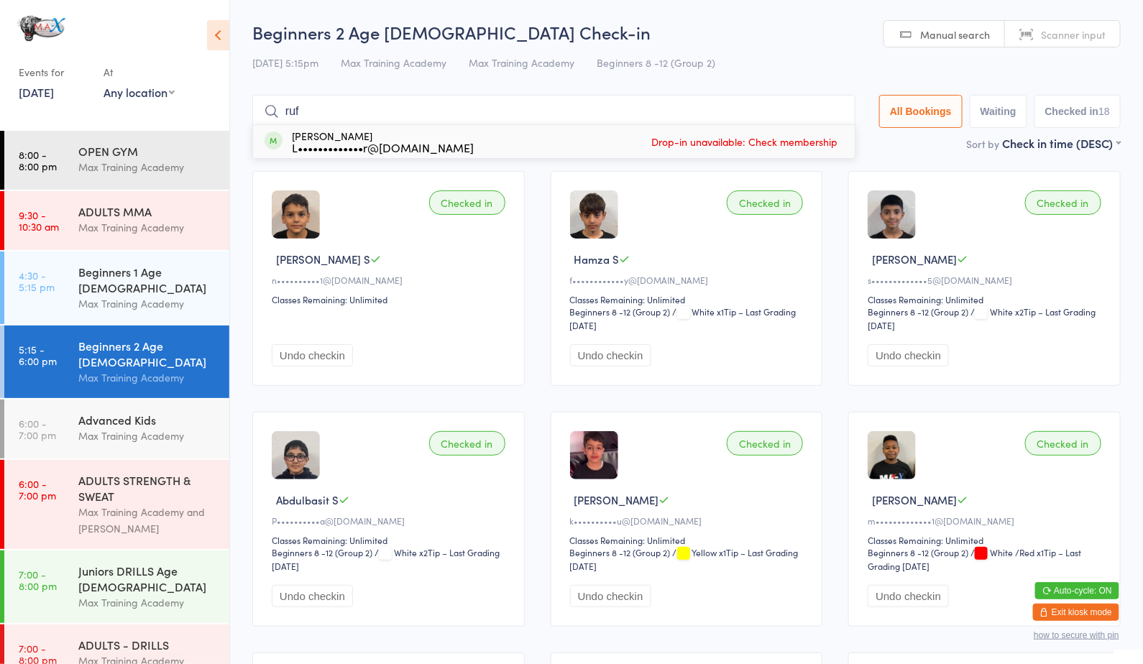
type input "ruft"
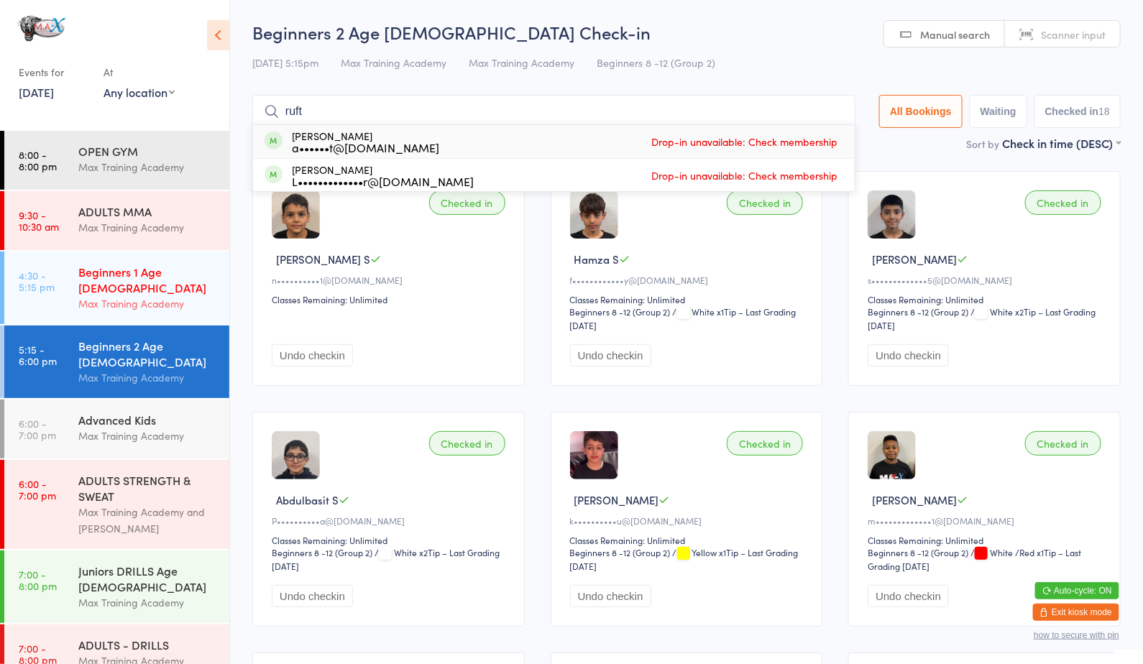
click at [17, 267] on link "4:30 - 5:15 pm Beginners 1 Age 4-7 Max Training Academy" at bounding box center [116, 288] width 225 height 73
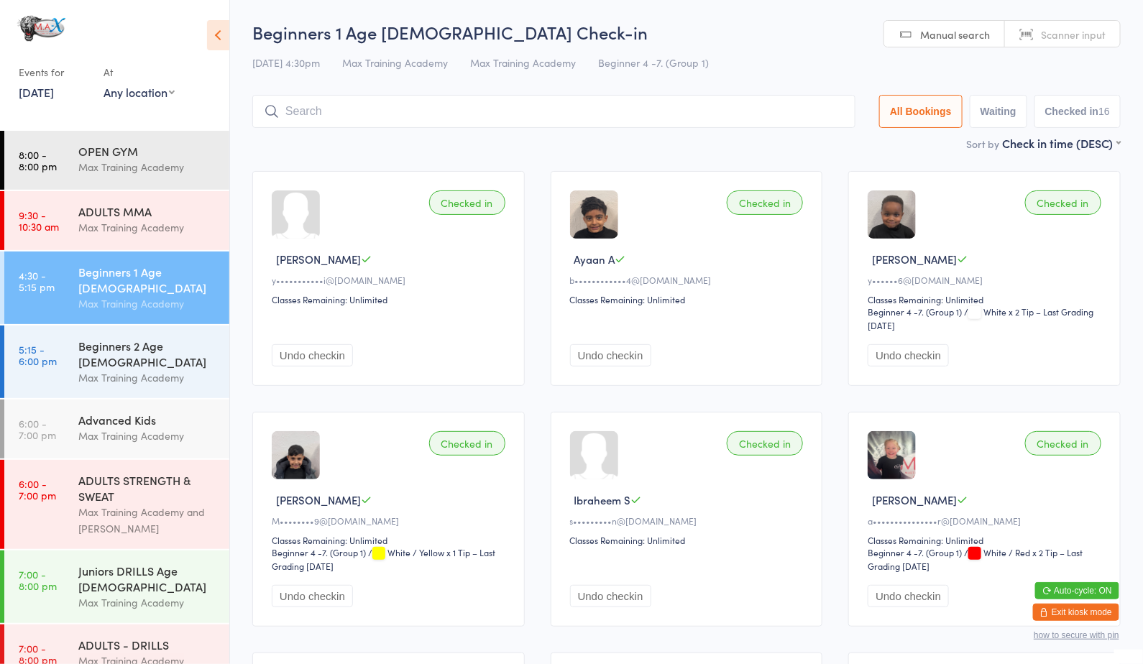
click at [300, 113] on input "search" at bounding box center [553, 111] width 603 height 33
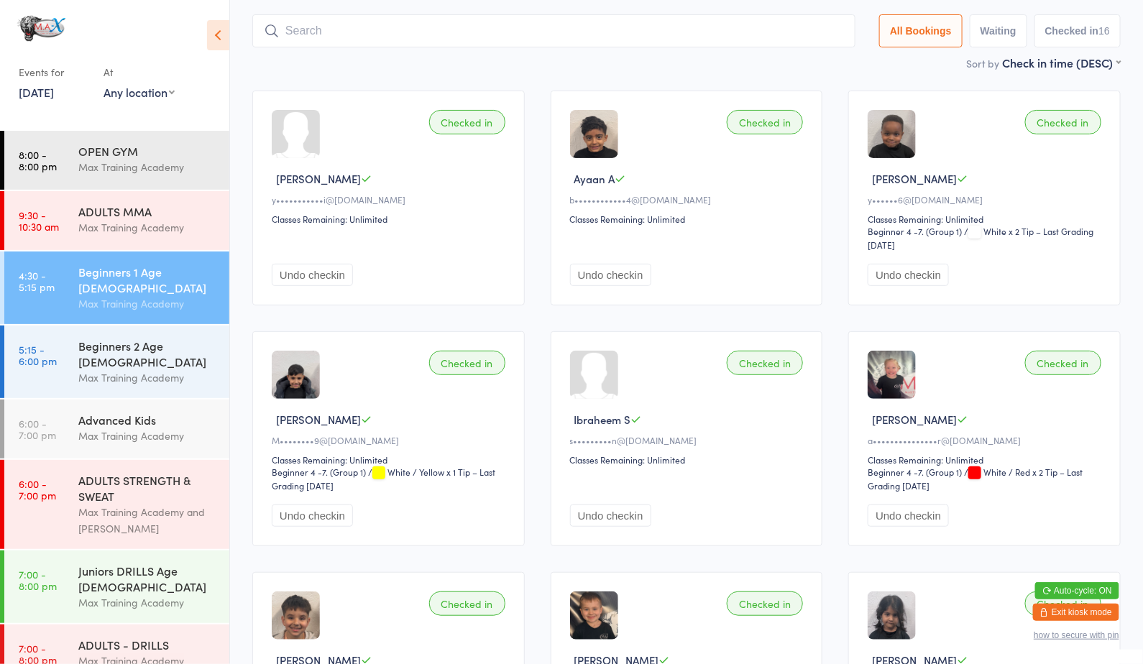
scroll to position [95, 0]
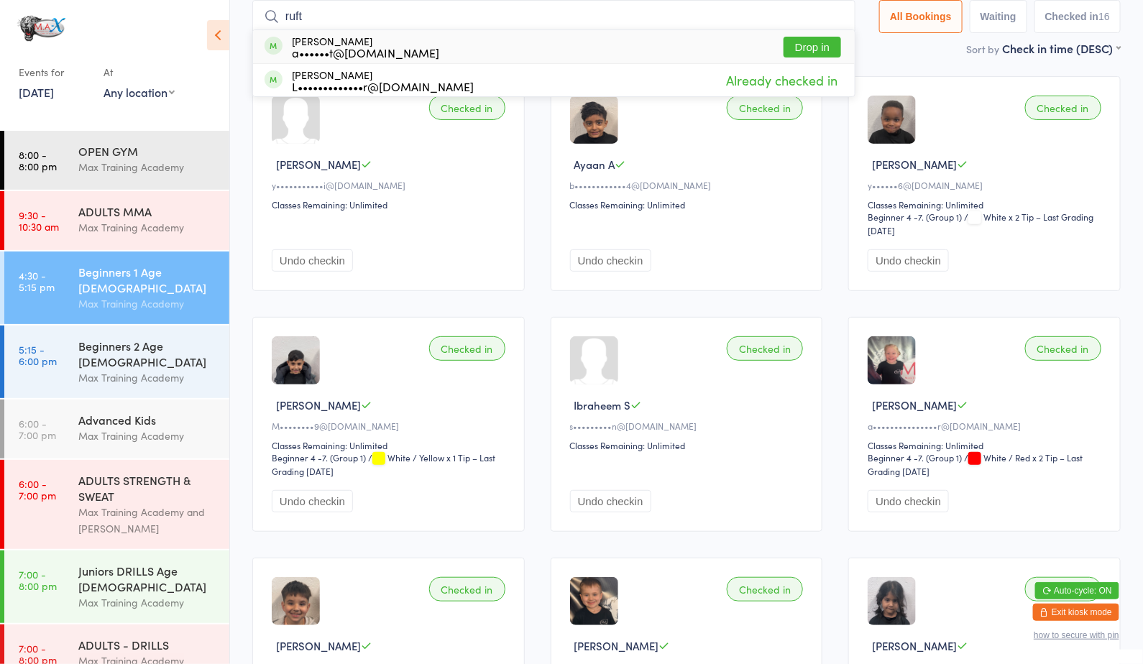
type input "ruft"
click at [834, 52] on button "Drop in" at bounding box center [811, 47] width 57 height 21
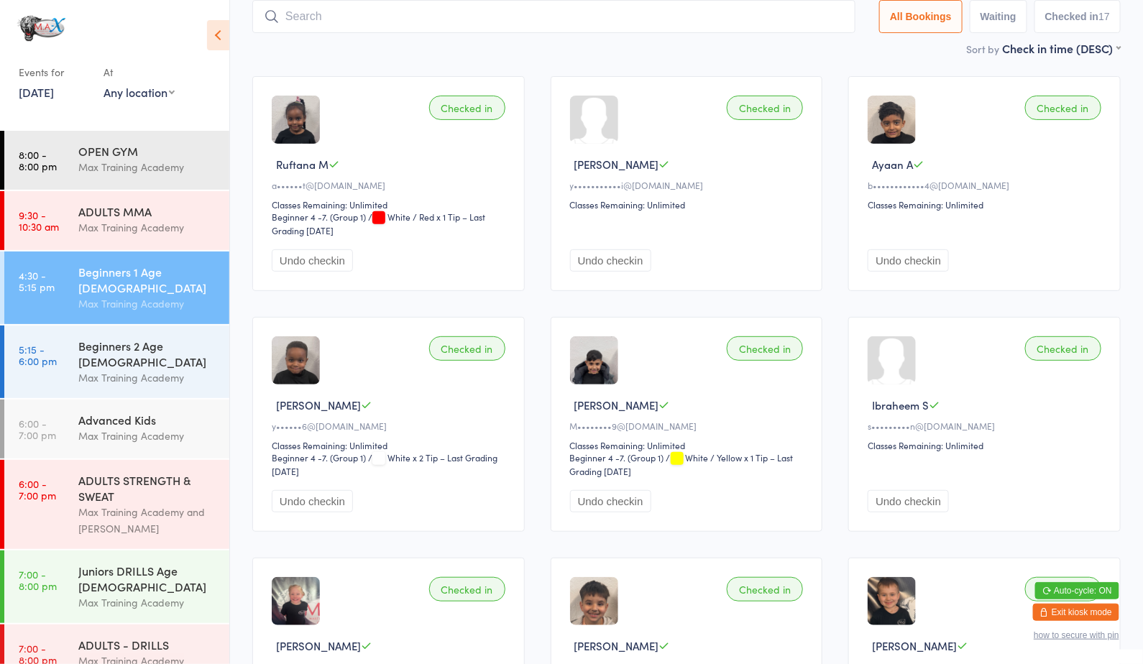
scroll to position [106, 0]
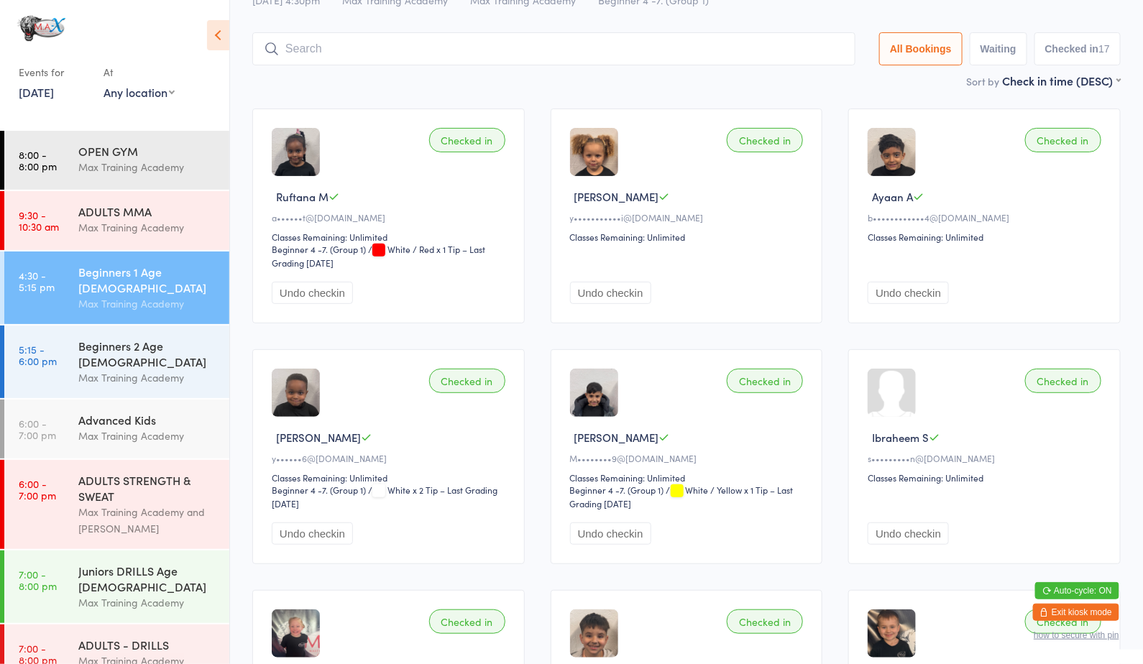
scroll to position [28, 0]
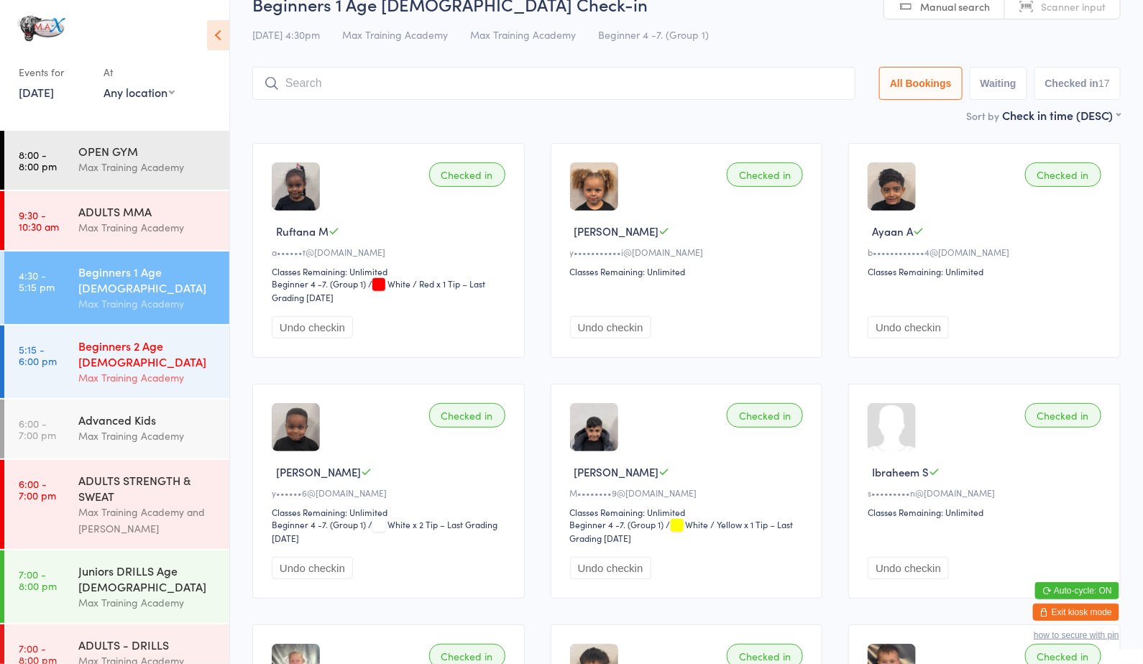
click at [116, 369] on div "Max Training Academy" at bounding box center [147, 377] width 139 height 17
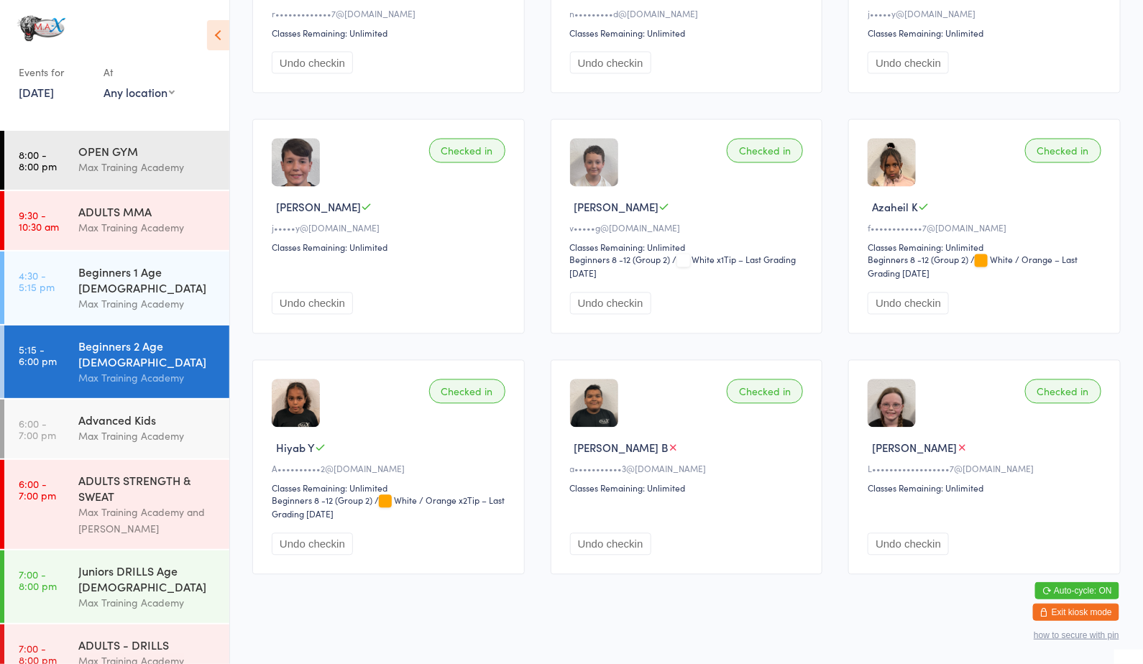
click at [1027, 160] on div "Checked in Azaheil K f••••••••••••7@[DOMAIN_NAME] Classes Remaining: Unlimited …" at bounding box center [984, 226] width 272 height 215
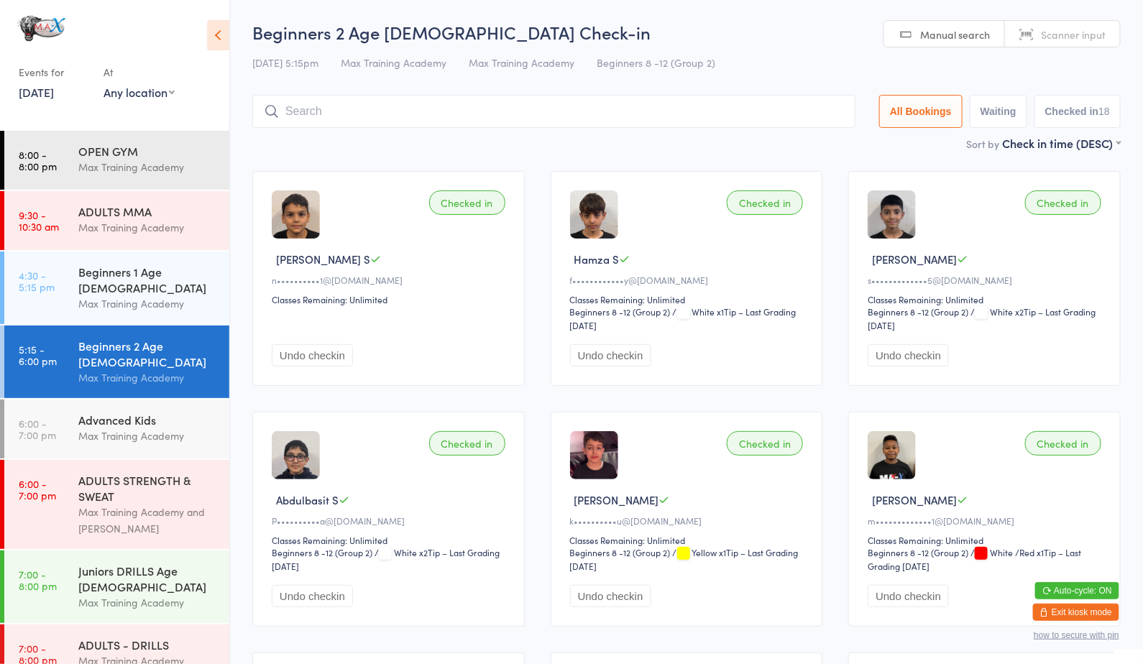
click at [752, 98] on input "search" at bounding box center [553, 111] width 603 height 33
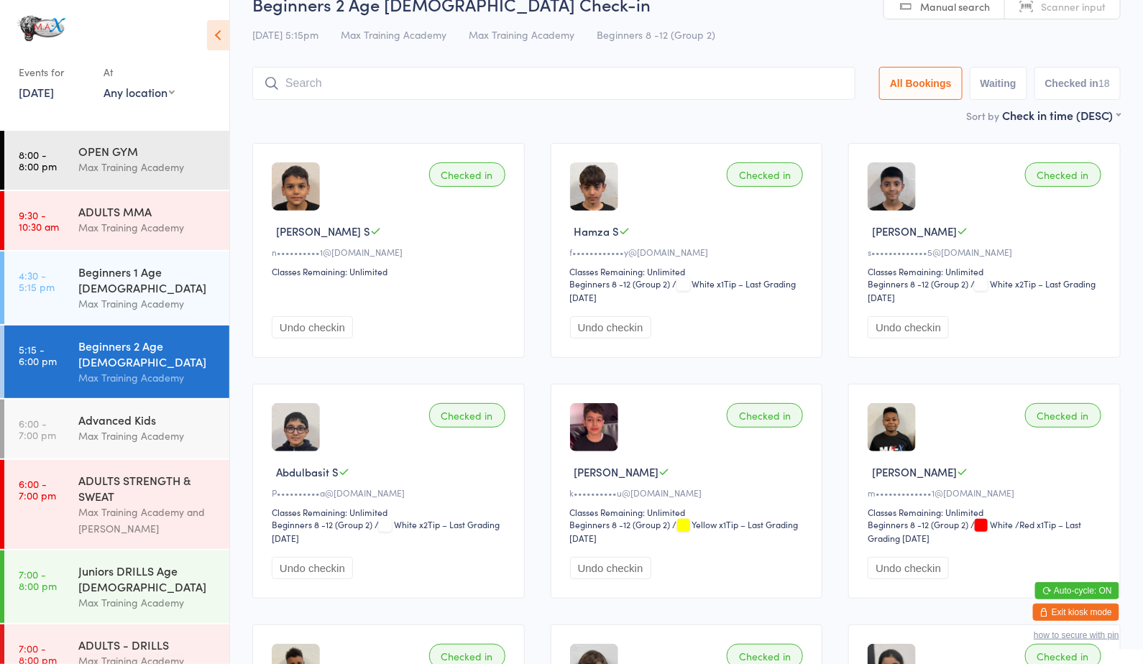
scroll to position [95, 0]
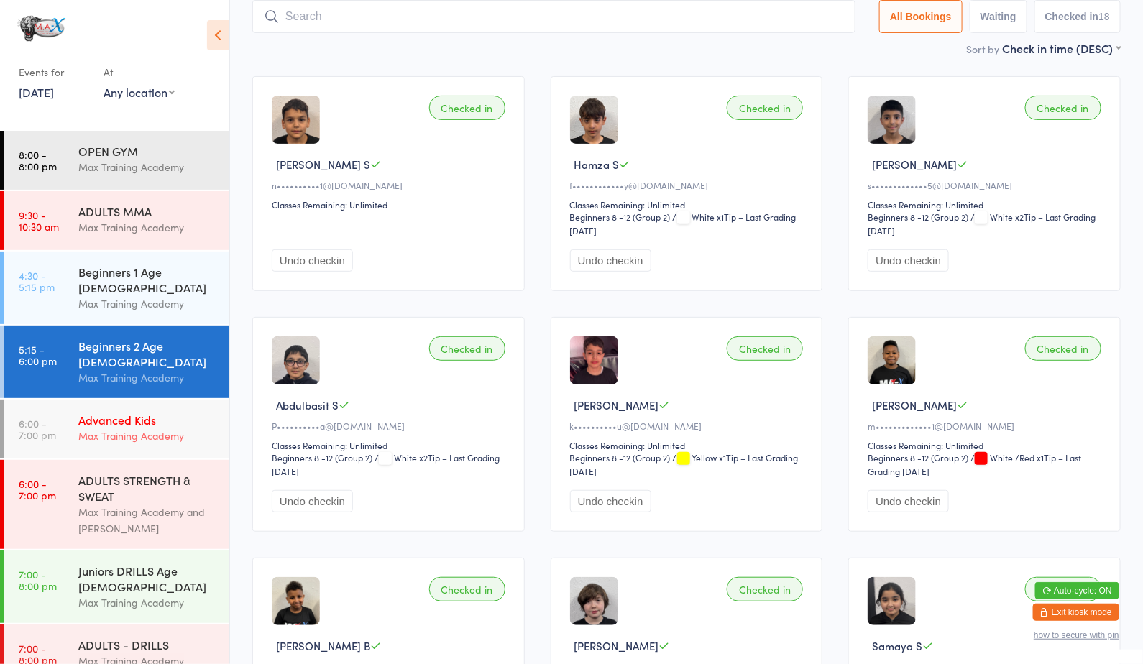
click at [150, 412] on div "Advanced Kids" at bounding box center [147, 420] width 139 height 16
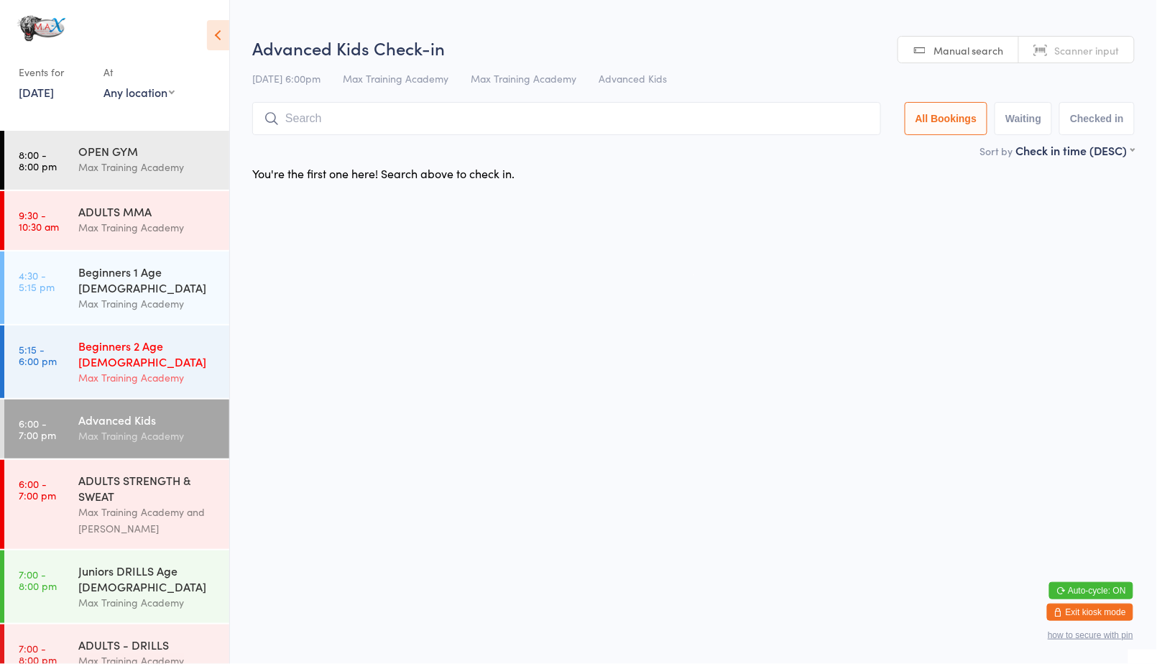
click at [147, 369] on div "Max Training Academy" at bounding box center [147, 377] width 139 height 17
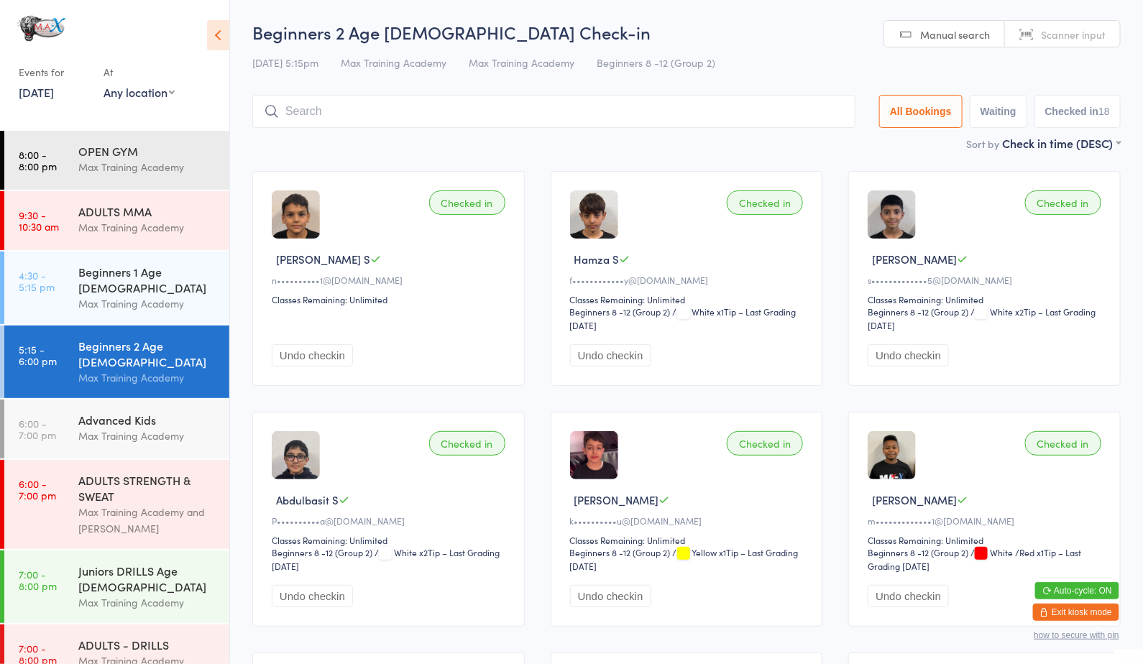
click at [622, 107] on input "search" at bounding box center [553, 111] width 603 height 33
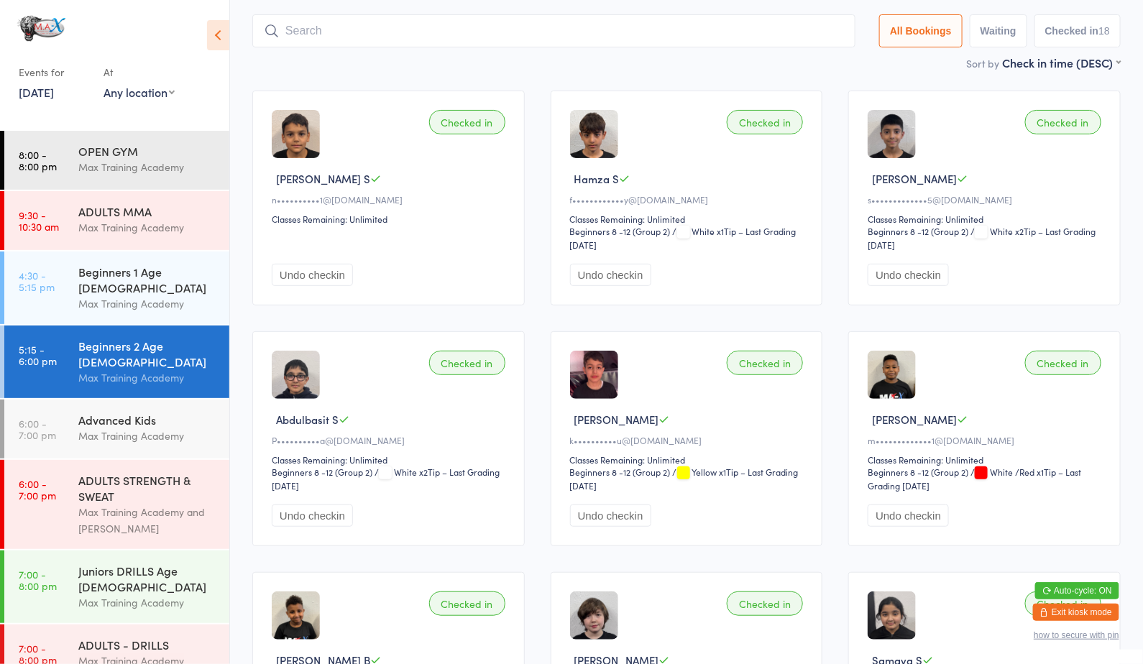
scroll to position [95, 0]
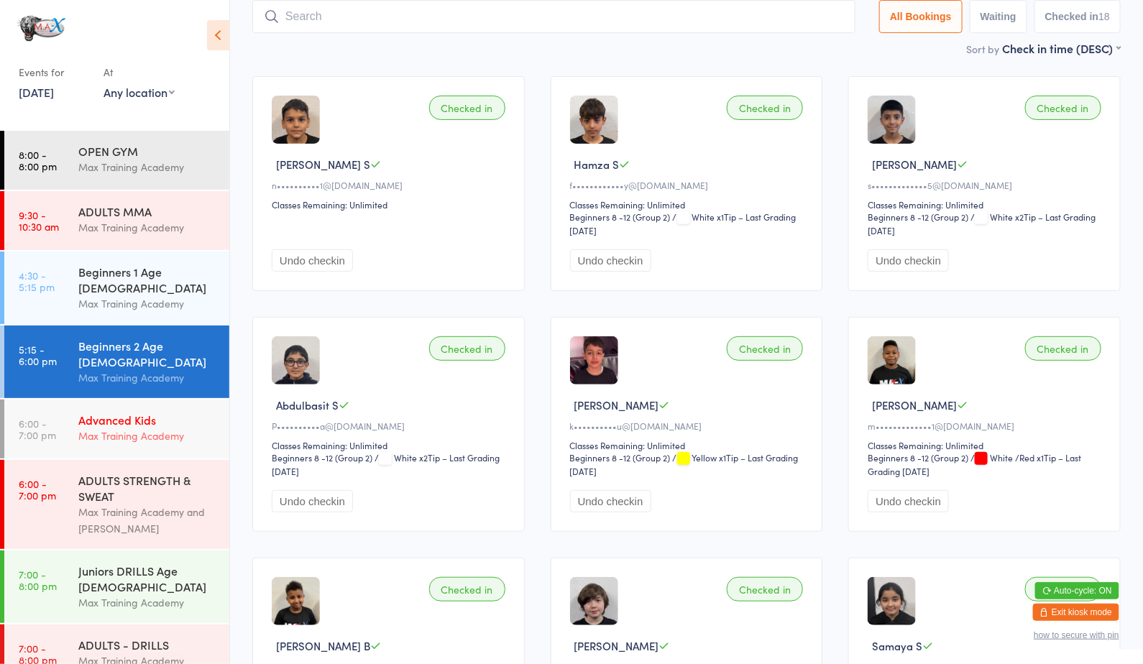
click at [94, 428] on div "Max Training Academy" at bounding box center [147, 436] width 139 height 17
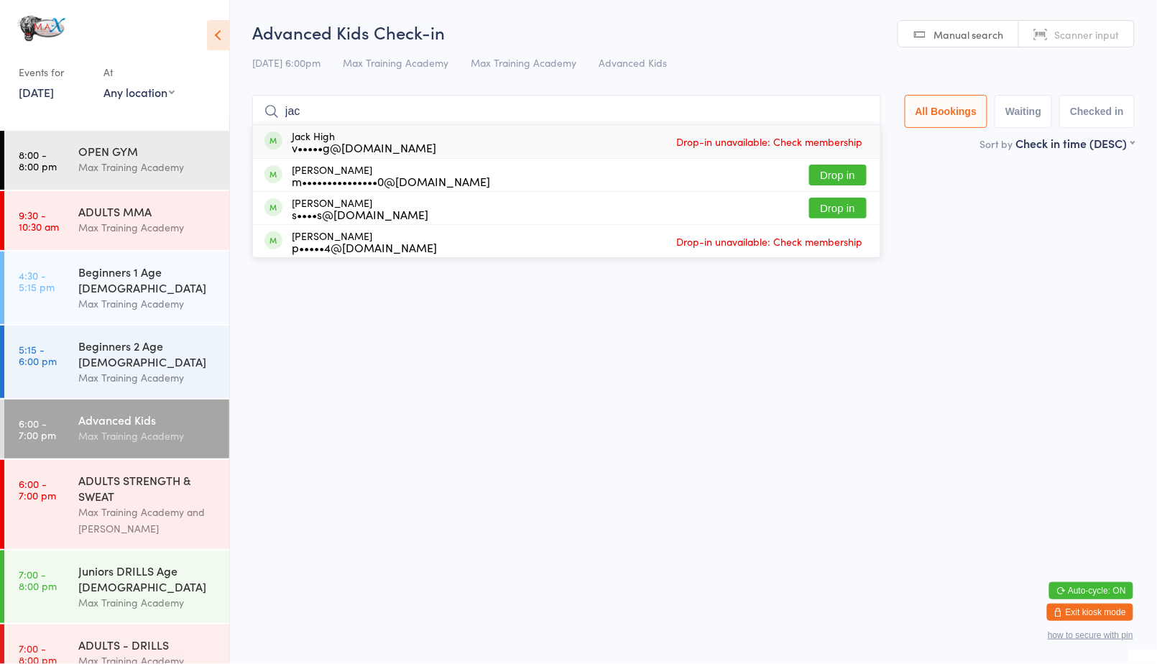
type input "jac"
click at [847, 155] on div "Jack High v•••••g@[DOMAIN_NAME] Drop-in unavailable: Check membership" at bounding box center [566, 141] width 627 height 33
type input "jac"
click at [836, 168] on button "Drop in" at bounding box center [837, 175] width 57 height 21
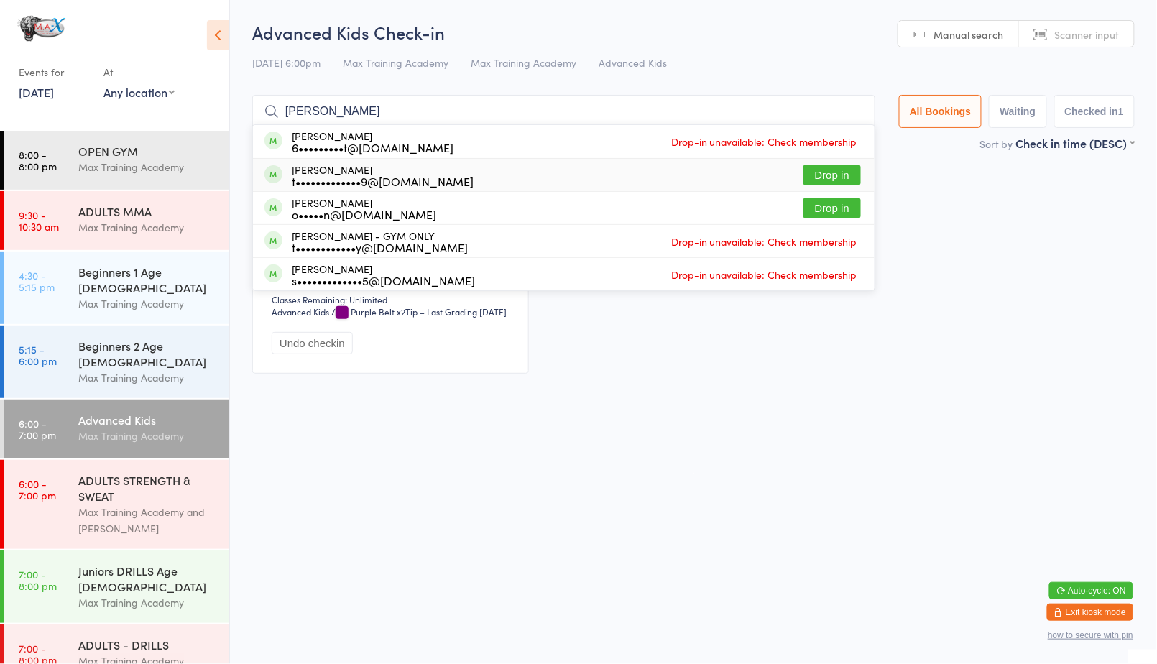
type input "[PERSON_NAME]"
click at [822, 170] on button "Drop in" at bounding box center [831, 175] width 57 height 21
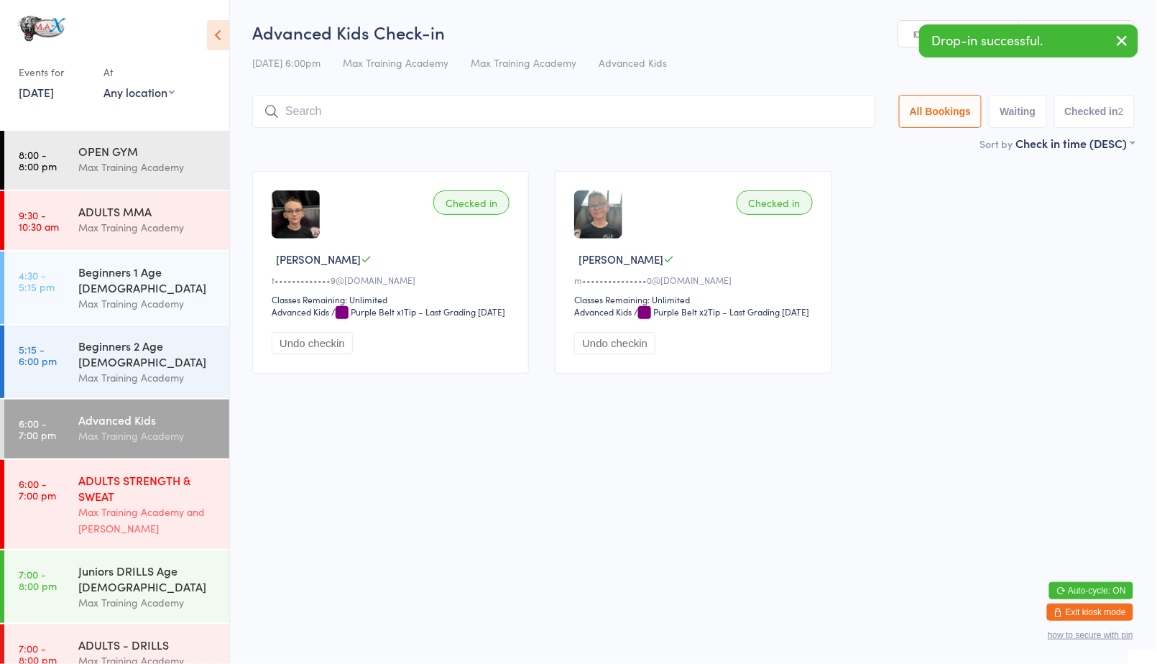
click at [123, 472] on div "ADULTS STRENGTH & SWEAT" at bounding box center [147, 488] width 139 height 32
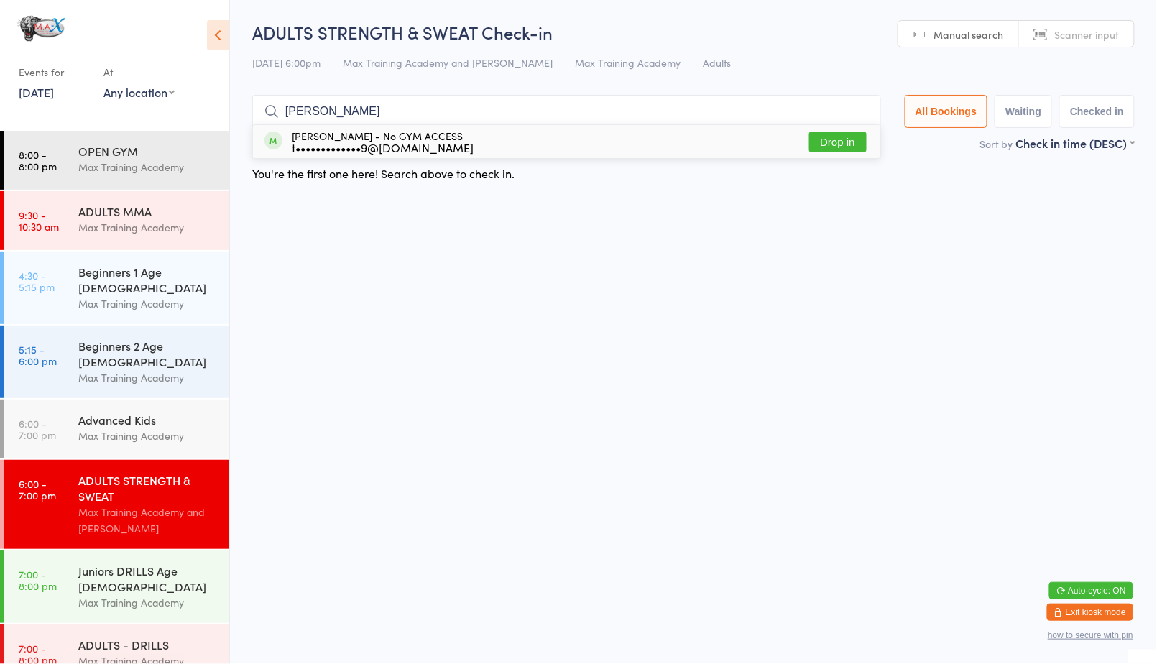
type input "[PERSON_NAME]"
click at [837, 139] on button "Drop in" at bounding box center [837, 142] width 57 height 21
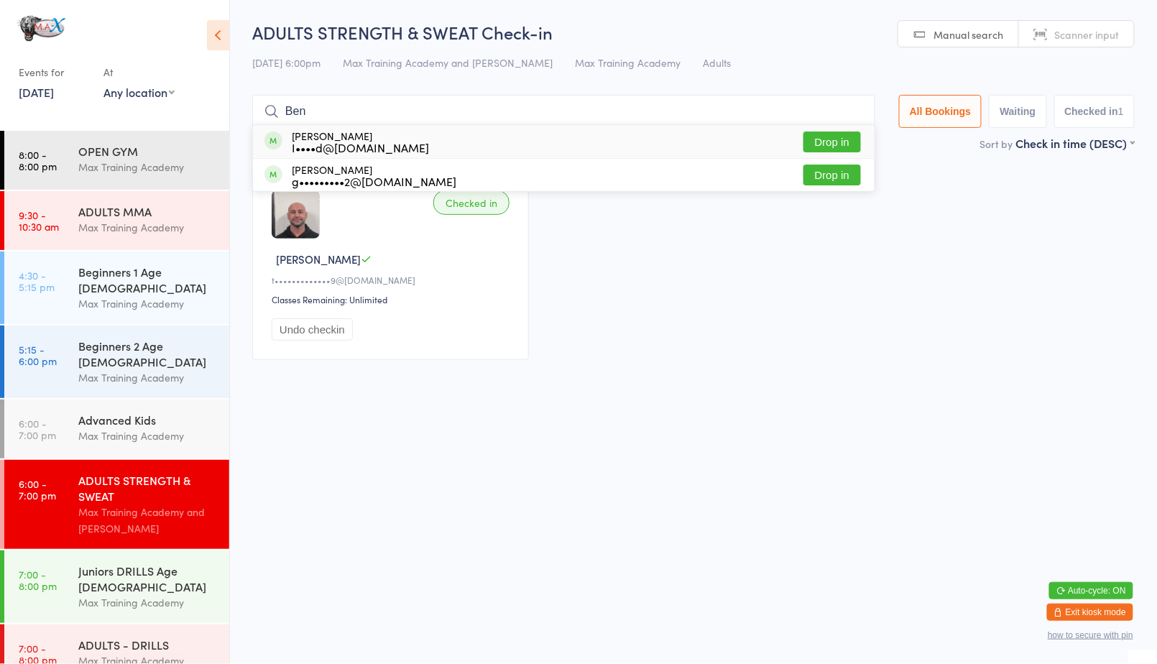
type input "Ben"
click at [845, 168] on button "Drop in" at bounding box center [831, 175] width 57 height 21
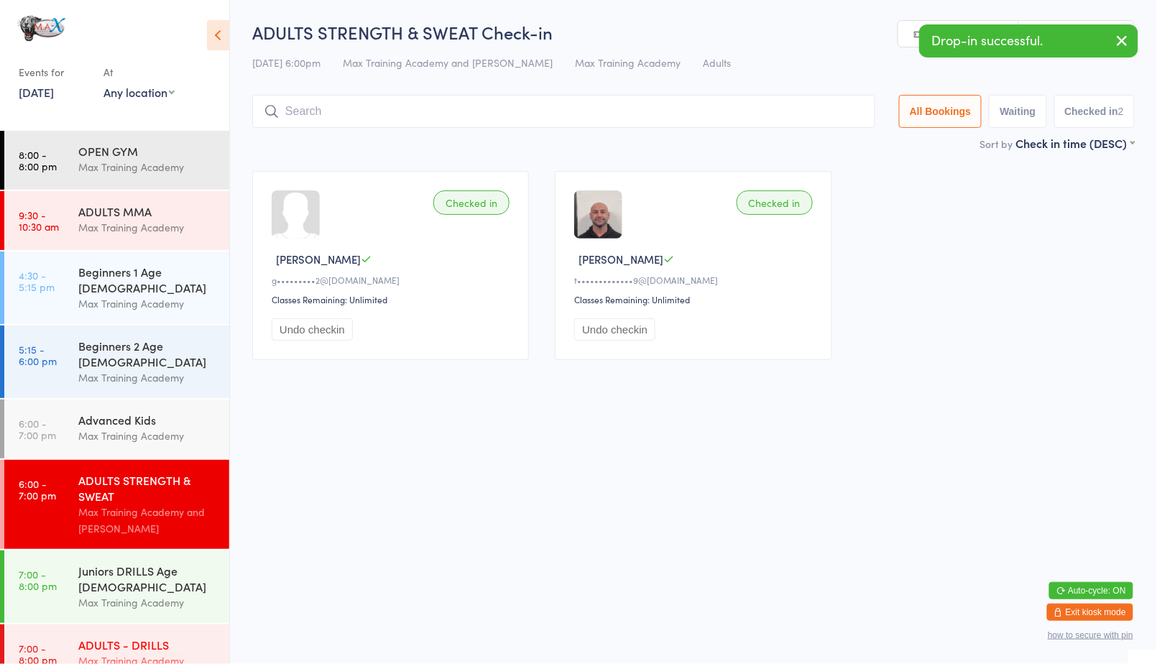
click at [166, 630] on div "ADULTS - DRILLS Max Training Academy" at bounding box center [153, 653] width 151 height 57
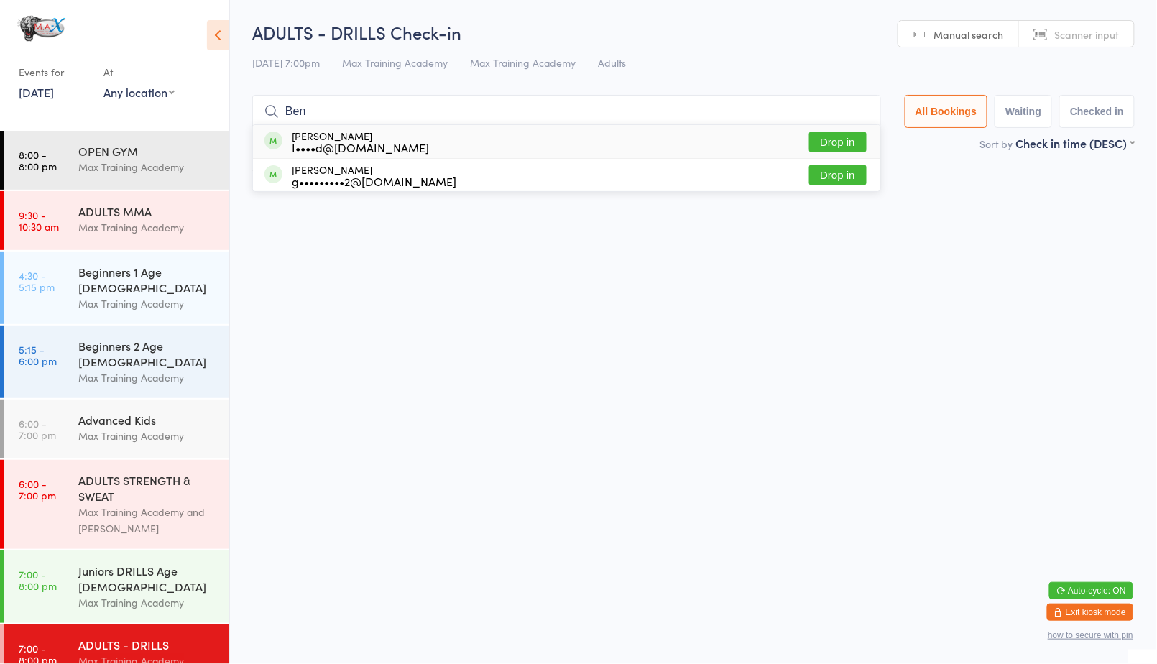
type input "Ben"
click at [833, 168] on button "Drop in" at bounding box center [837, 175] width 57 height 21
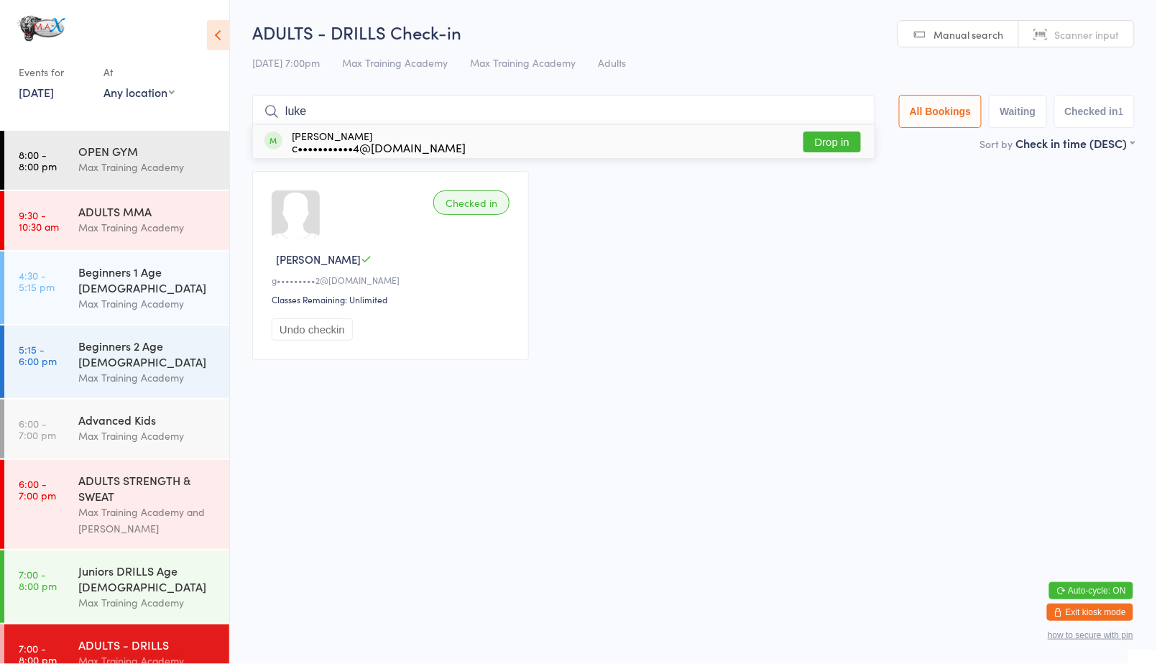
type input "luke"
click at [825, 139] on button "Drop in" at bounding box center [831, 142] width 57 height 21
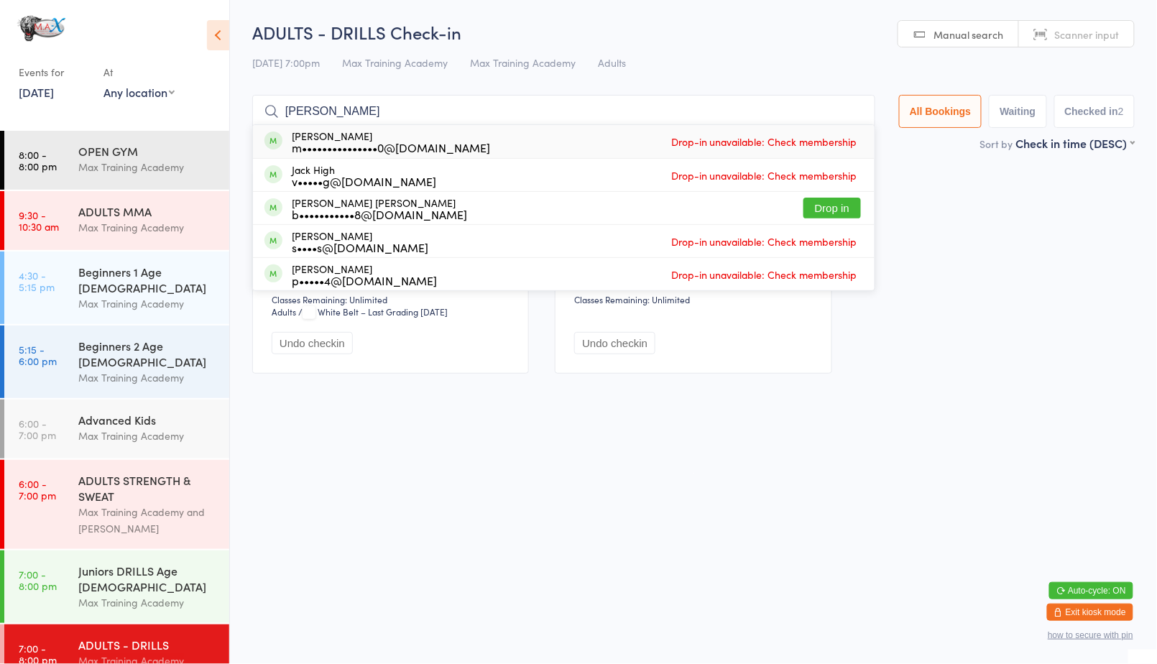
type input "[PERSON_NAME]"
click at [839, 215] on button "Drop in" at bounding box center [831, 208] width 57 height 21
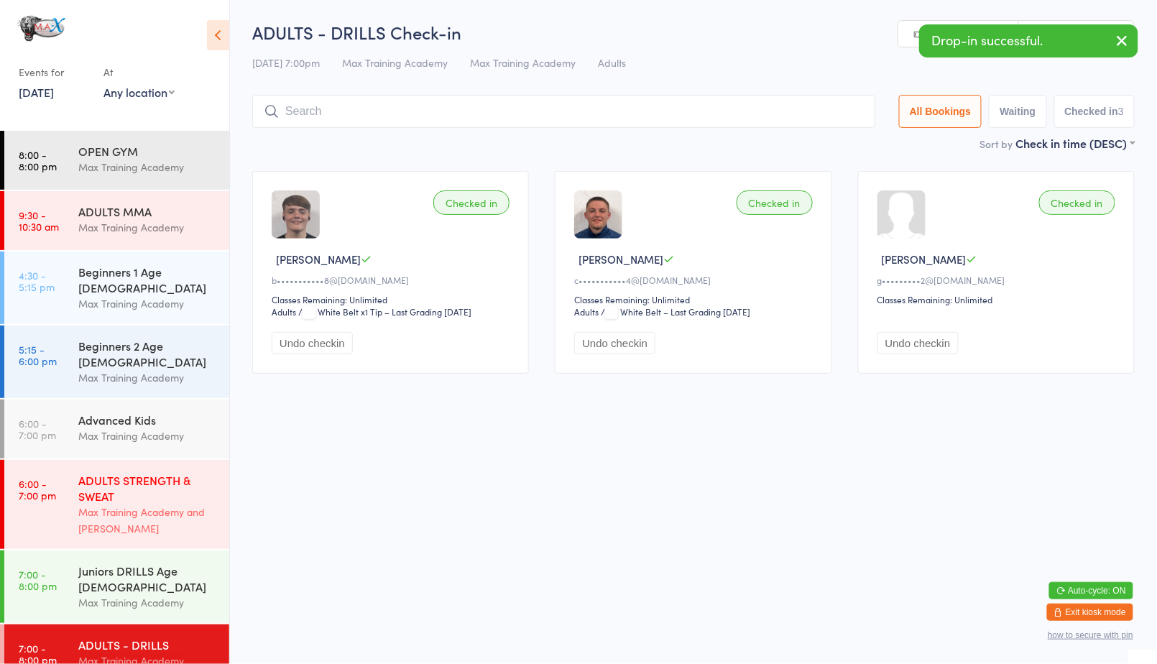
click at [85, 473] on div "ADULTS STRENGTH & SWEAT" at bounding box center [147, 488] width 139 height 32
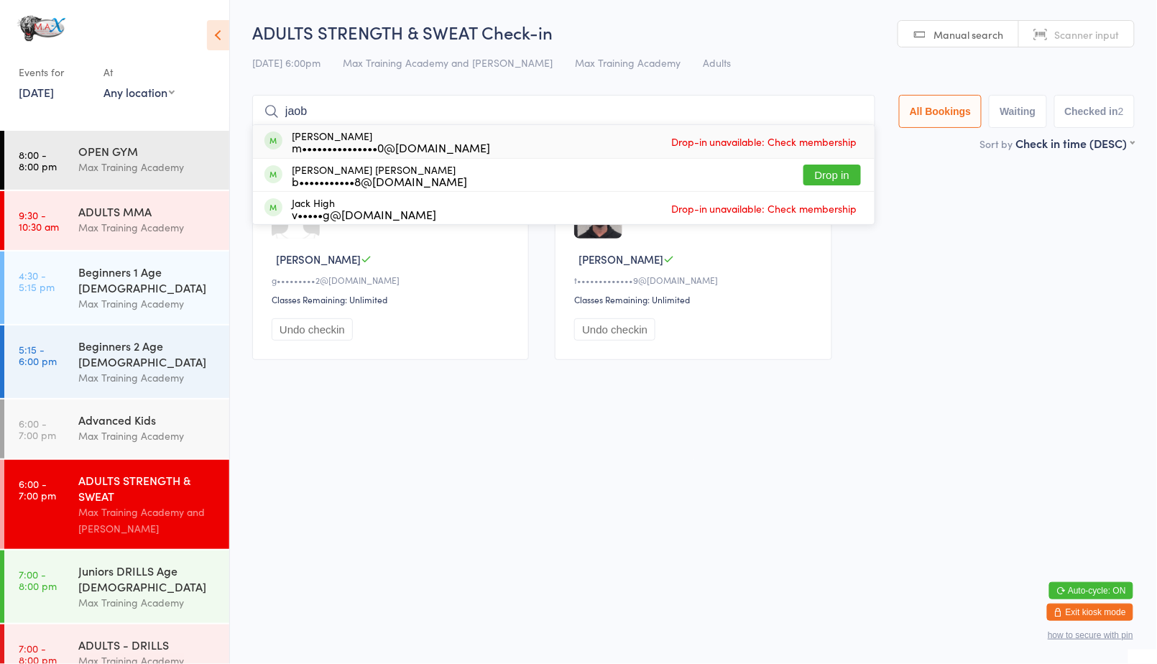
type input "jaob"
click at [835, 168] on button "Drop in" at bounding box center [831, 175] width 57 height 21
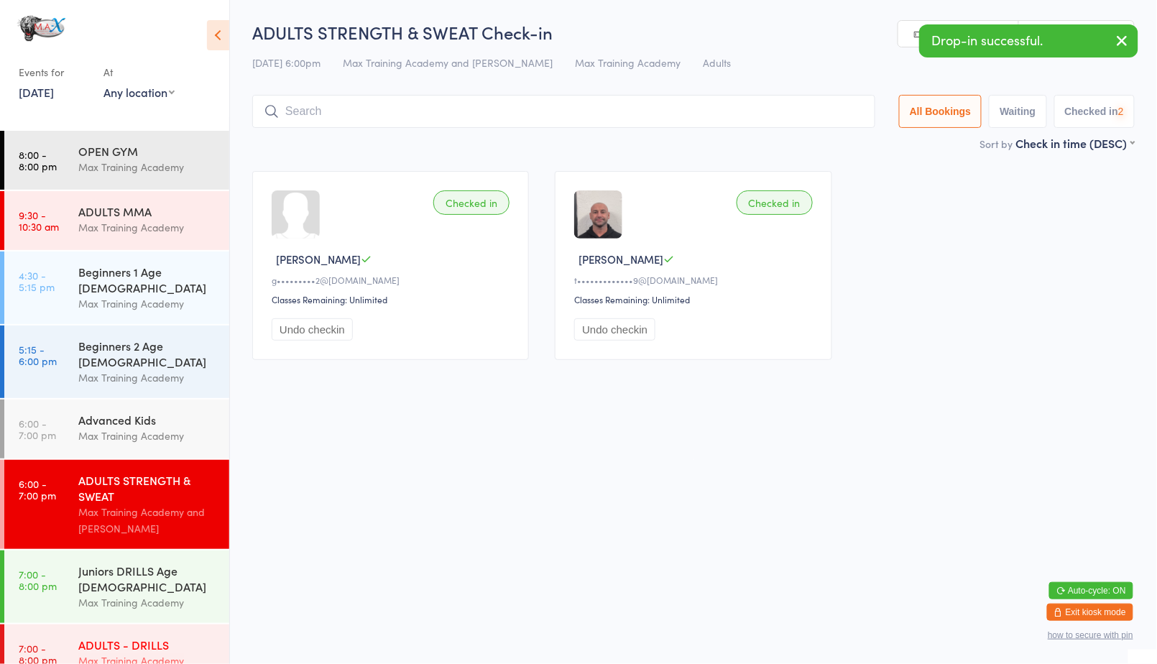
click at [132, 653] on div "Max Training Academy" at bounding box center [147, 661] width 139 height 17
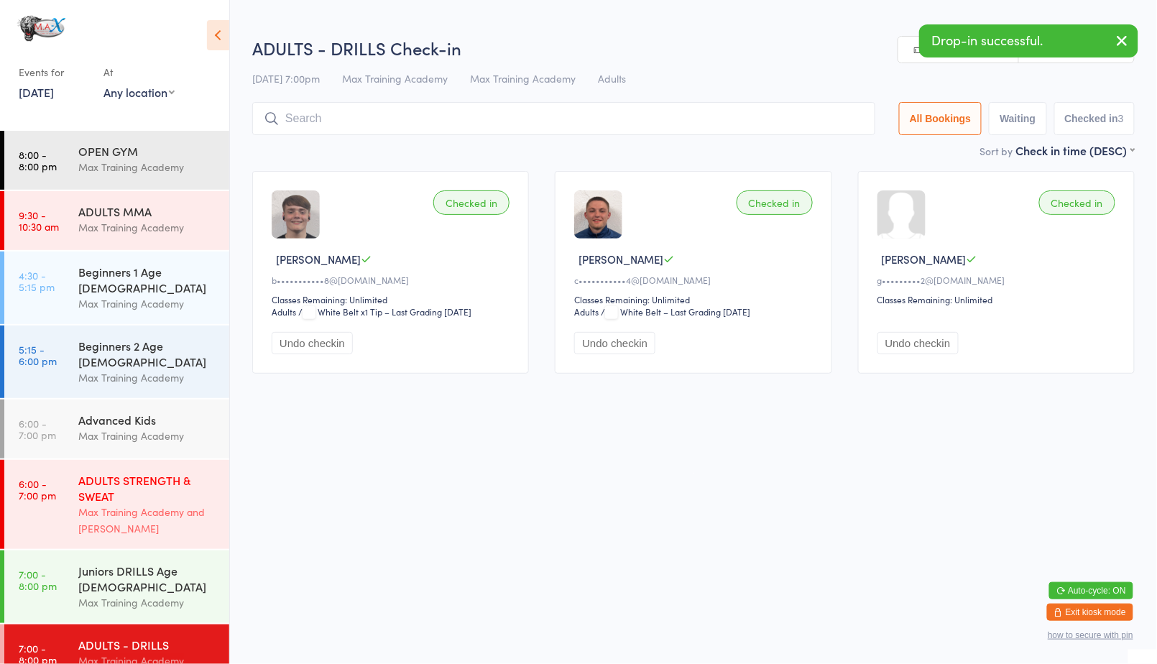
click at [182, 504] on div "Max Training Academy and [PERSON_NAME]" at bounding box center [147, 520] width 139 height 33
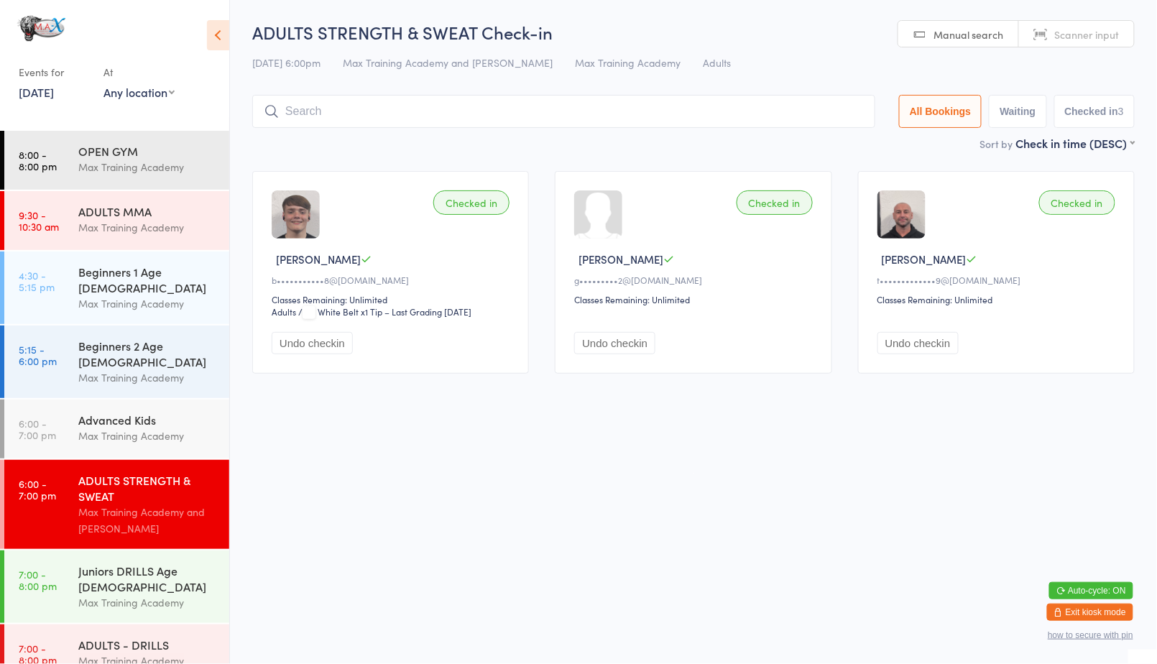
click at [55, 482] on link "6:00 - 7:00 pm ADULTS STRENGTH & SWEAT Max Training Academy and [PERSON_NAME]" at bounding box center [116, 504] width 225 height 89
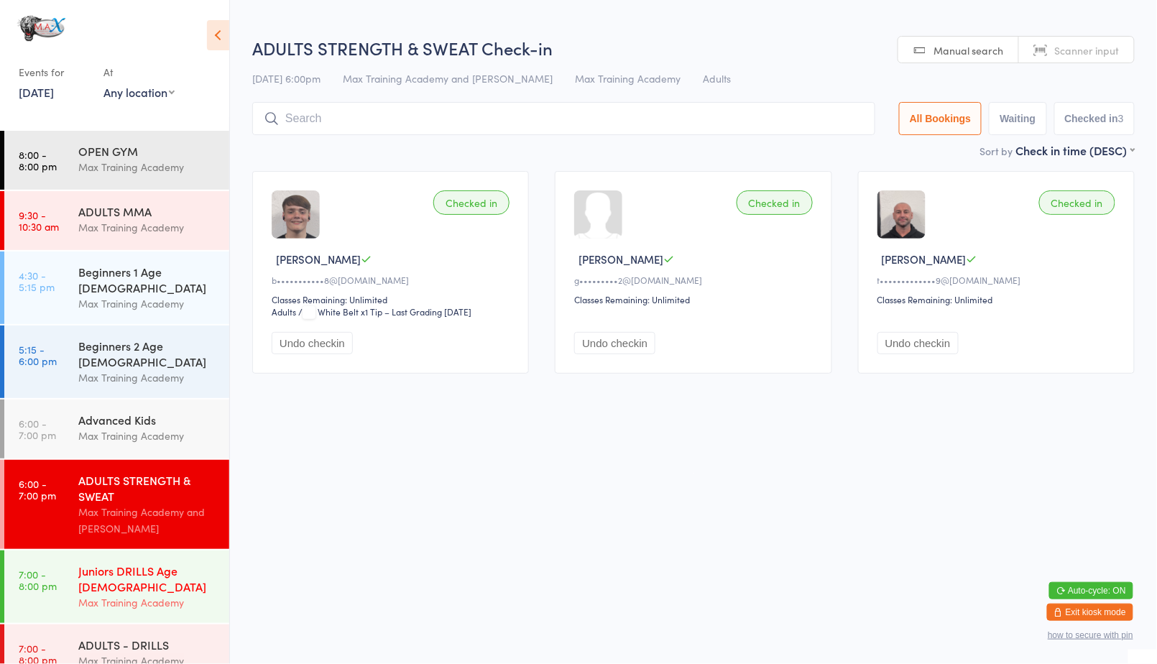
click at [32, 568] on time "7:00 - 8:00 pm" at bounding box center [38, 579] width 38 height 23
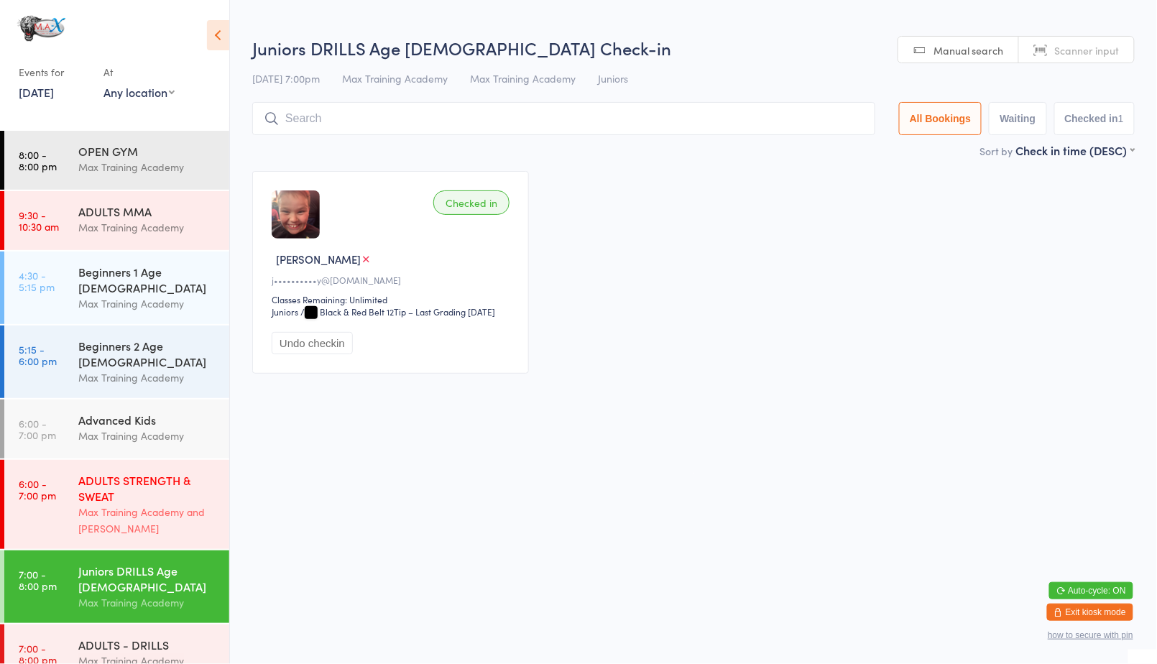
click at [78, 504] on div "Max Training Academy and [PERSON_NAME]" at bounding box center [147, 520] width 139 height 33
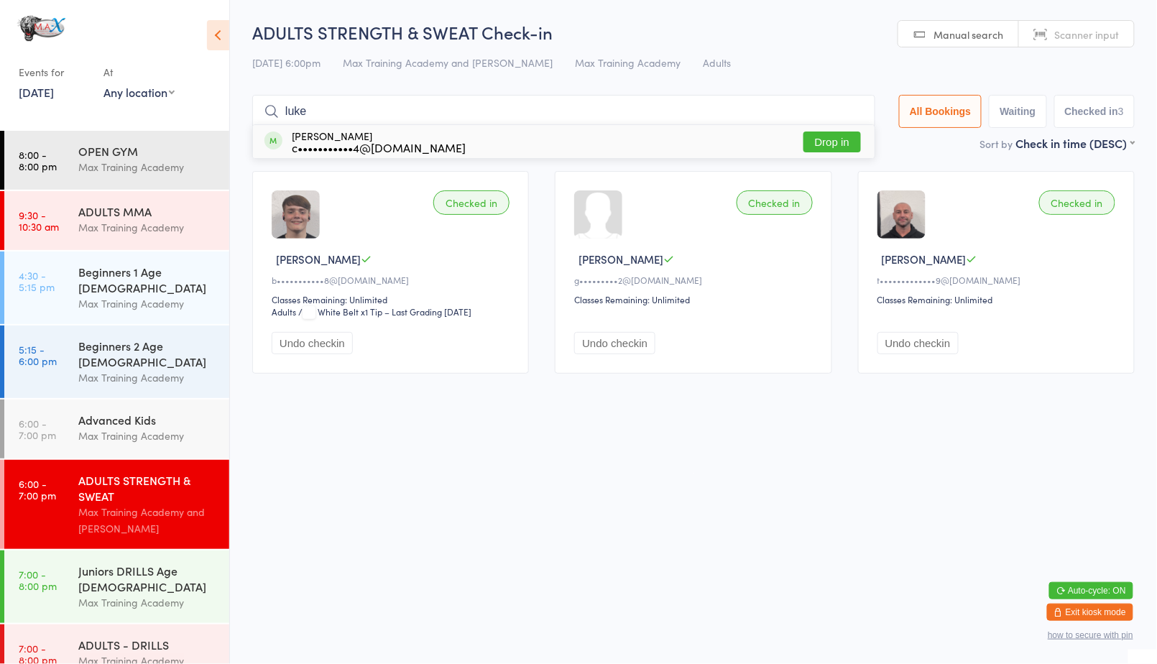
type input "luke"
click at [838, 143] on button "Drop in" at bounding box center [831, 142] width 57 height 21
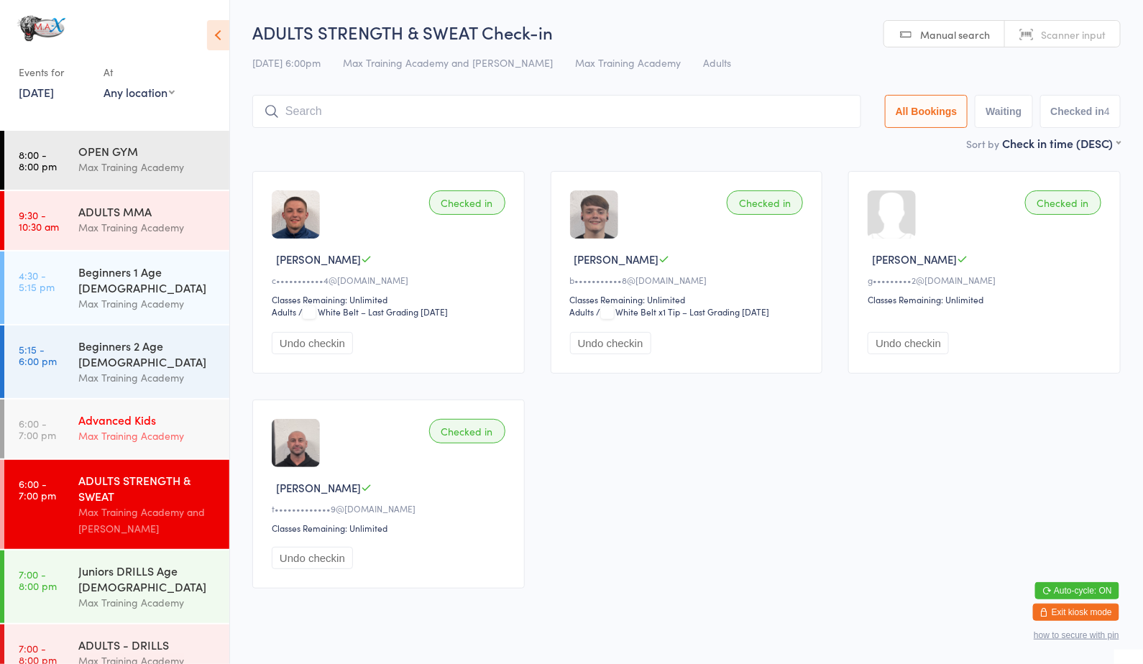
click at [96, 428] on div "Max Training Academy" at bounding box center [147, 436] width 139 height 17
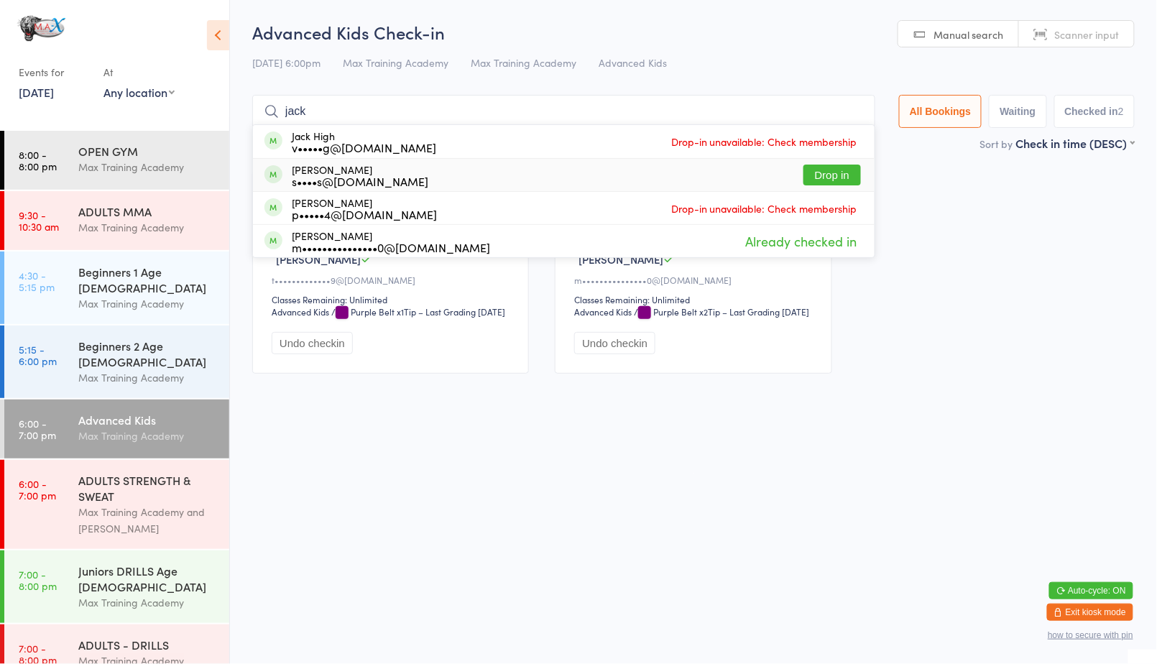
type input "jack"
click at [833, 168] on button "Drop in" at bounding box center [831, 175] width 57 height 21
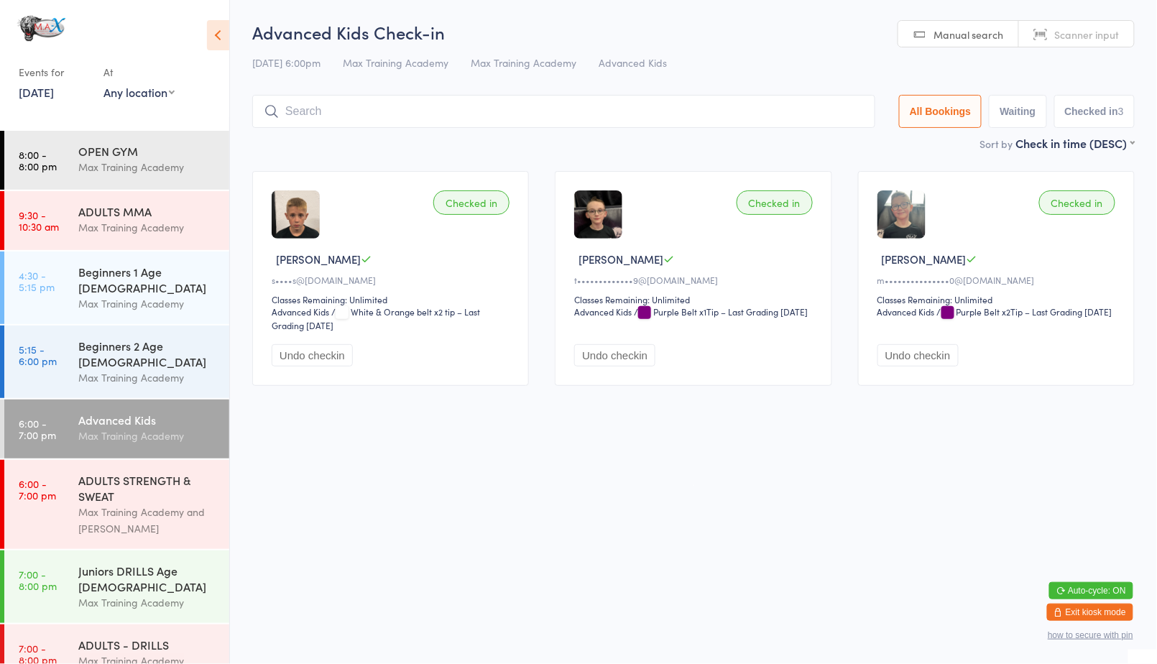
click at [801, 108] on input "search" at bounding box center [563, 111] width 623 height 33
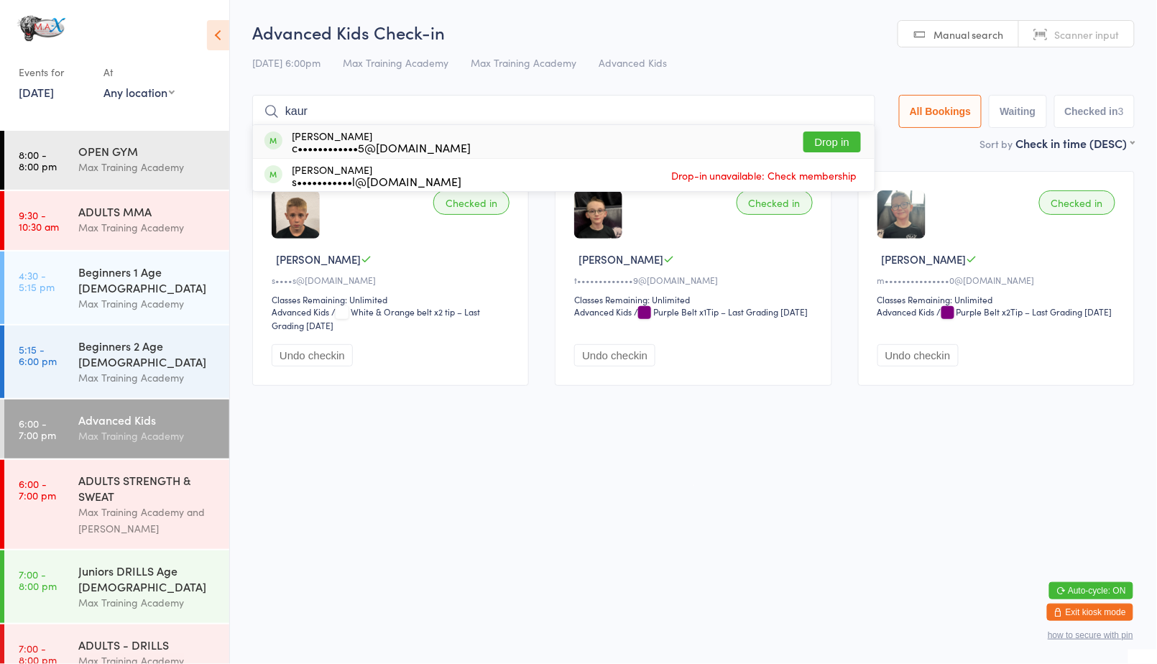
type input "kaur"
click at [793, 160] on div "[PERSON_NAME] s•••••••••••l@[DOMAIN_NAME] Drop-in unavailable: Check membership" at bounding box center [564, 175] width 622 height 32
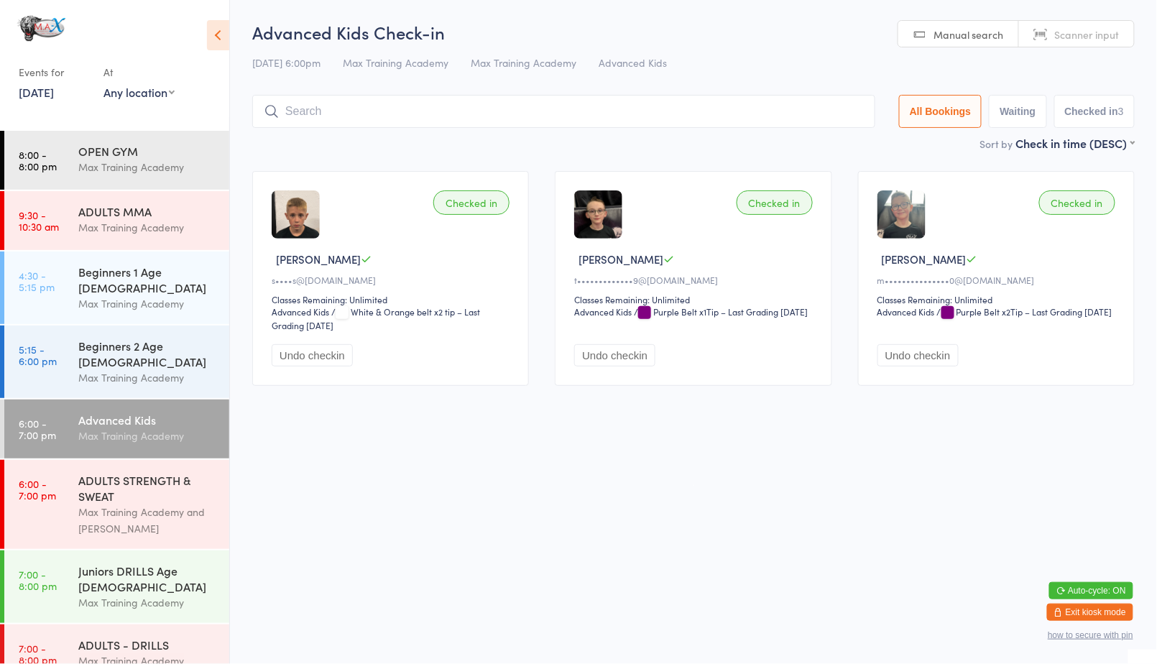
click at [314, 116] on input "search" at bounding box center [563, 111] width 623 height 33
click at [114, 504] on div "Max Training Academy and [PERSON_NAME]" at bounding box center [147, 520] width 139 height 33
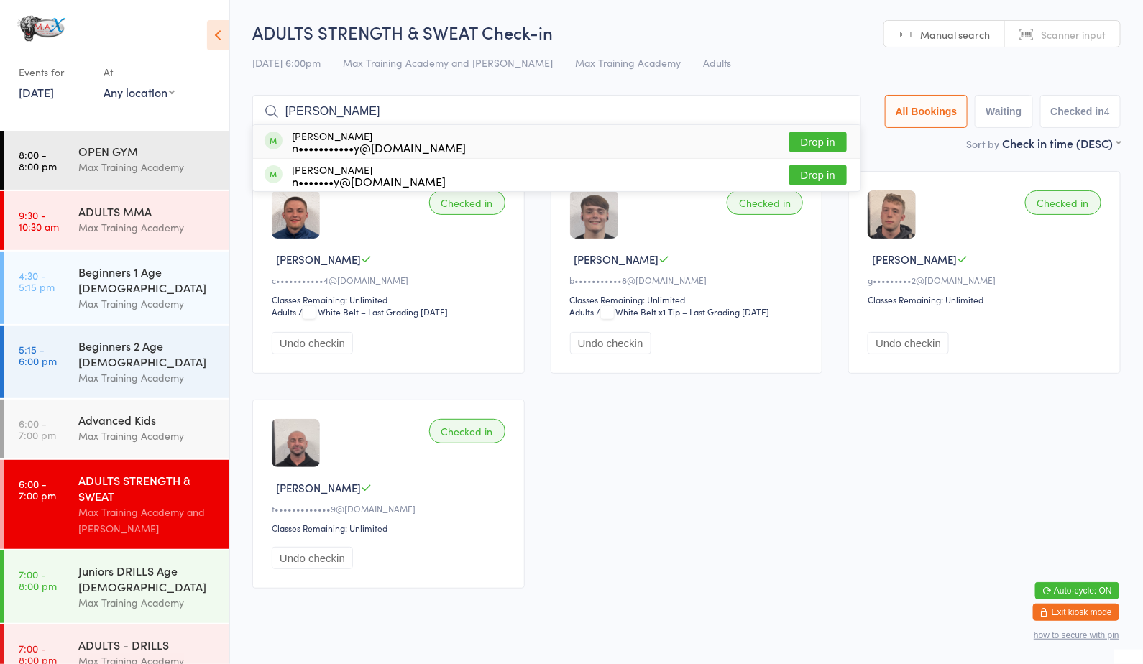
type input "[PERSON_NAME]"
click at [805, 145] on button "Drop in" at bounding box center [817, 142] width 57 height 21
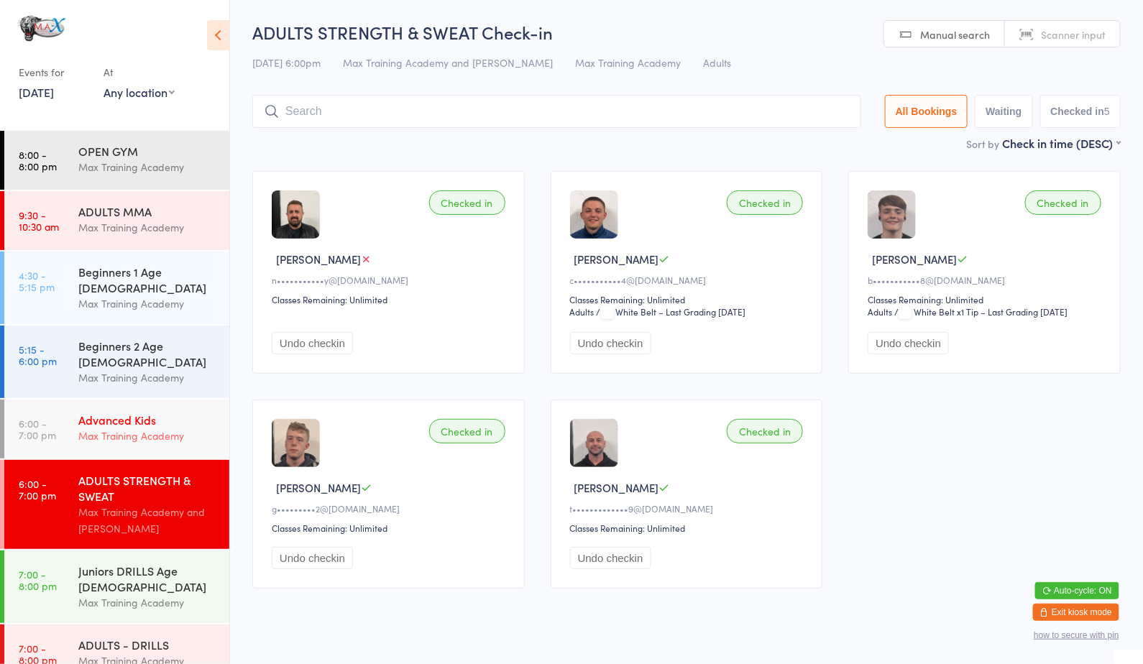
click at [155, 428] on div "Max Training Academy" at bounding box center [147, 436] width 139 height 17
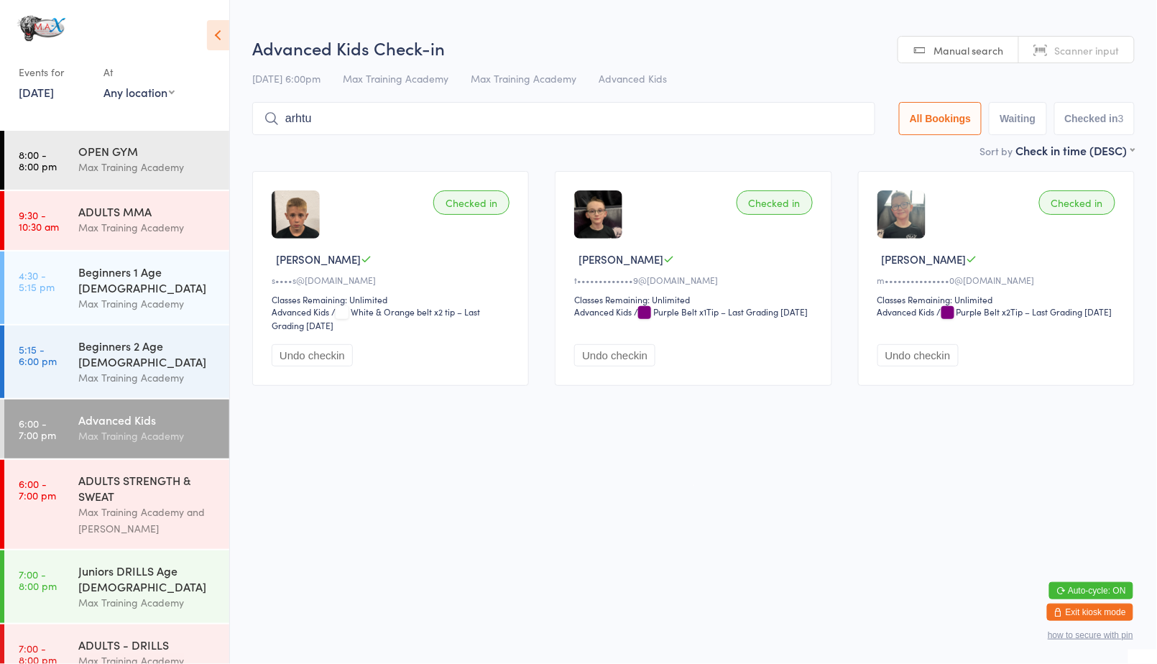
type input "[PERSON_NAME]"
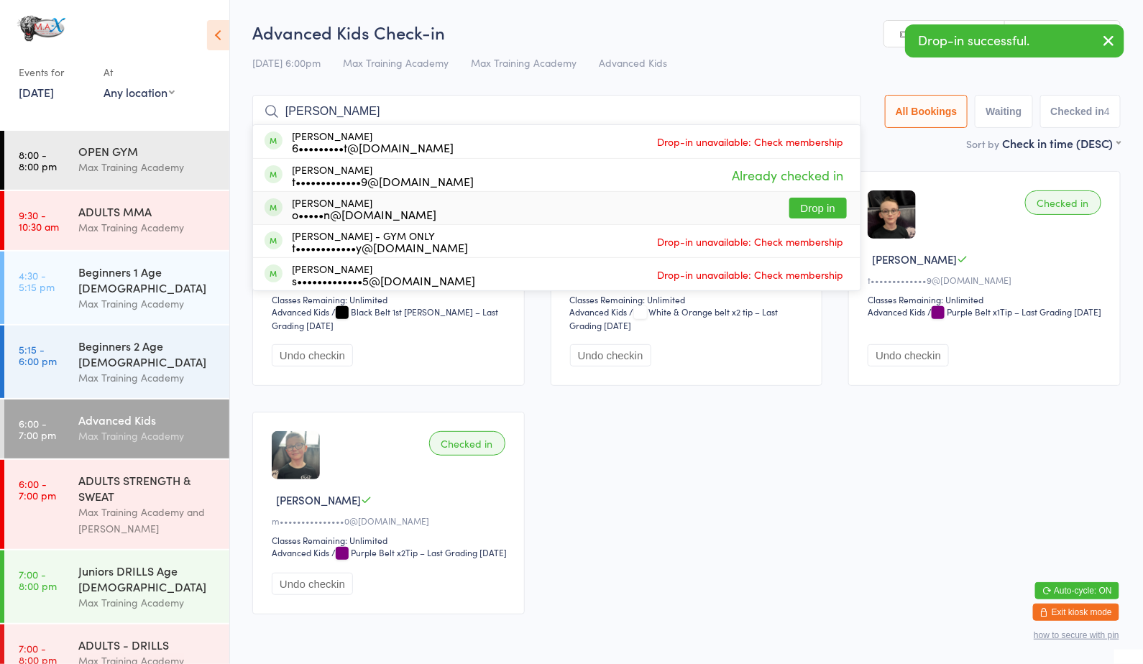
type input "[PERSON_NAME]"
click at [831, 203] on button "Drop in" at bounding box center [817, 208] width 57 height 21
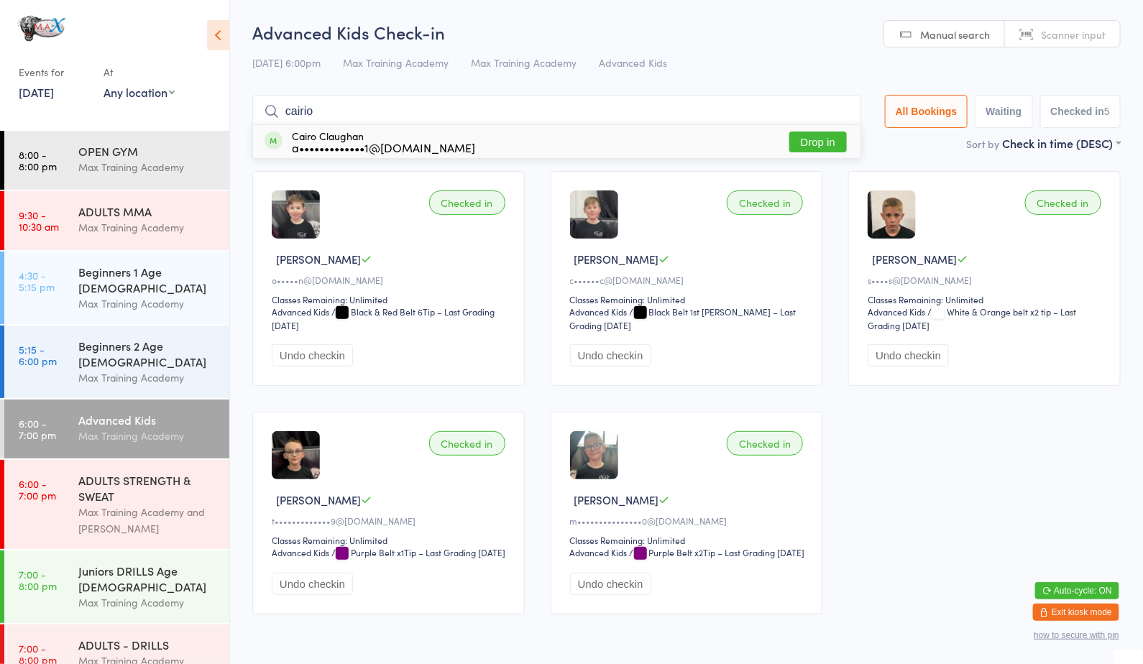
type input "cairio"
click at [814, 142] on button "Drop in" at bounding box center [817, 142] width 57 height 21
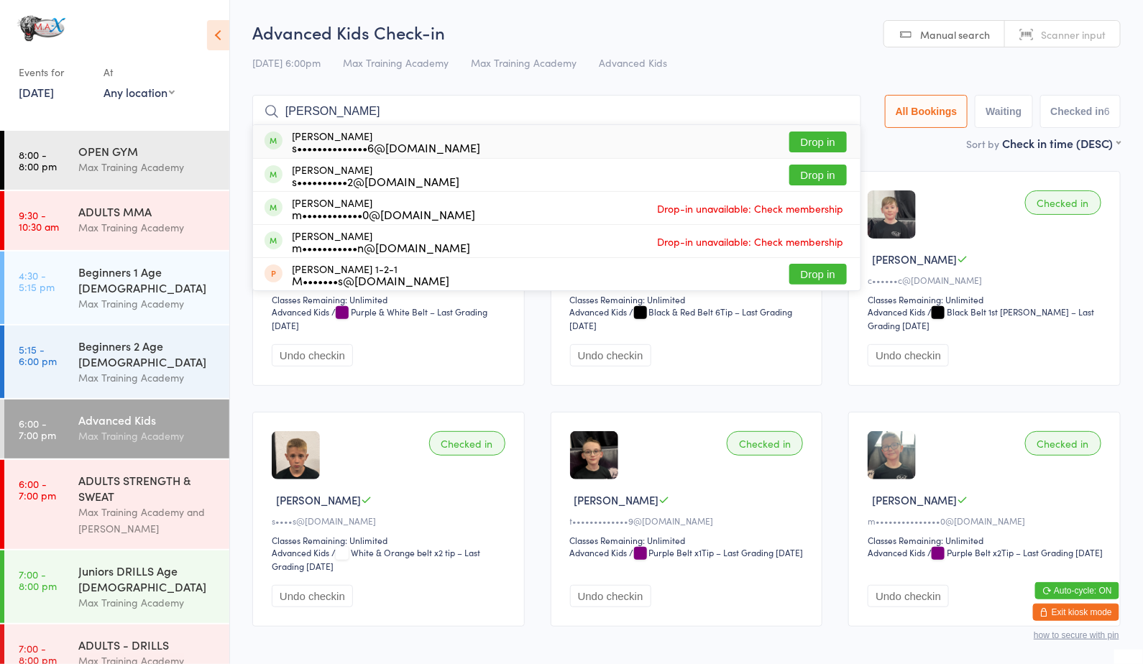
type input "[PERSON_NAME]"
click at [826, 145] on button "Drop in" at bounding box center [817, 142] width 57 height 21
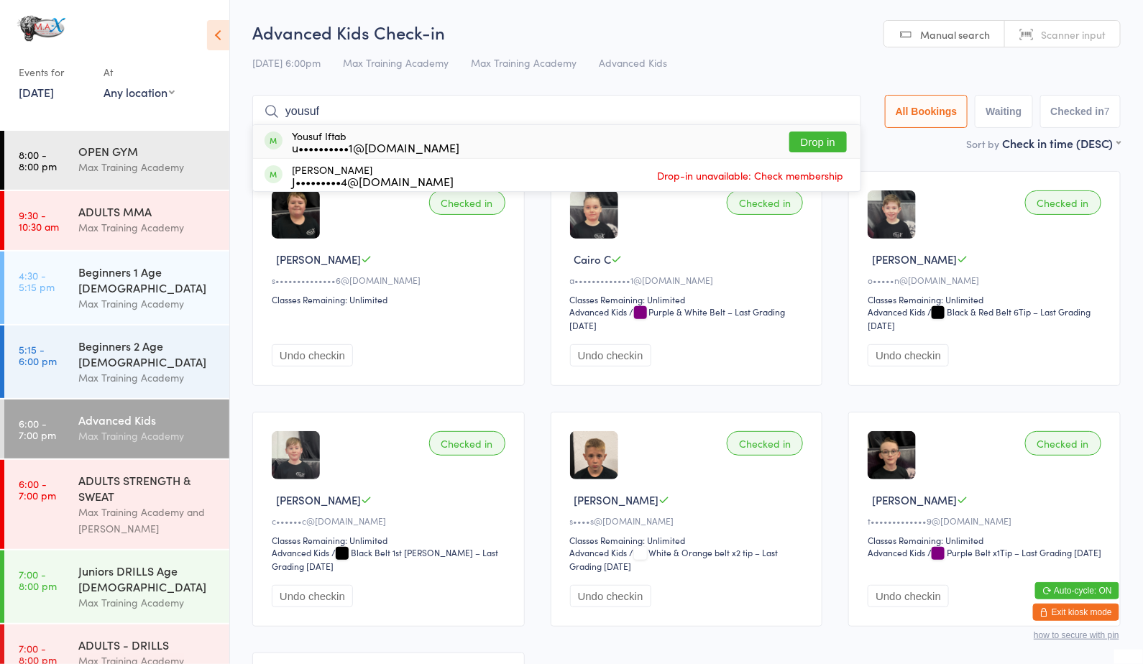
type input "yousuf"
click at [820, 139] on button "Drop in" at bounding box center [817, 142] width 57 height 21
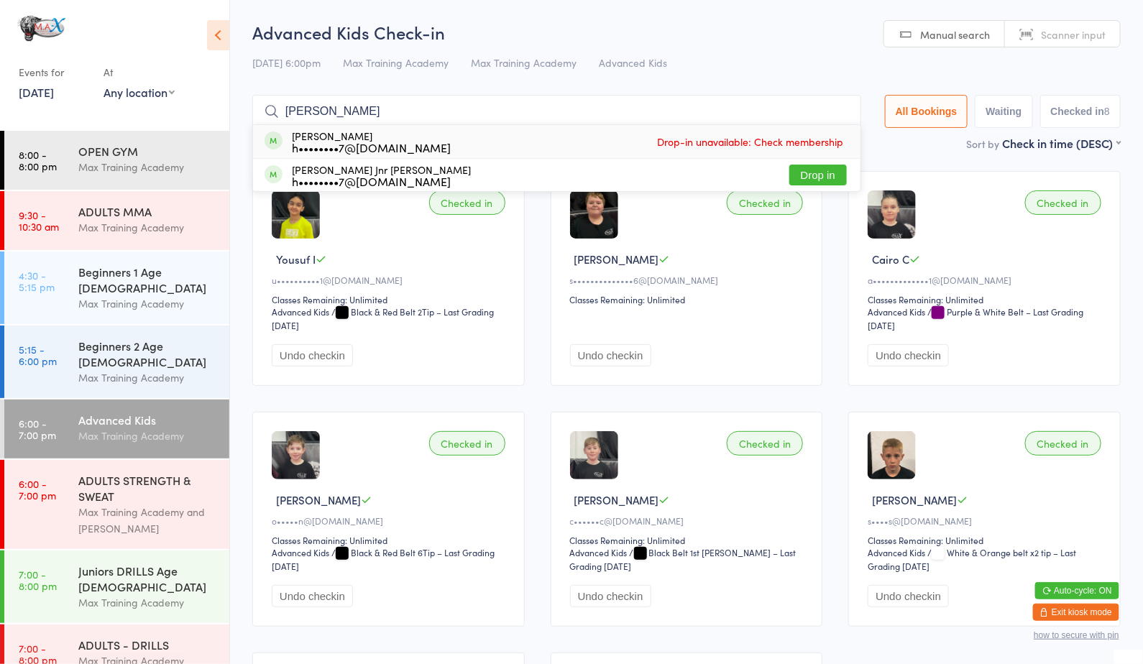
type input "[PERSON_NAME]"
click at [816, 167] on button "Drop in" at bounding box center [817, 175] width 57 height 21
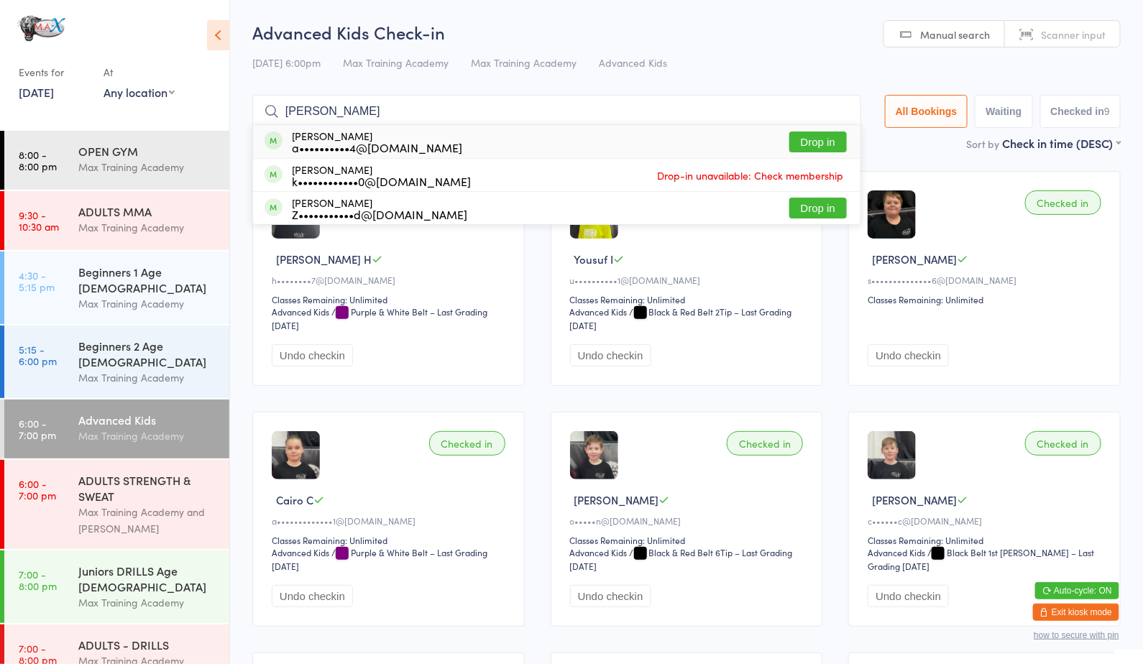
type input "[PERSON_NAME]"
click at [818, 141] on button "Drop in" at bounding box center [817, 142] width 57 height 21
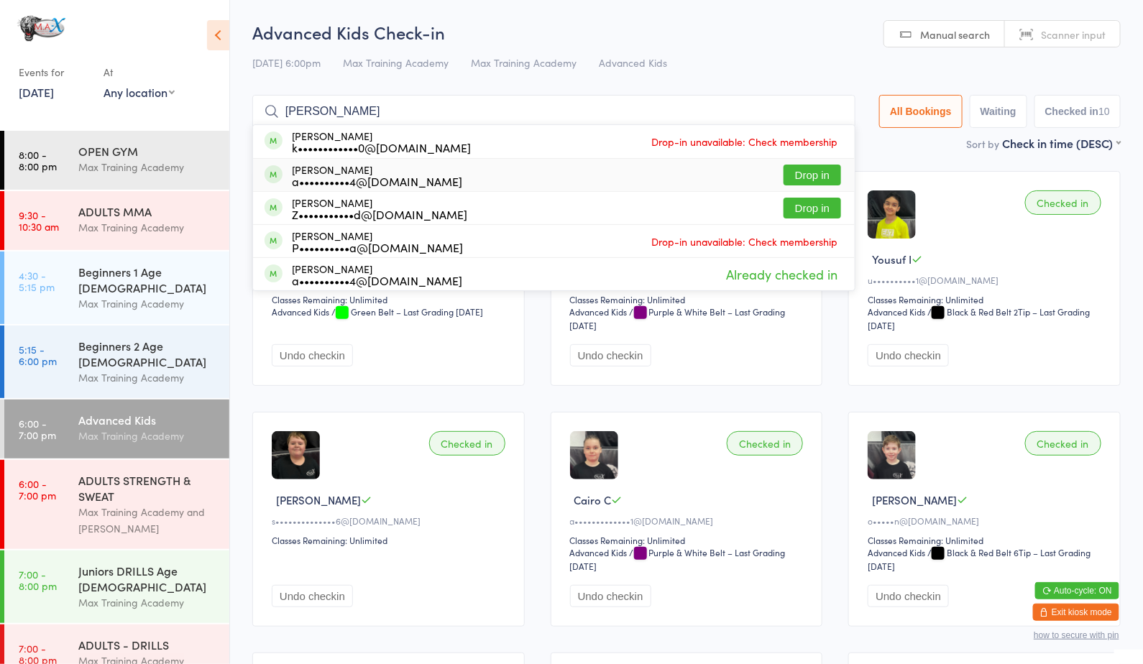
type input "[PERSON_NAME]"
click at [789, 165] on button "Drop in" at bounding box center [811, 175] width 57 height 21
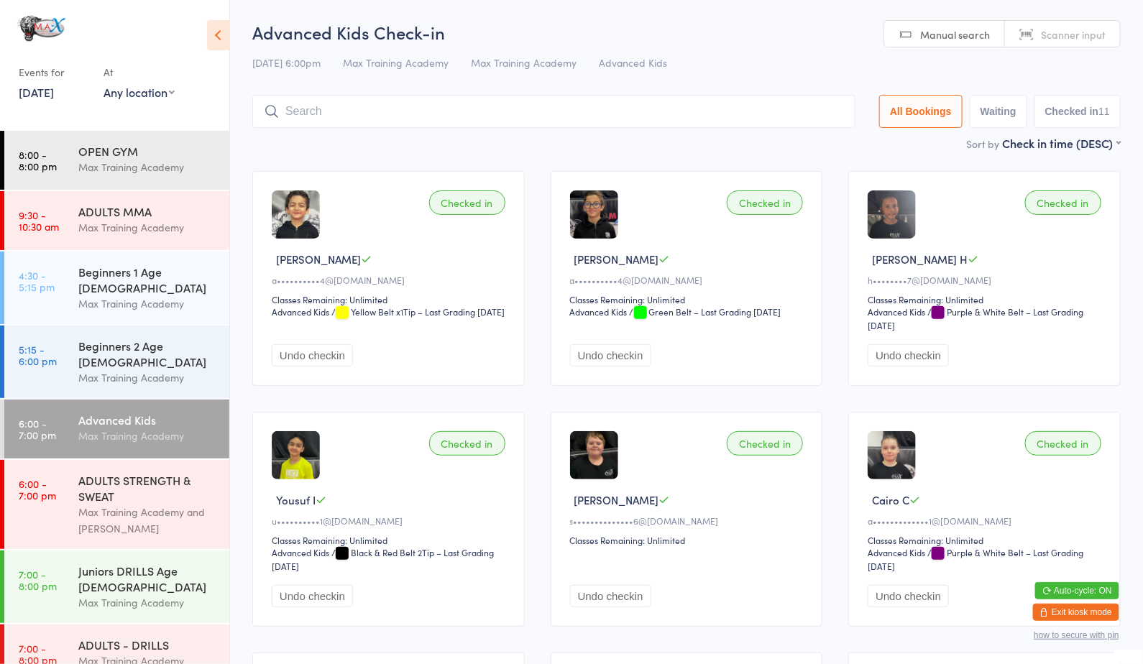
click at [174, 412] on div "Advanced Kids" at bounding box center [147, 420] width 139 height 16
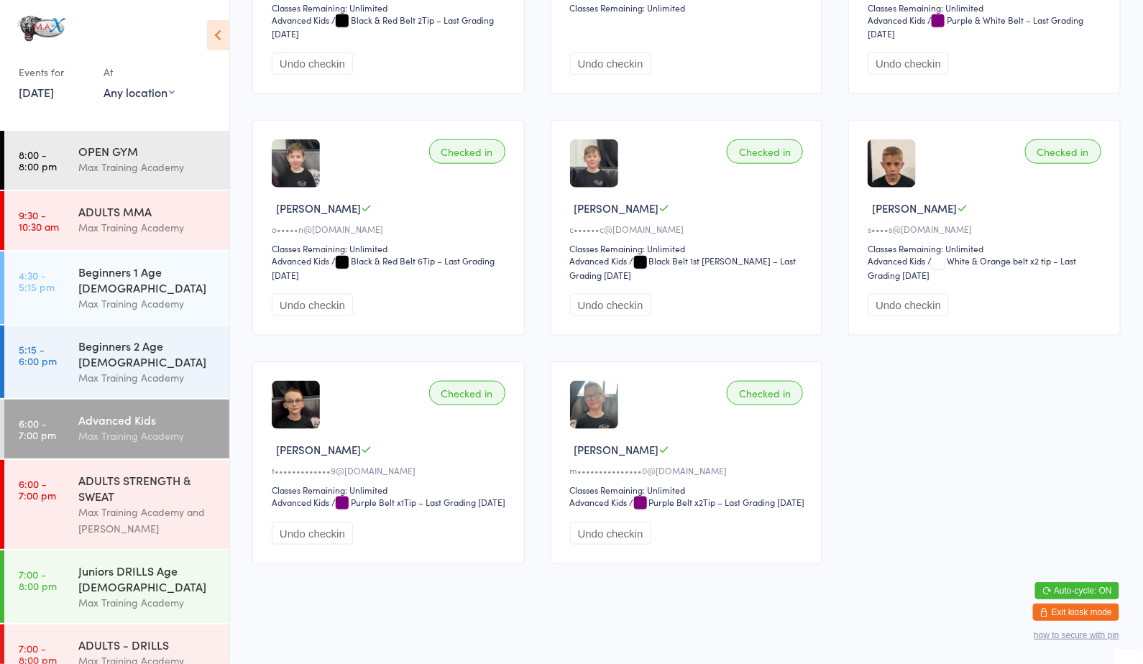
scroll to position [105, 0]
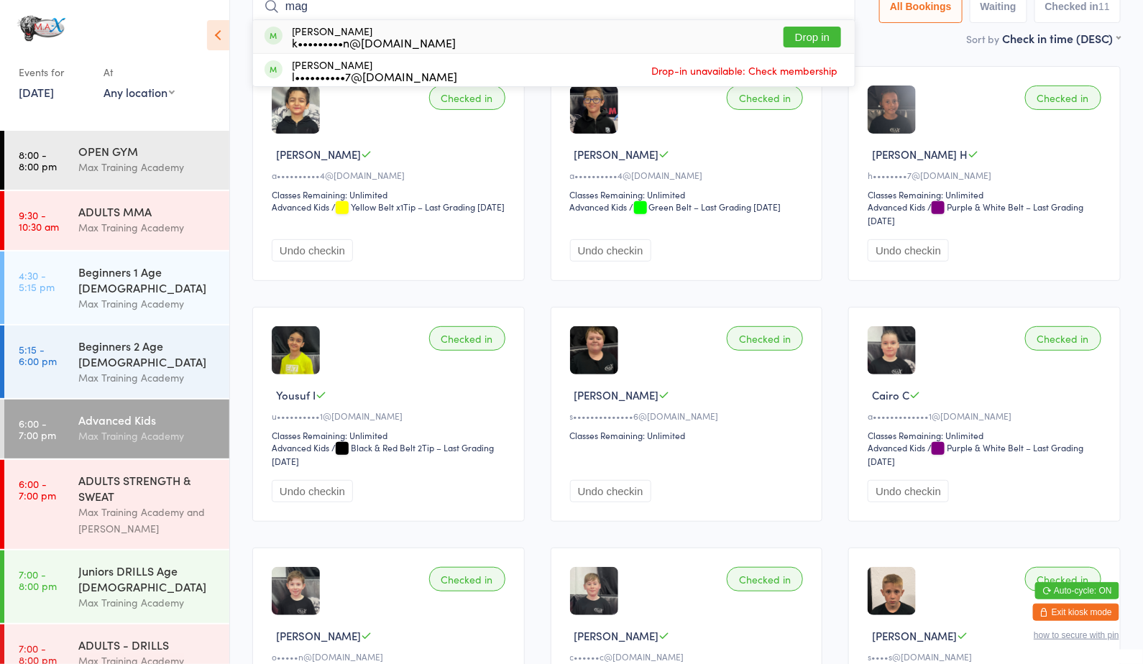
type input "mag"
click at [818, 27] on button "Drop in" at bounding box center [811, 37] width 57 height 21
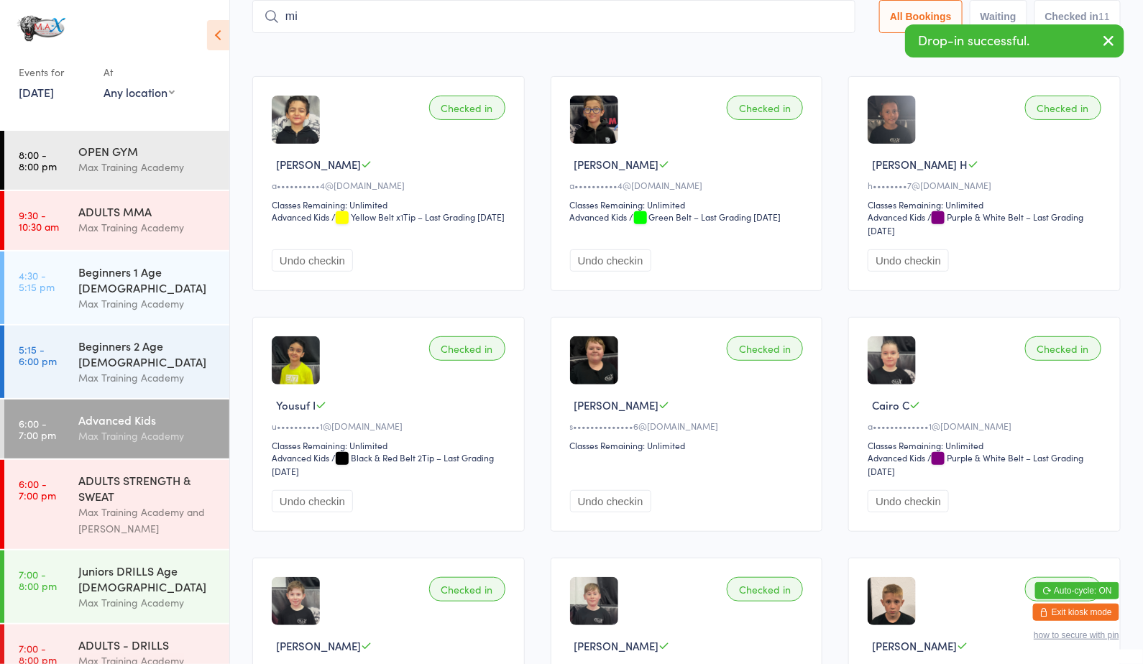
type input "m"
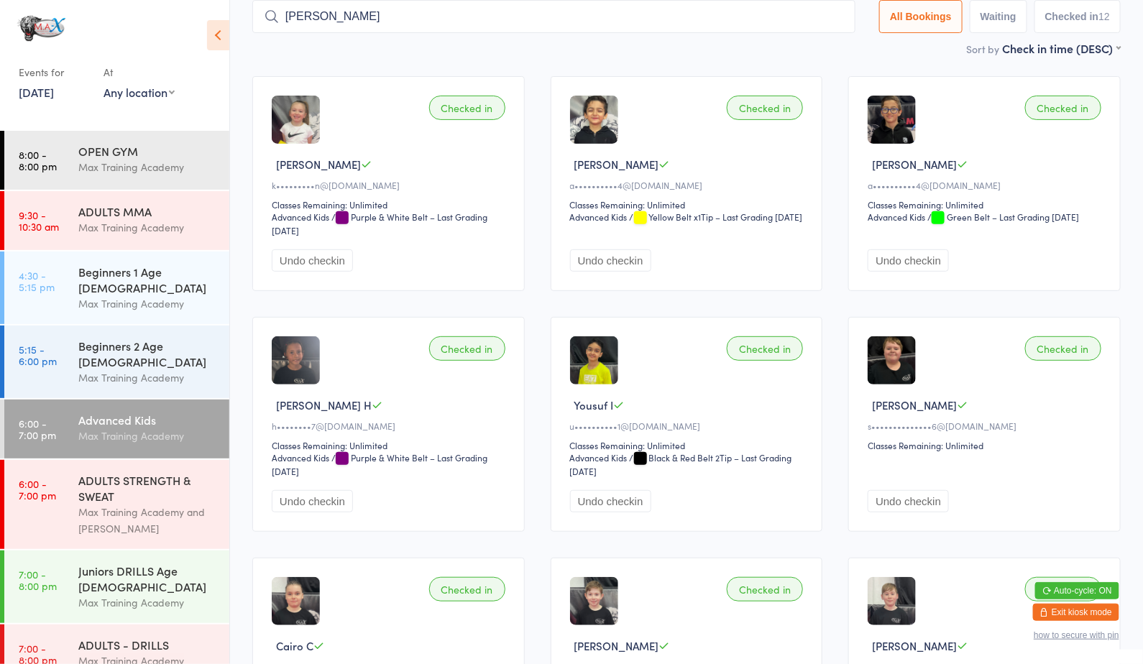
scroll to position [0, 0]
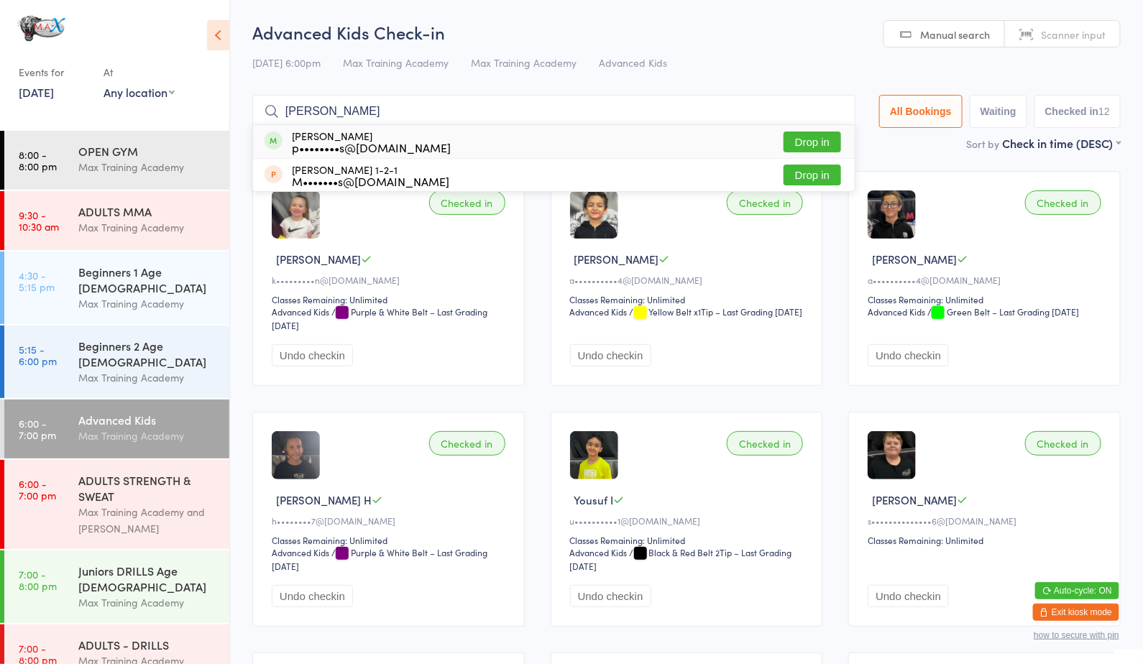
type input "[PERSON_NAME]"
click at [805, 137] on button "Drop in" at bounding box center [811, 142] width 57 height 21
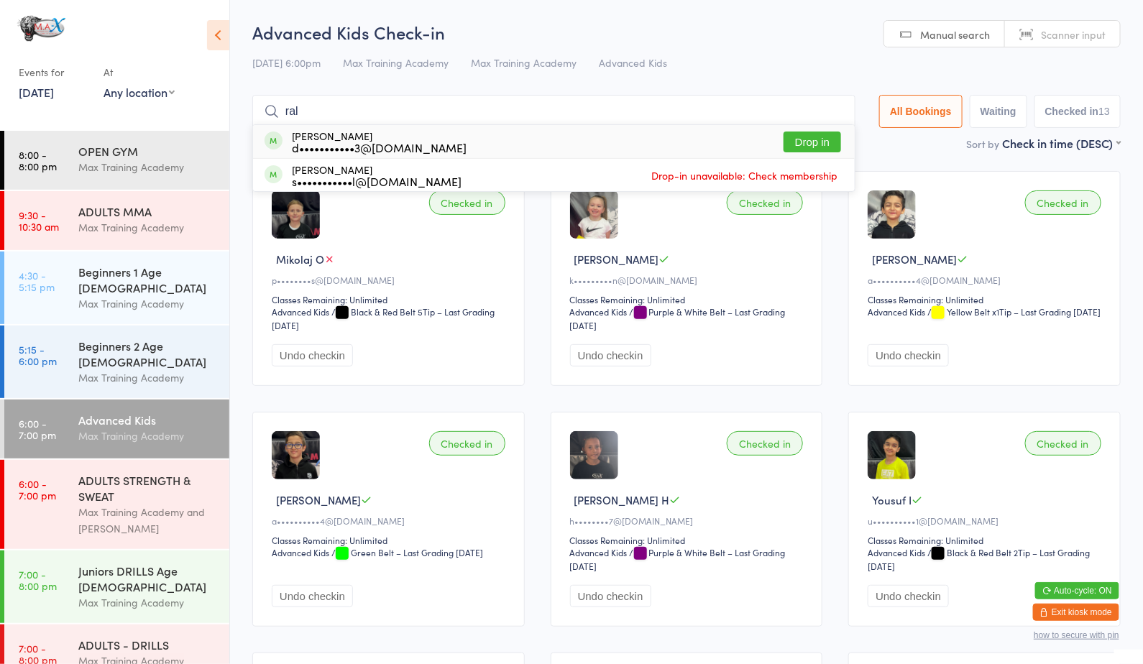
type input "ral"
click at [821, 152] on button "Drop in" at bounding box center [811, 142] width 57 height 21
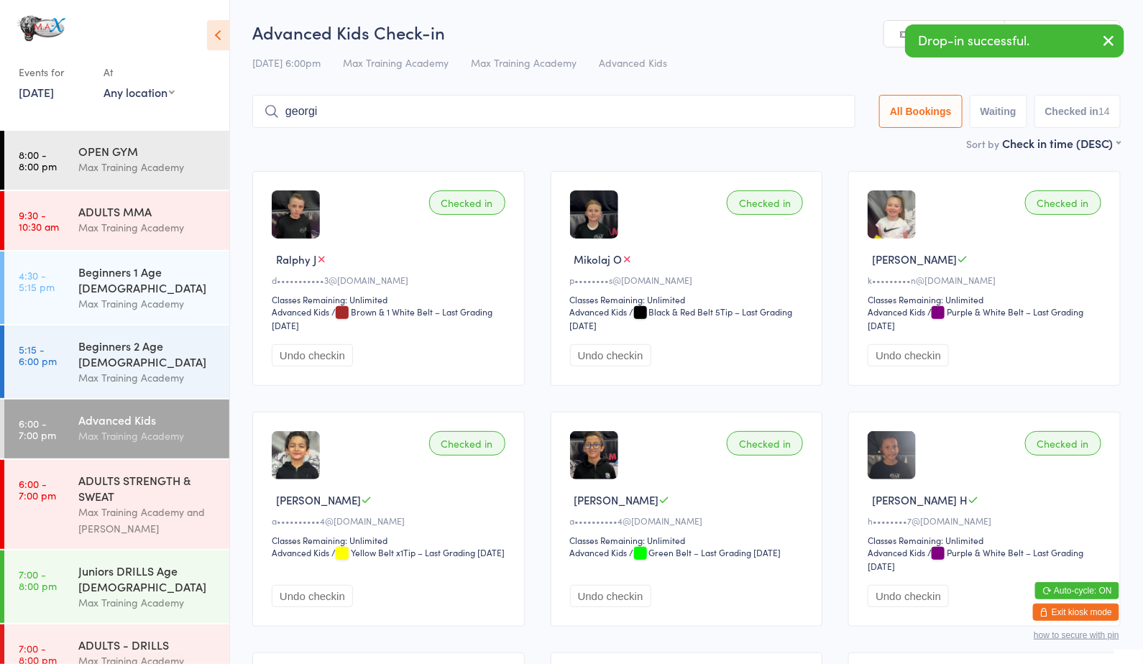
type input "georgio"
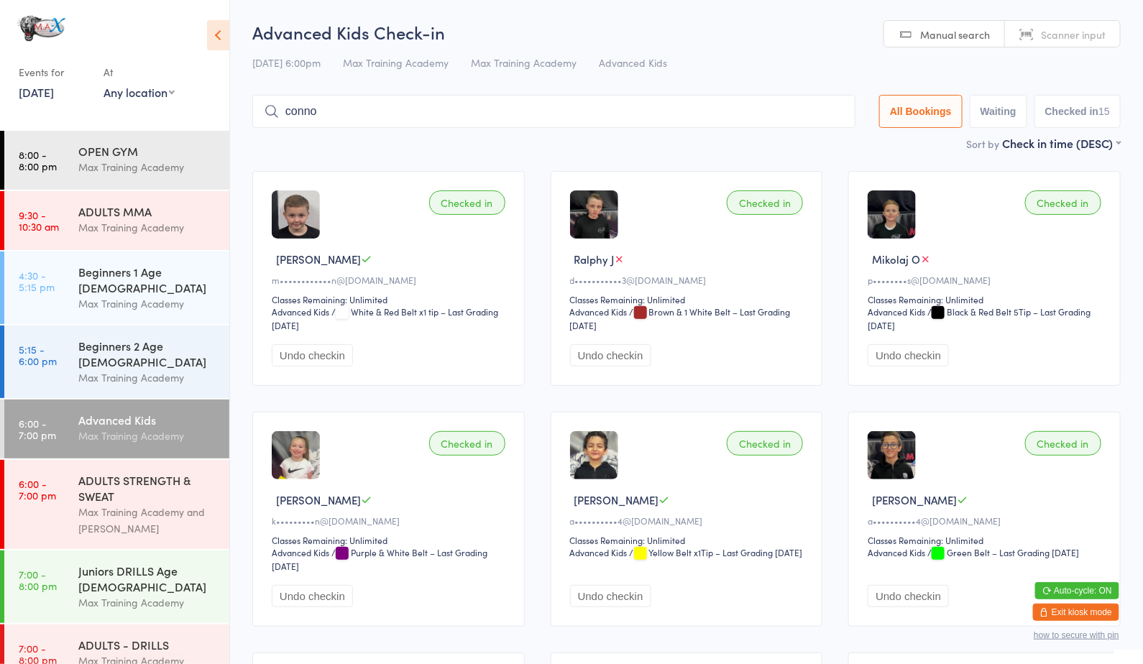
type input "[PERSON_NAME]"
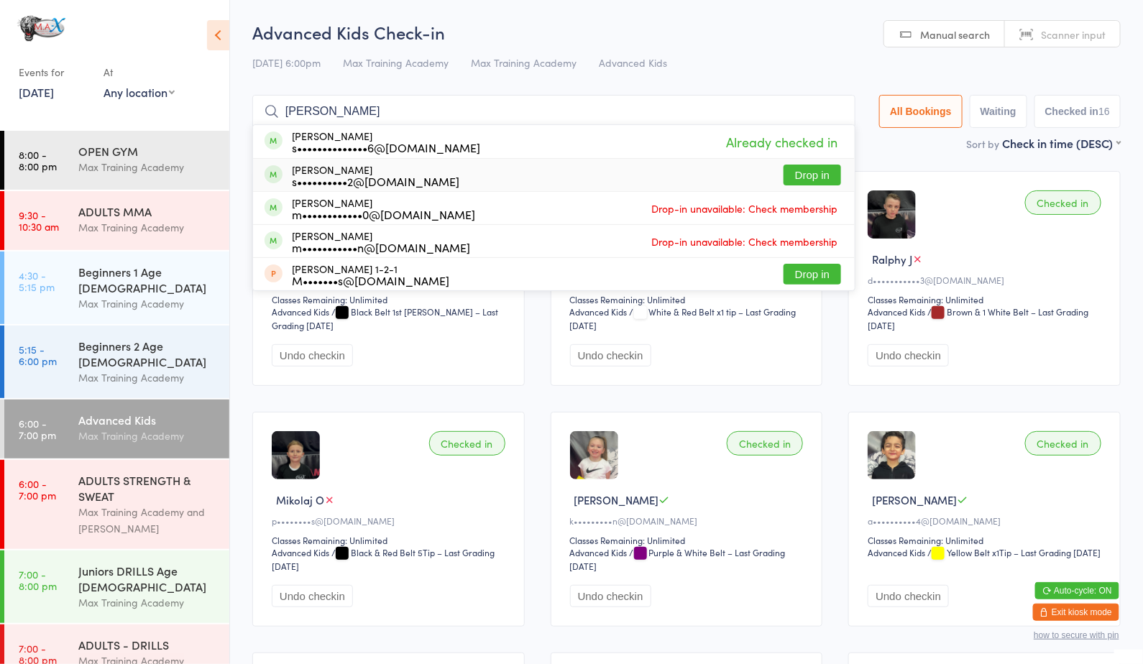
type input "[PERSON_NAME]"
click at [805, 176] on button "Drop in" at bounding box center [811, 175] width 57 height 21
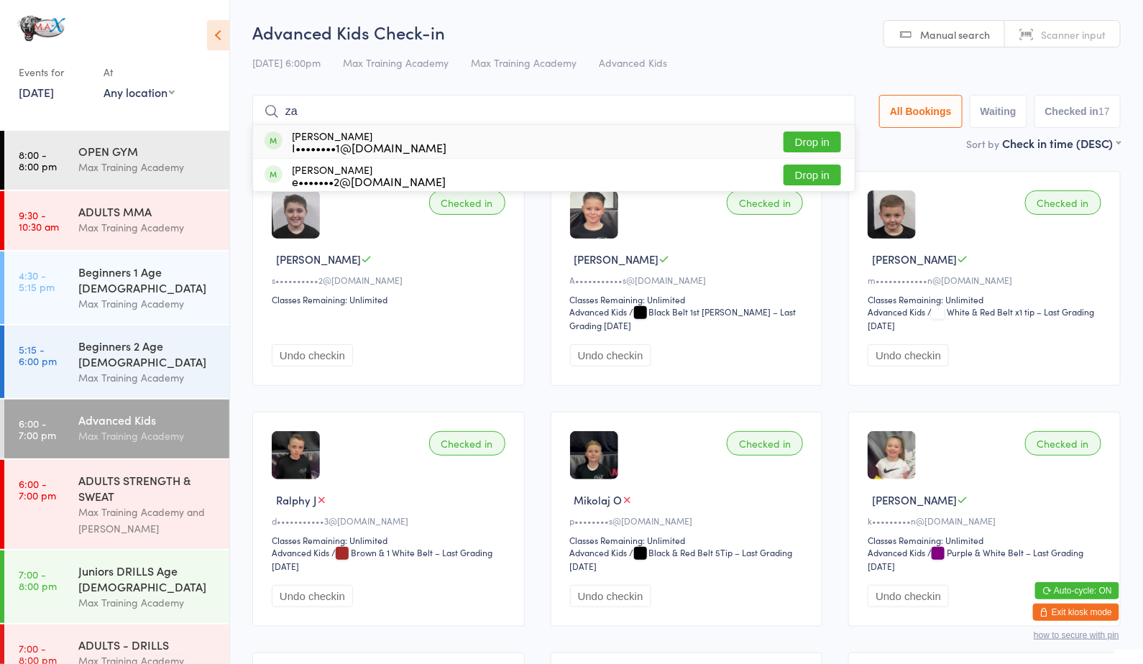
type input "za"
click at [806, 145] on button "Drop in" at bounding box center [811, 142] width 57 height 21
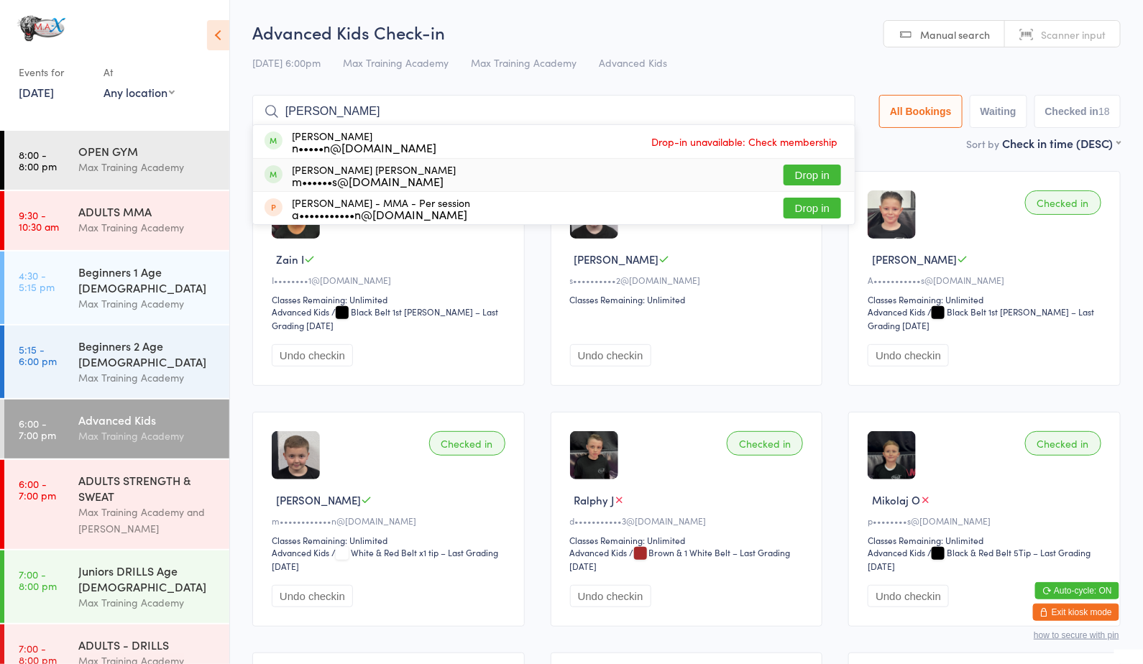
type input "[PERSON_NAME]"
click at [798, 176] on button "Drop in" at bounding box center [811, 175] width 57 height 21
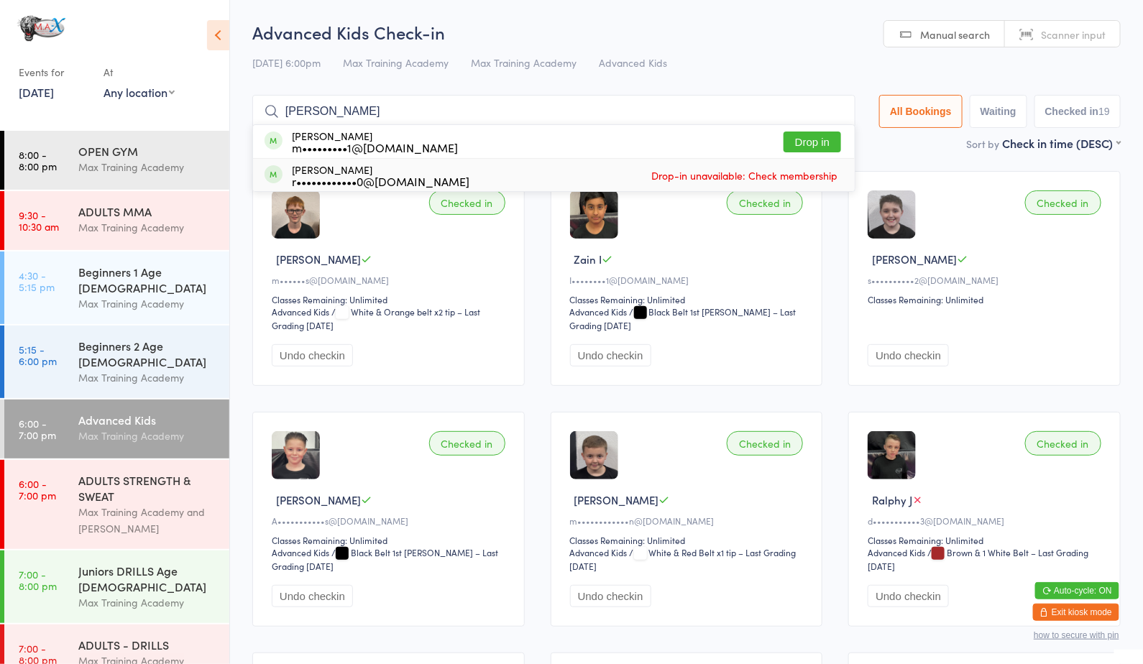
type input "[PERSON_NAME]"
click at [813, 137] on button "Drop in" at bounding box center [811, 142] width 57 height 21
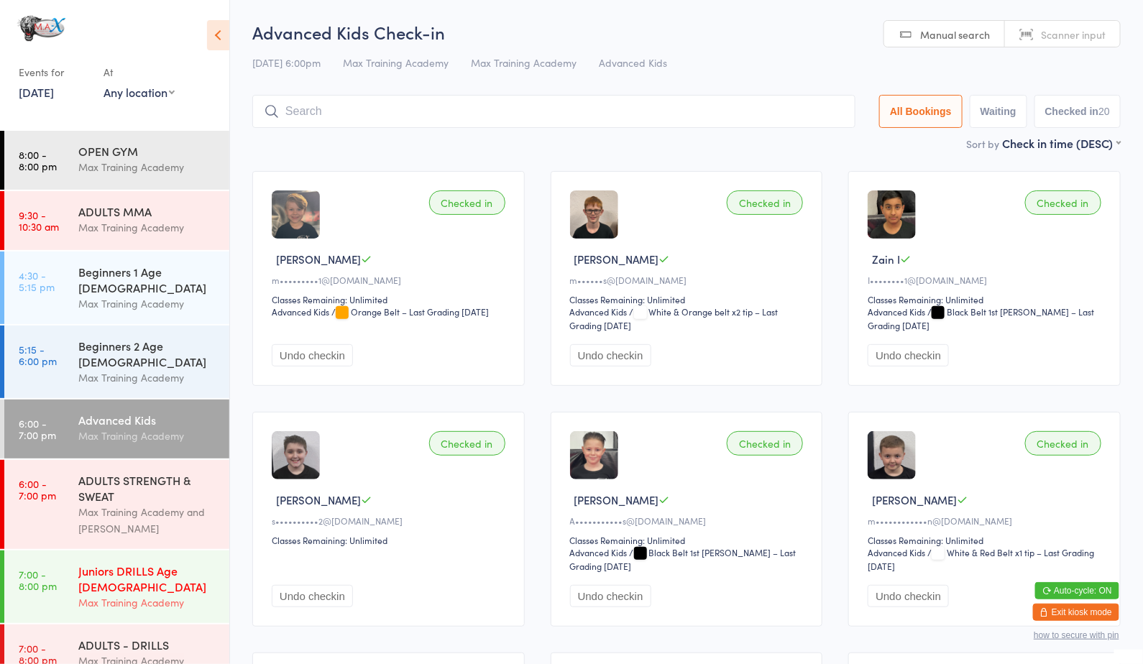
click at [145, 594] on div "Max Training Academy" at bounding box center [147, 602] width 139 height 17
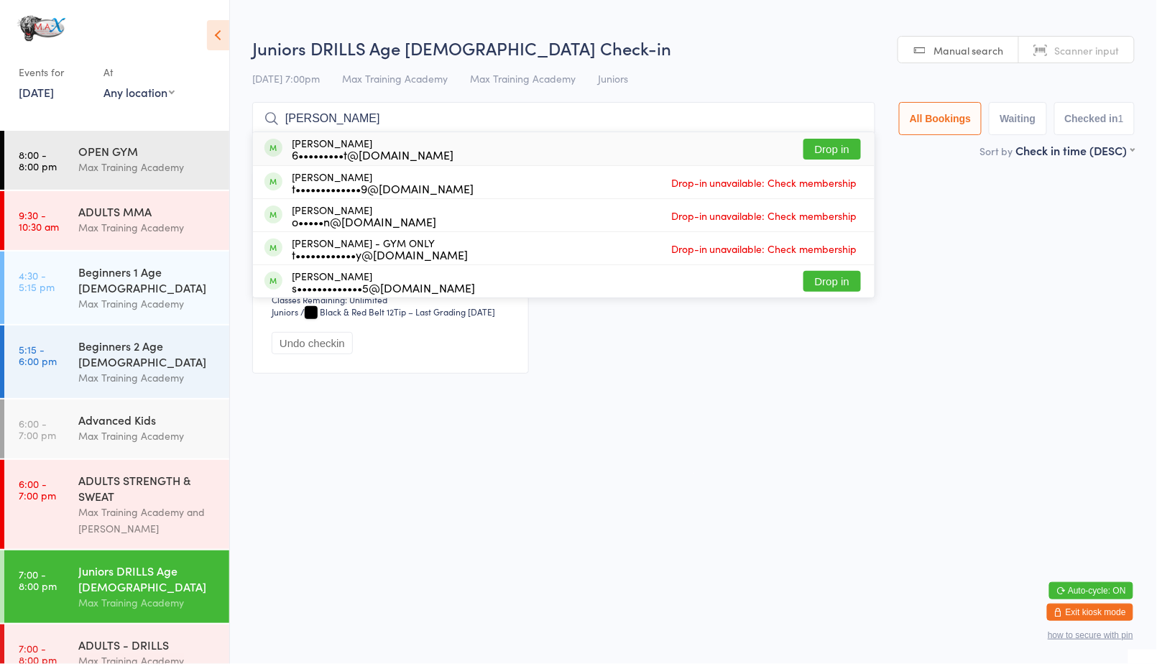
type input "[PERSON_NAME]"
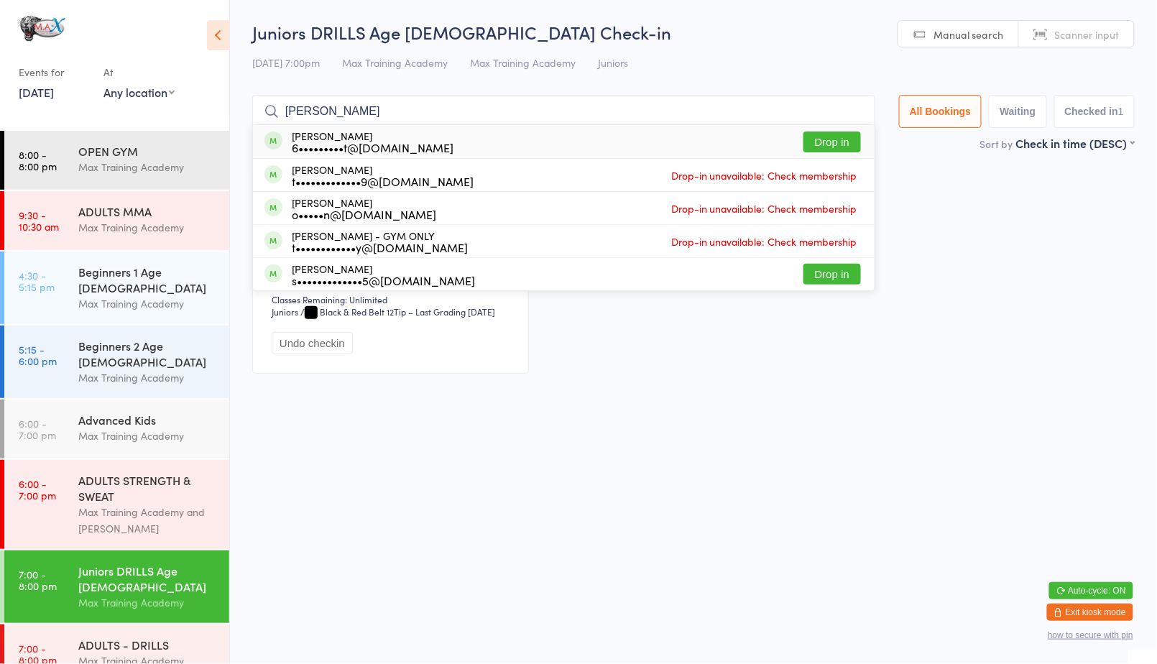
click at [838, 144] on button "Drop in" at bounding box center [831, 142] width 57 height 21
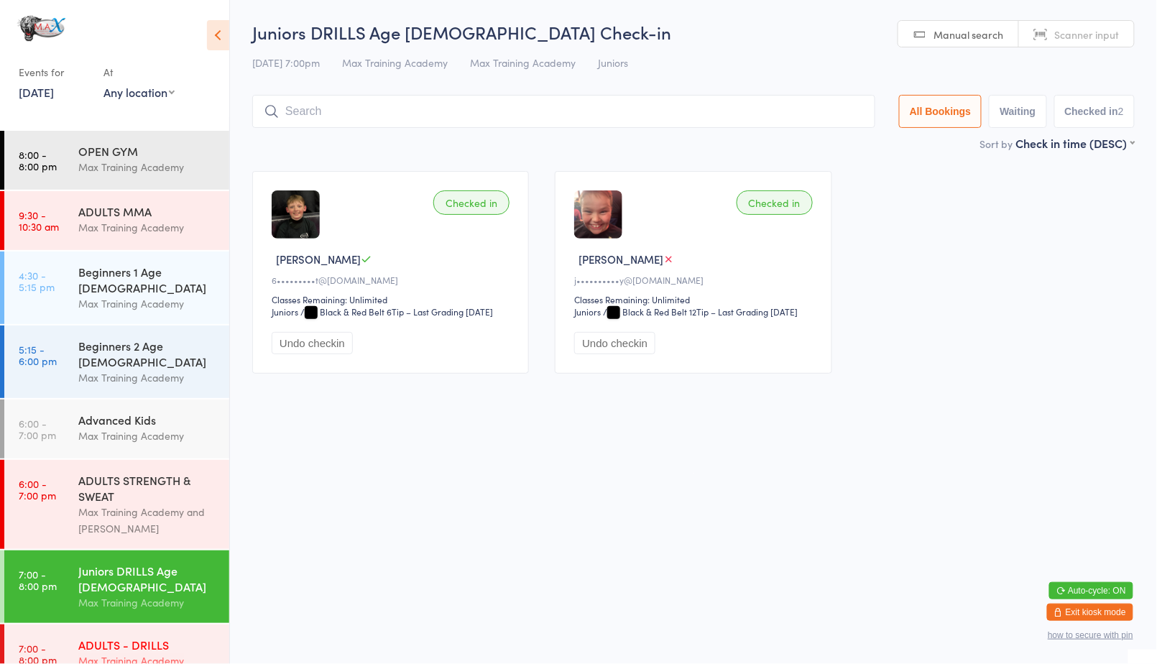
click at [123, 637] on div "ADULTS - DRILLS" at bounding box center [147, 645] width 139 height 16
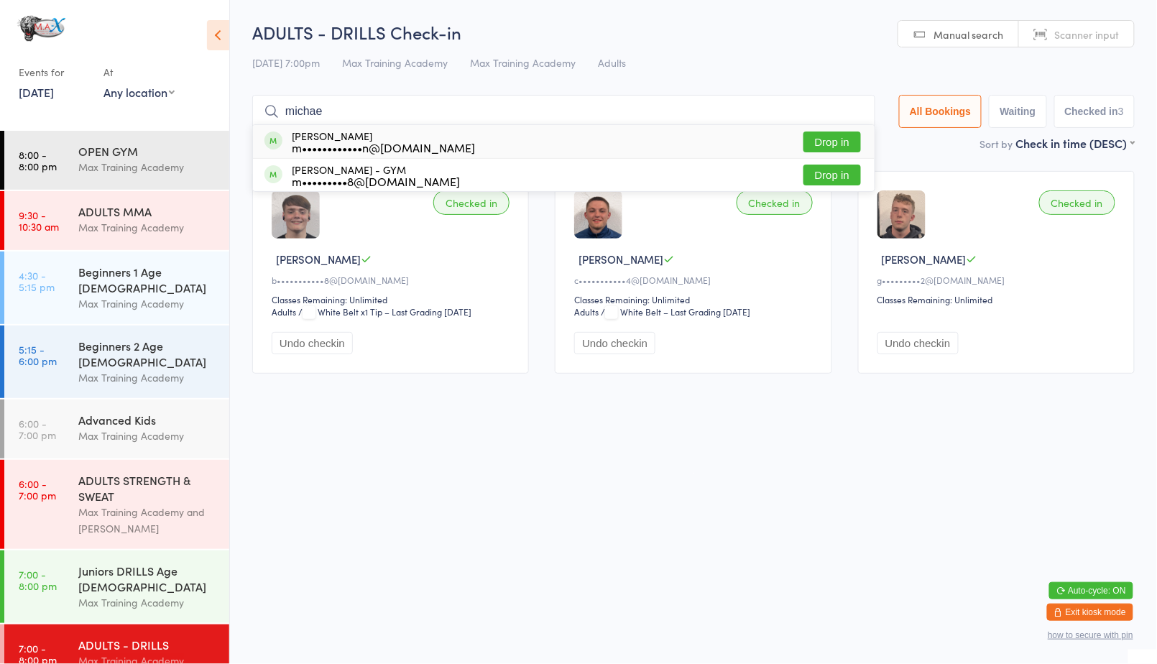
type input "michae"
click at [854, 134] on button "Drop in" at bounding box center [831, 142] width 57 height 21
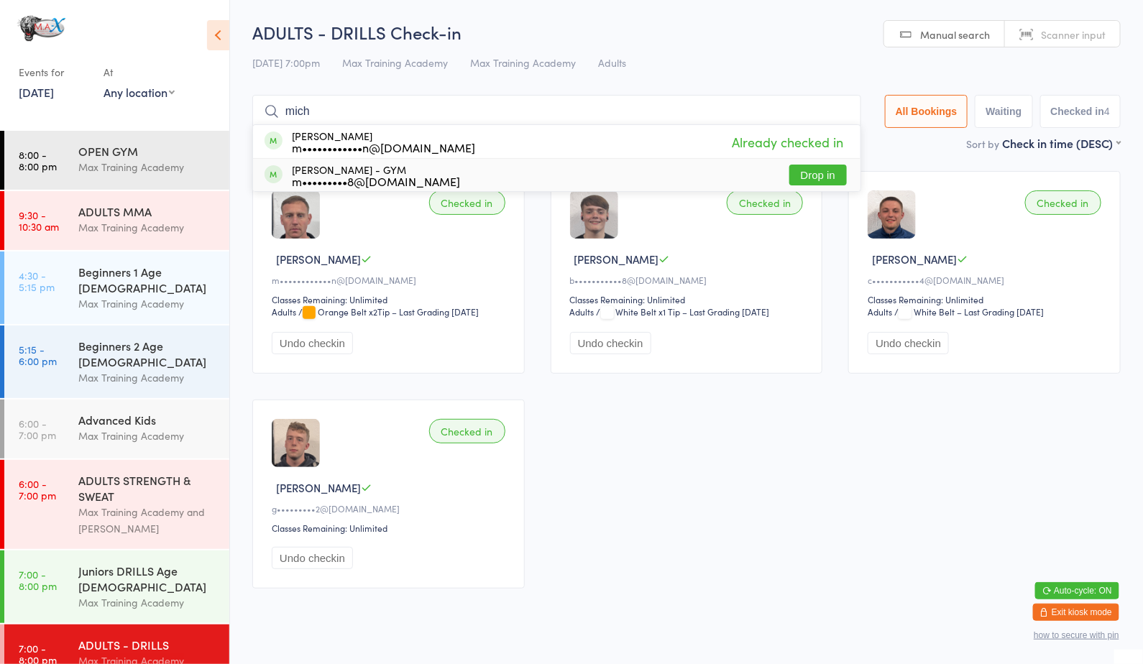
type input "mich"
click at [824, 176] on button "Drop in" at bounding box center [817, 175] width 57 height 21
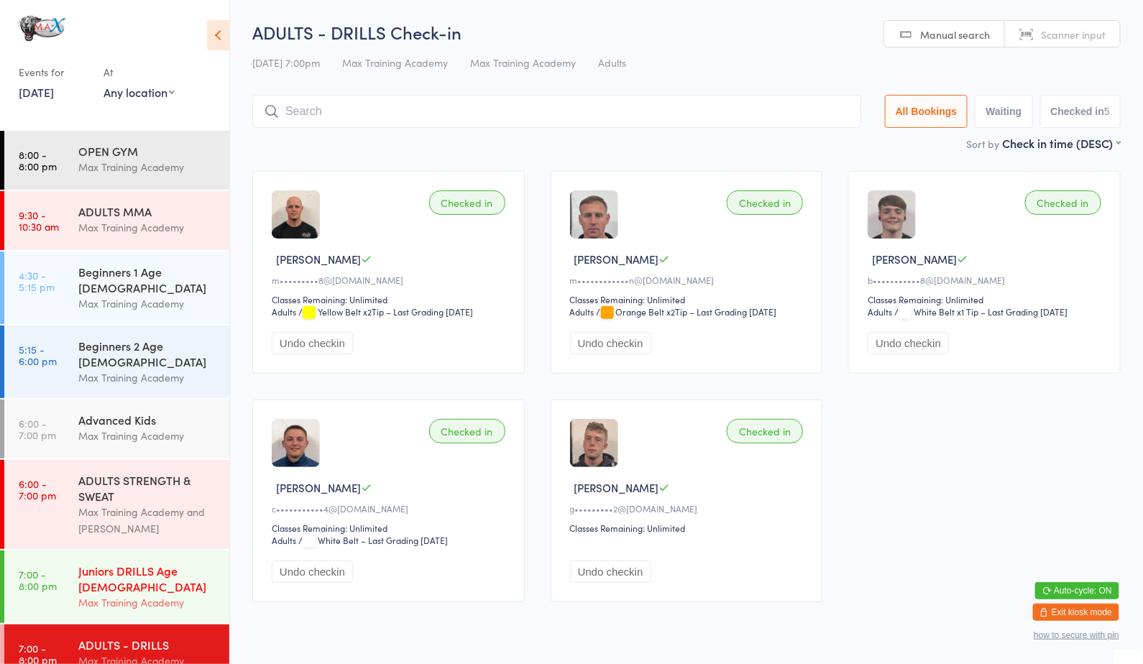
click at [106, 563] on div "Juniors DRILLS Age [DEMOGRAPHIC_DATA]" at bounding box center [147, 579] width 139 height 32
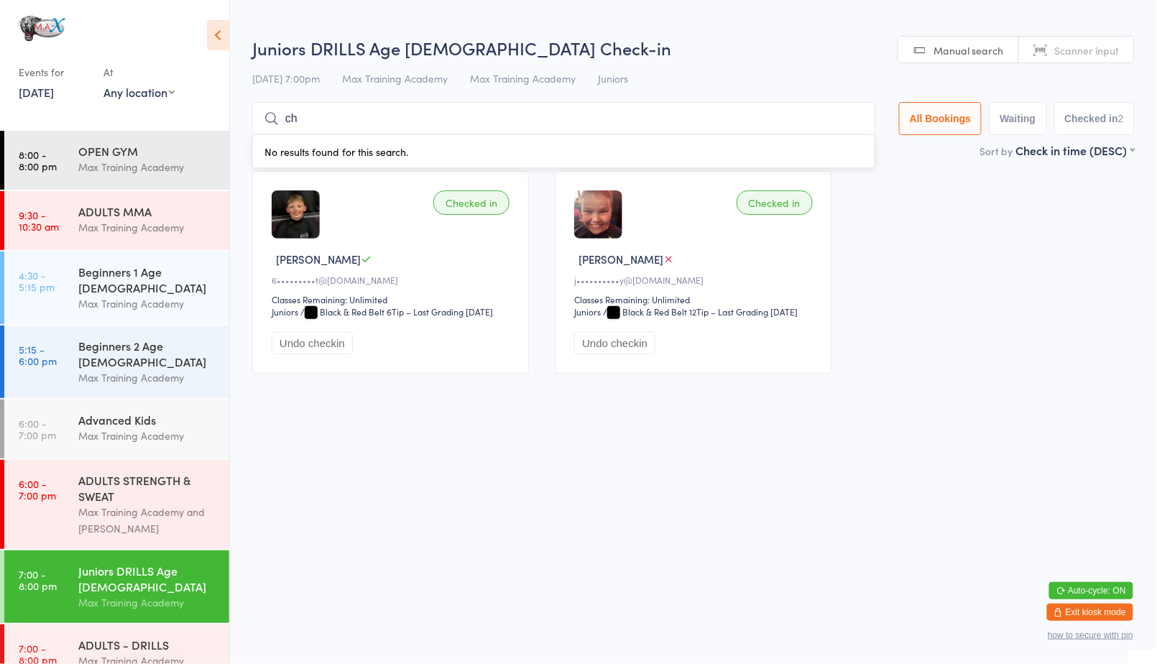
type input "che"
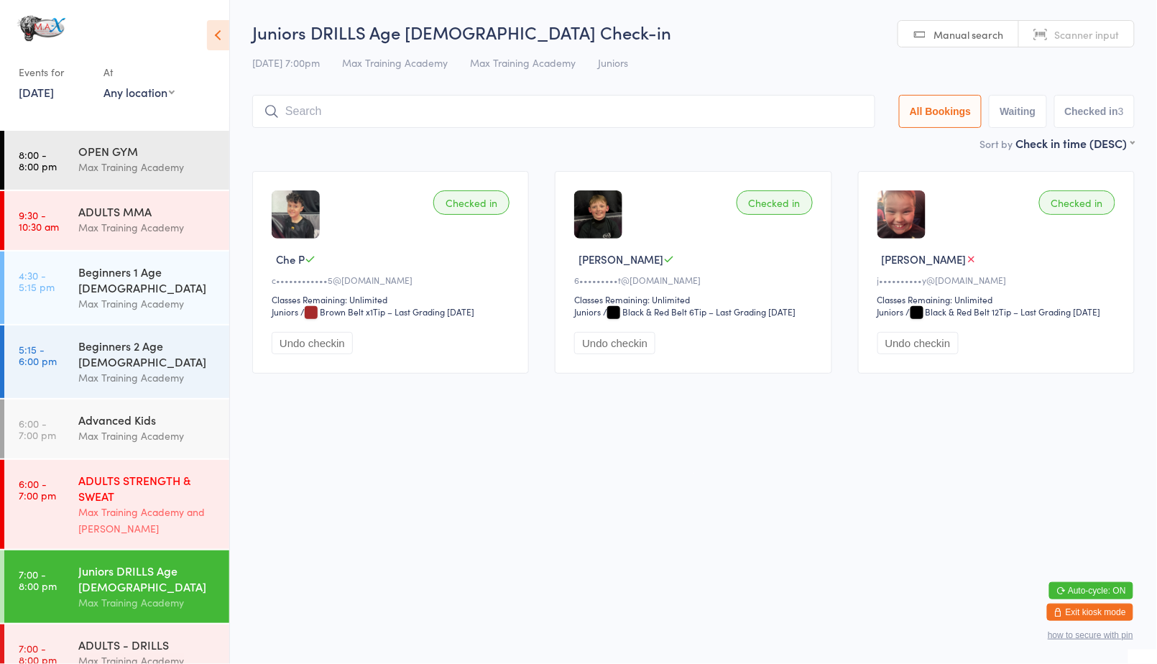
click at [125, 472] on div "ADULTS STRENGTH & SWEAT" at bounding box center [147, 488] width 139 height 32
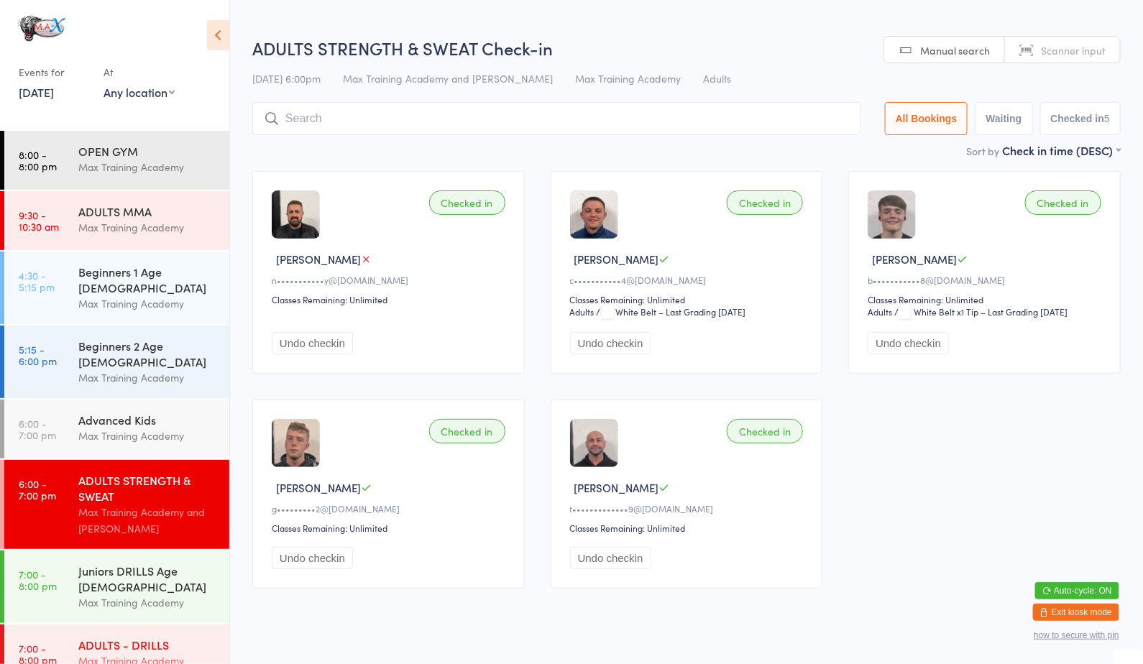
click at [119, 653] on div "Max Training Academy" at bounding box center [147, 661] width 139 height 17
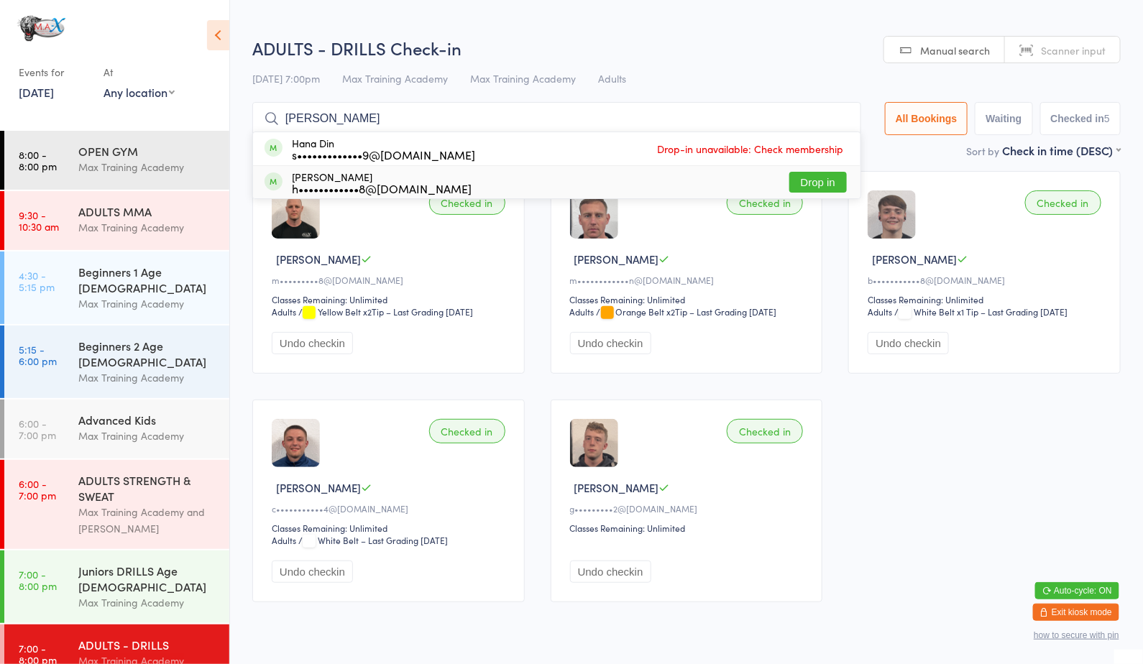
type input "[PERSON_NAME]"
click at [822, 182] on button "Drop in" at bounding box center [817, 182] width 57 height 21
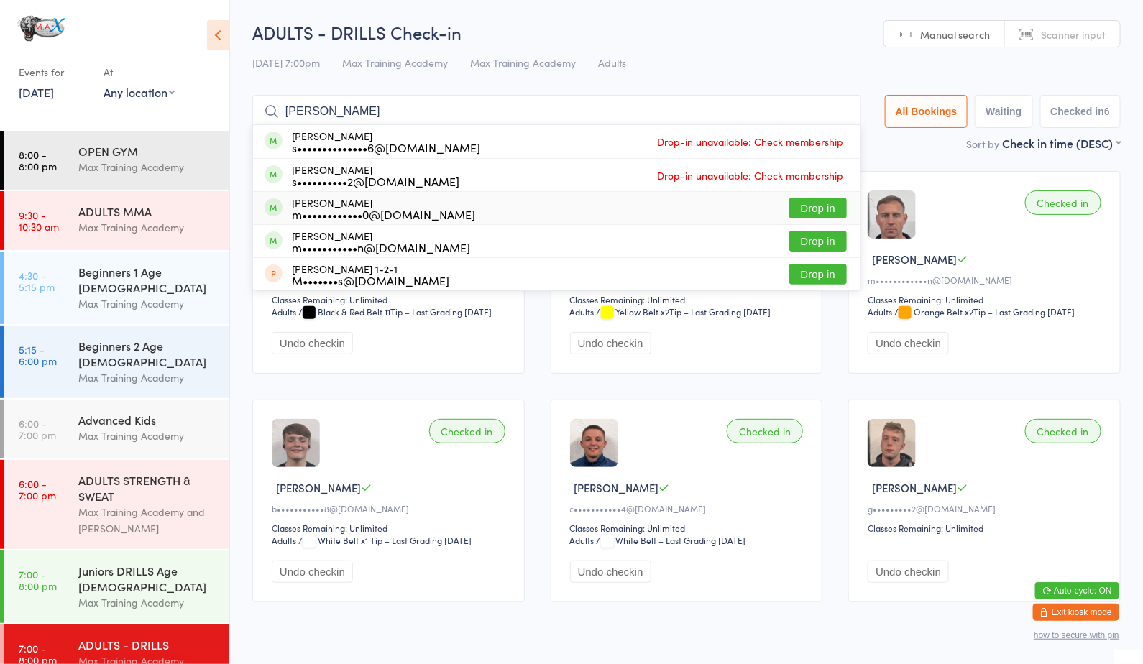
type input "[PERSON_NAME]"
click at [801, 205] on button "Drop in" at bounding box center [817, 208] width 57 height 21
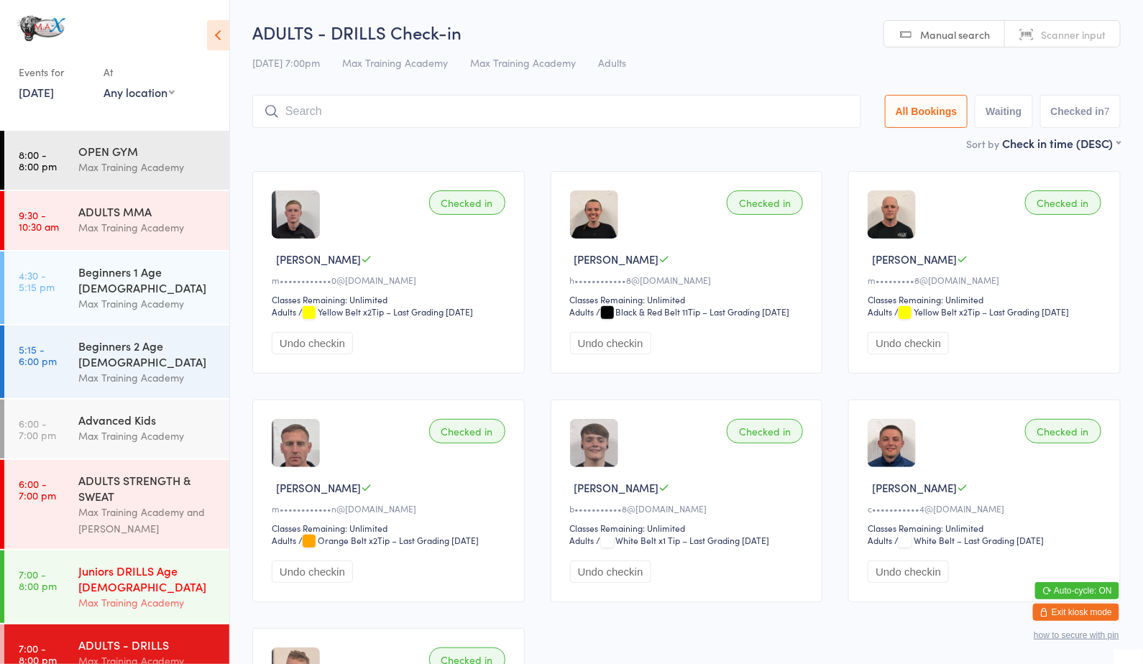
click at [184, 551] on div "Juniors DRILLS Age [DEMOGRAPHIC_DATA] Max Training Academy" at bounding box center [153, 587] width 151 height 73
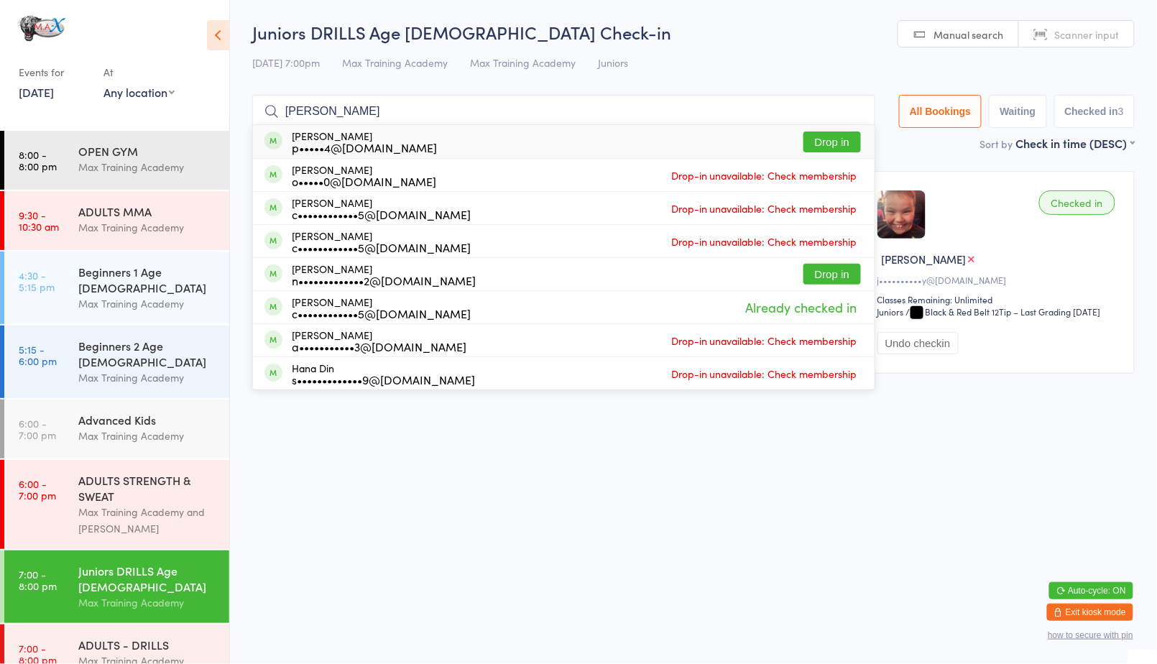
type input "[PERSON_NAME]"
click at [832, 142] on button "Drop in" at bounding box center [831, 142] width 57 height 21
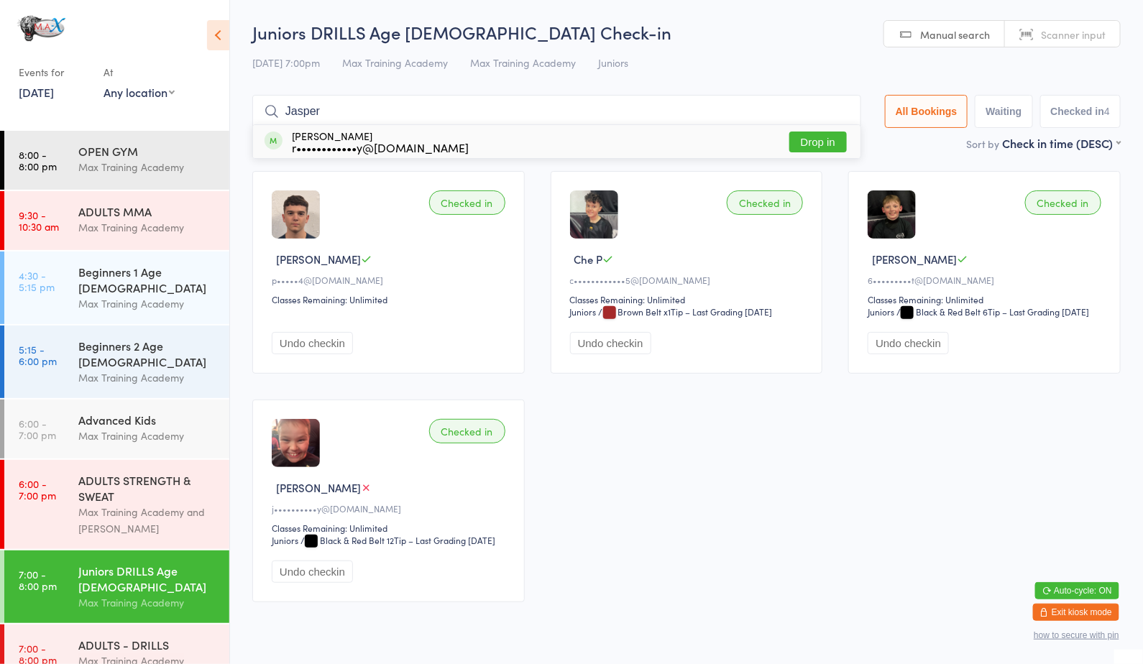
type input "Jasper"
click at [831, 133] on button "Drop in" at bounding box center [817, 142] width 57 height 21
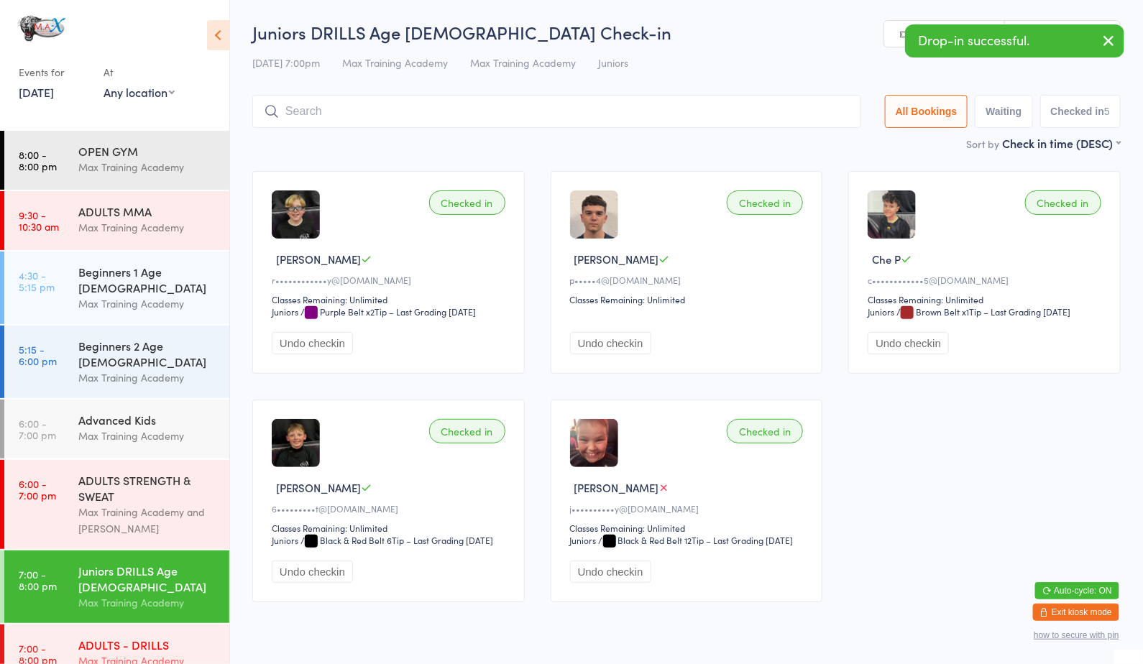
click at [120, 637] on div "ADULTS - DRILLS" at bounding box center [147, 645] width 139 height 16
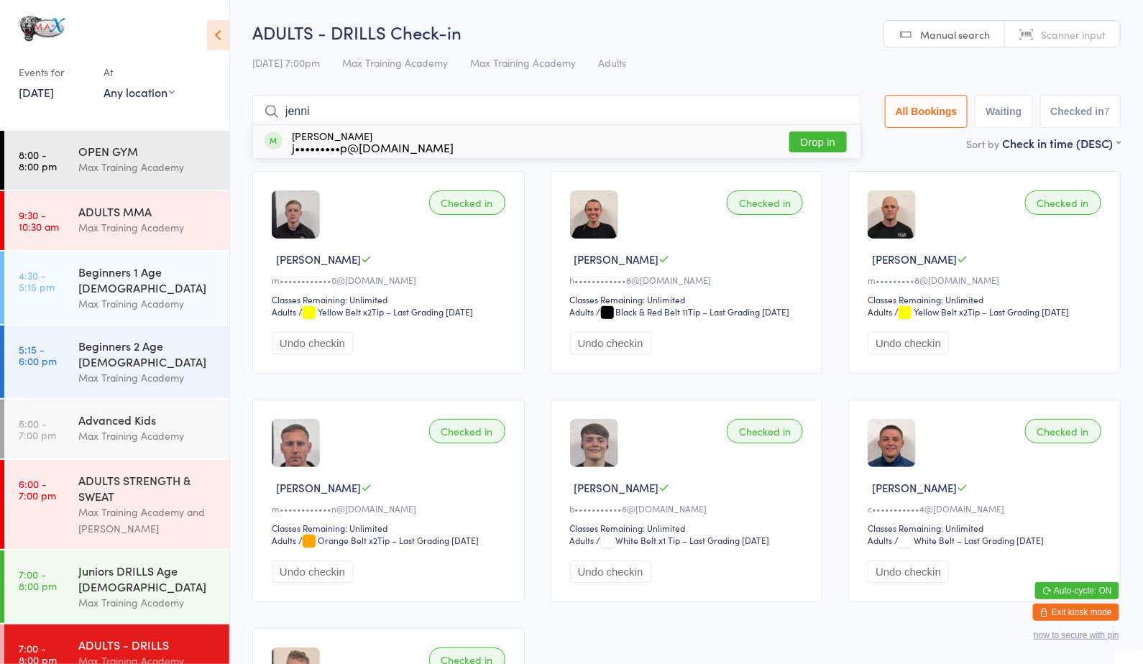
type input "jenni"
click at [803, 142] on button "Drop in" at bounding box center [817, 142] width 57 height 21
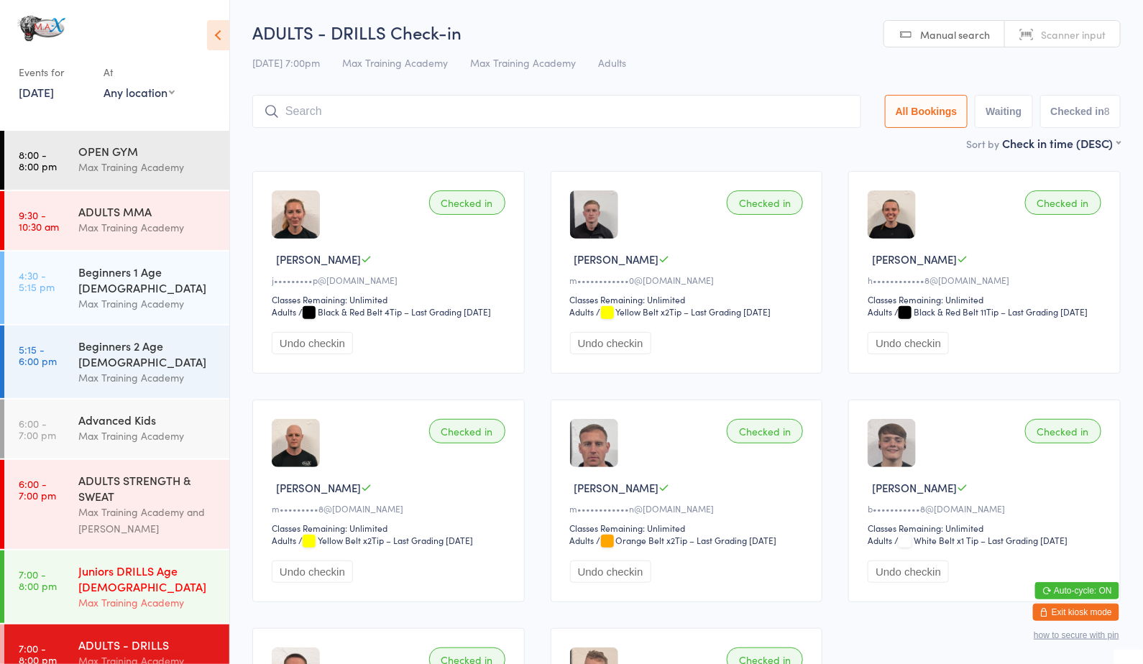
click at [130, 563] on div "Juniors DRILLS Age [DEMOGRAPHIC_DATA]" at bounding box center [147, 579] width 139 height 32
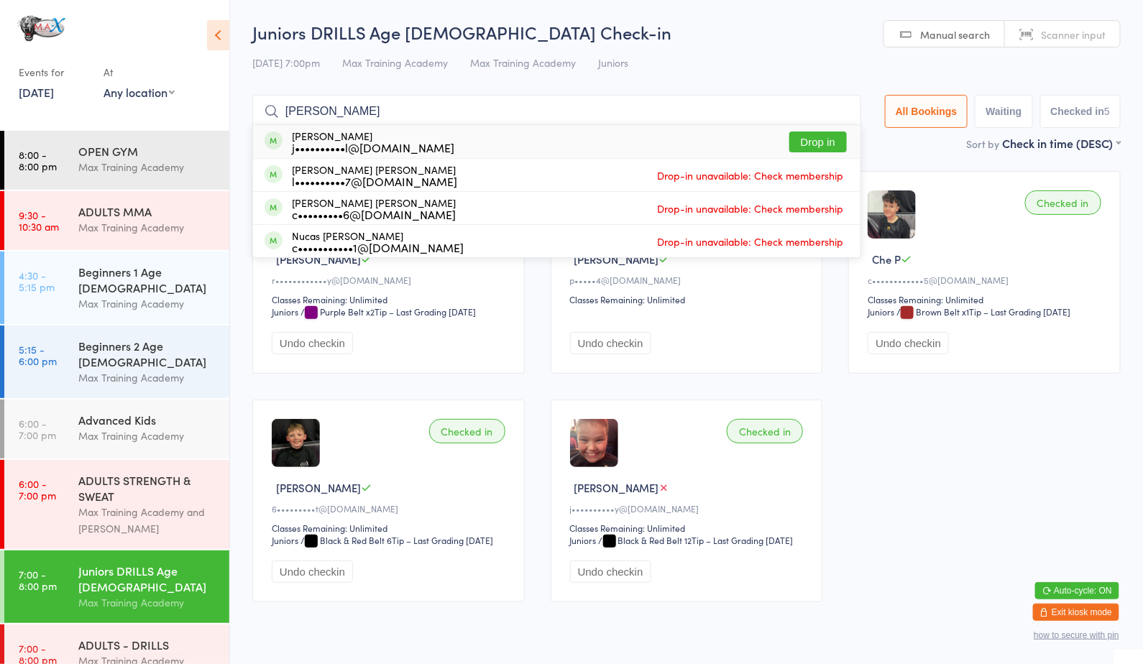
type input "[PERSON_NAME]"
click at [809, 140] on button "Drop in" at bounding box center [817, 142] width 57 height 21
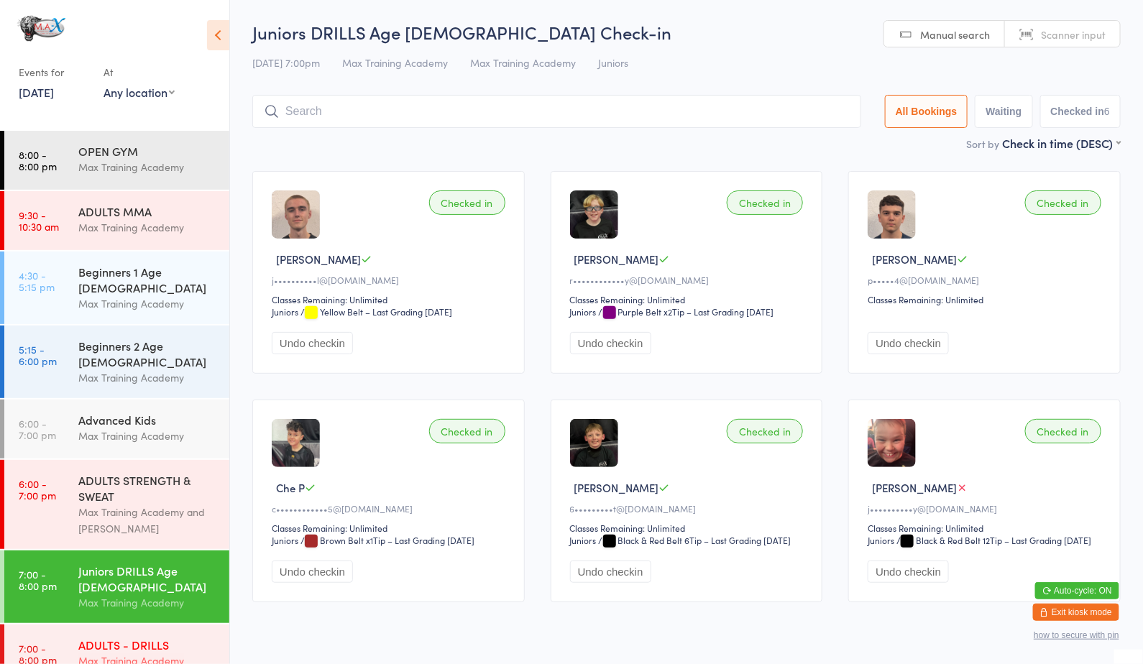
click at [112, 653] on div "Max Training Academy" at bounding box center [147, 661] width 139 height 17
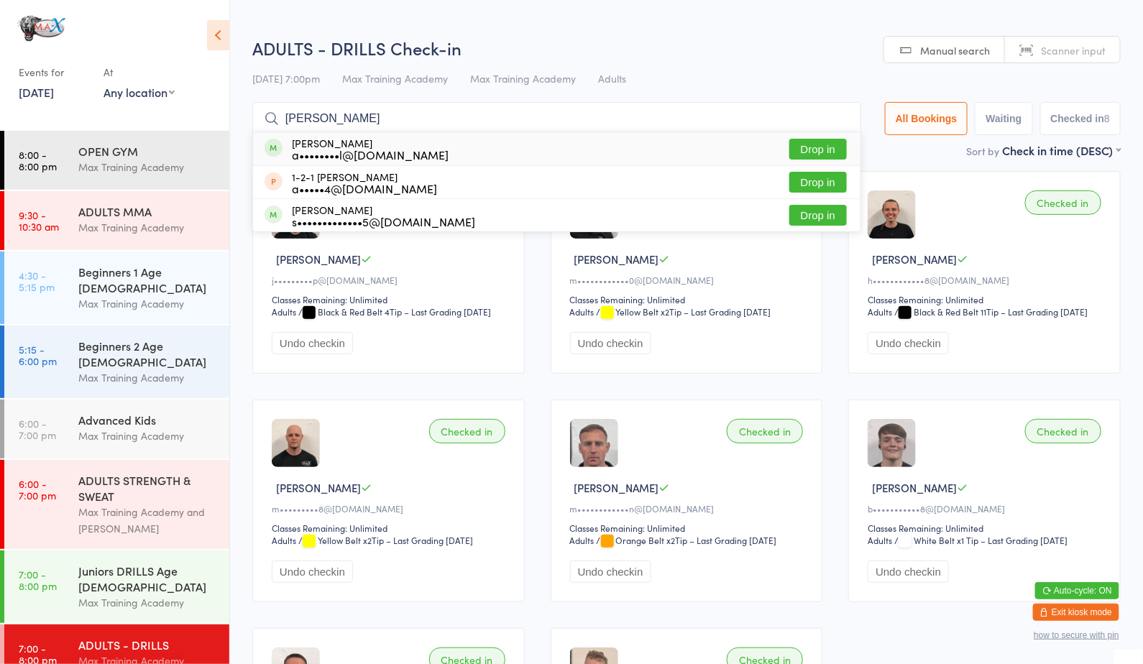
type input "[PERSON_NAME]"
click at [825, 147] on button "Drop in" at bounding box center [817, 149] width 57 height 21
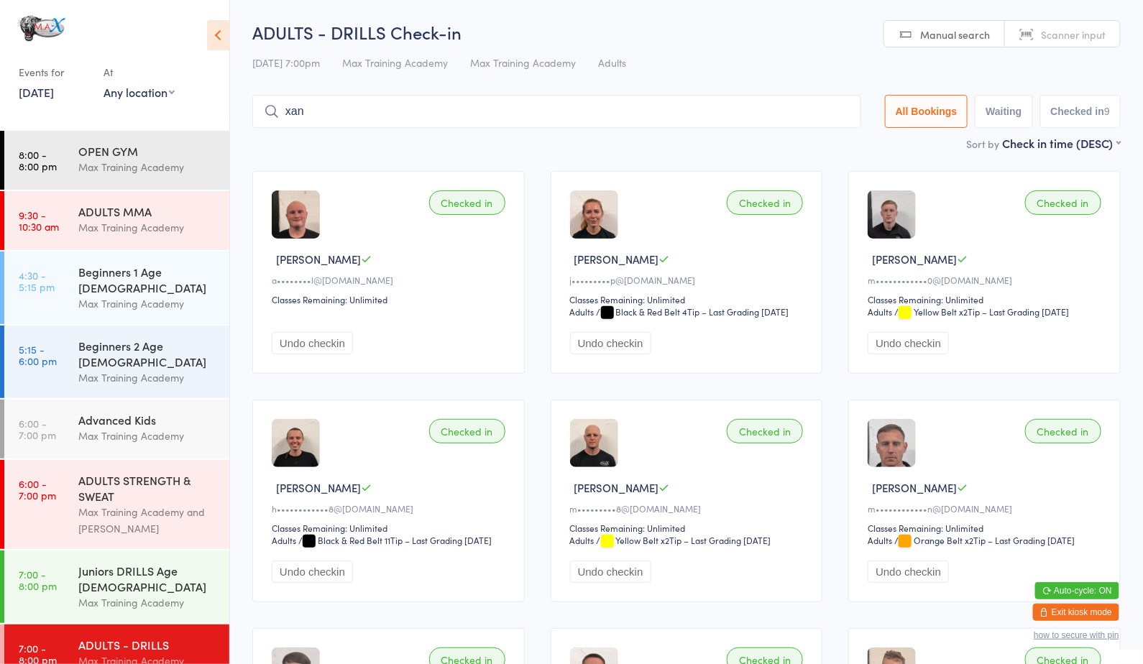
type input "xand"
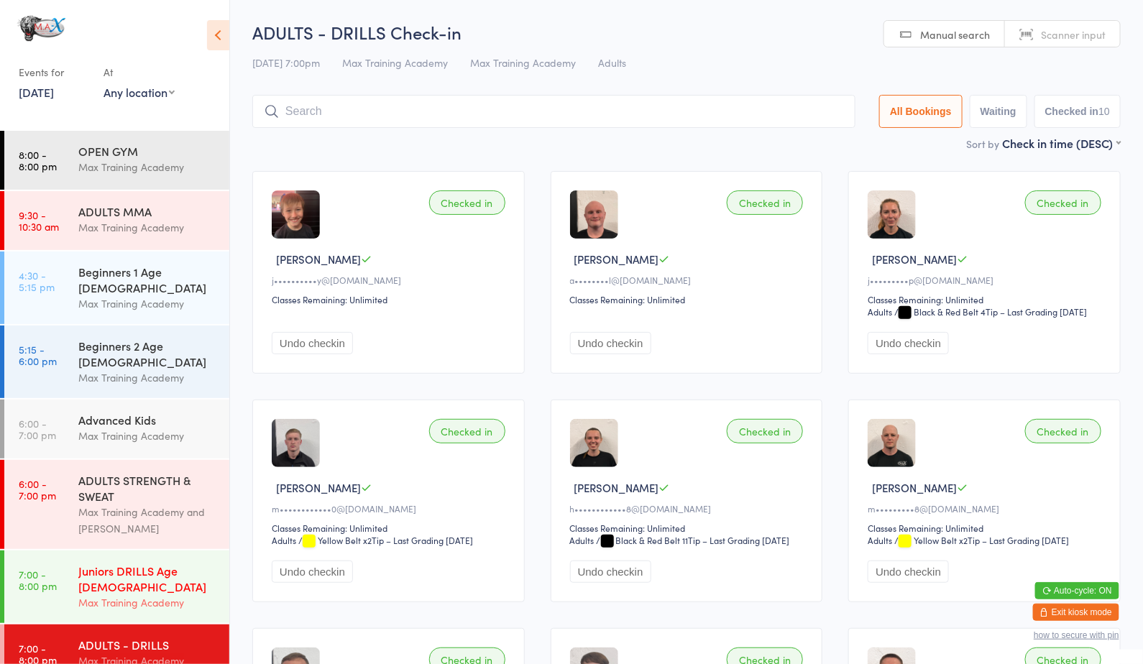
click at [166, 563] on div "Juniors DRILLS Age [DEMOGRAPHIC_DATA]" at bounding box center [147, 579] width 139 height 32
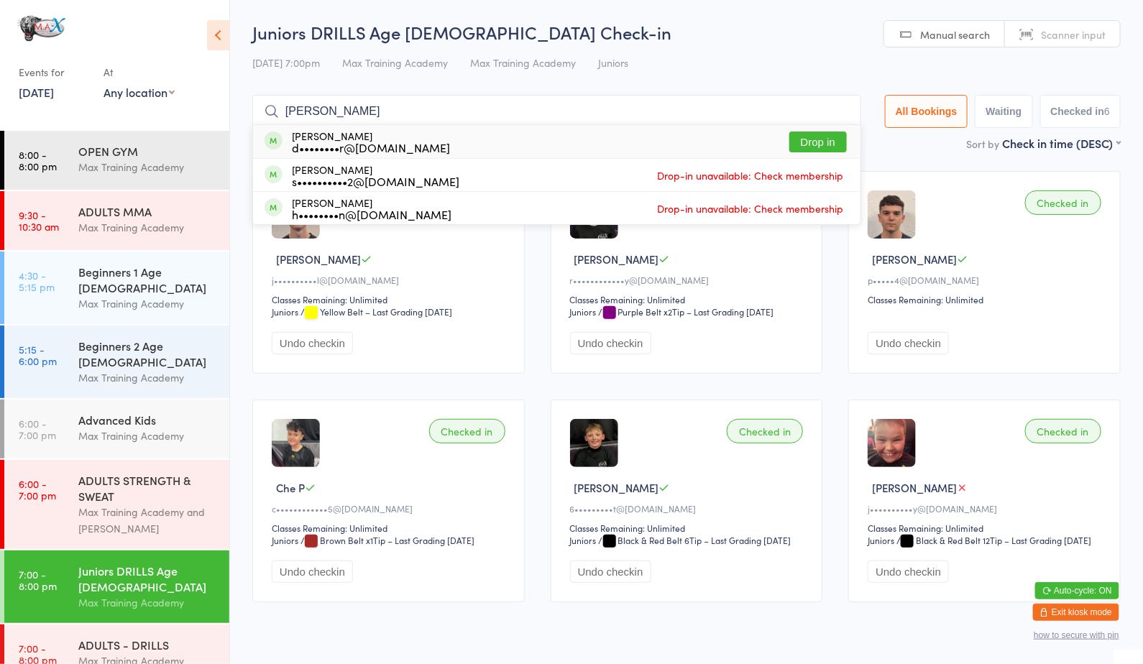
type input "[PERSON_NAME]"
click at [806, 139] on button "Drop in" at bounding box center [817, 142] width 57 height 21
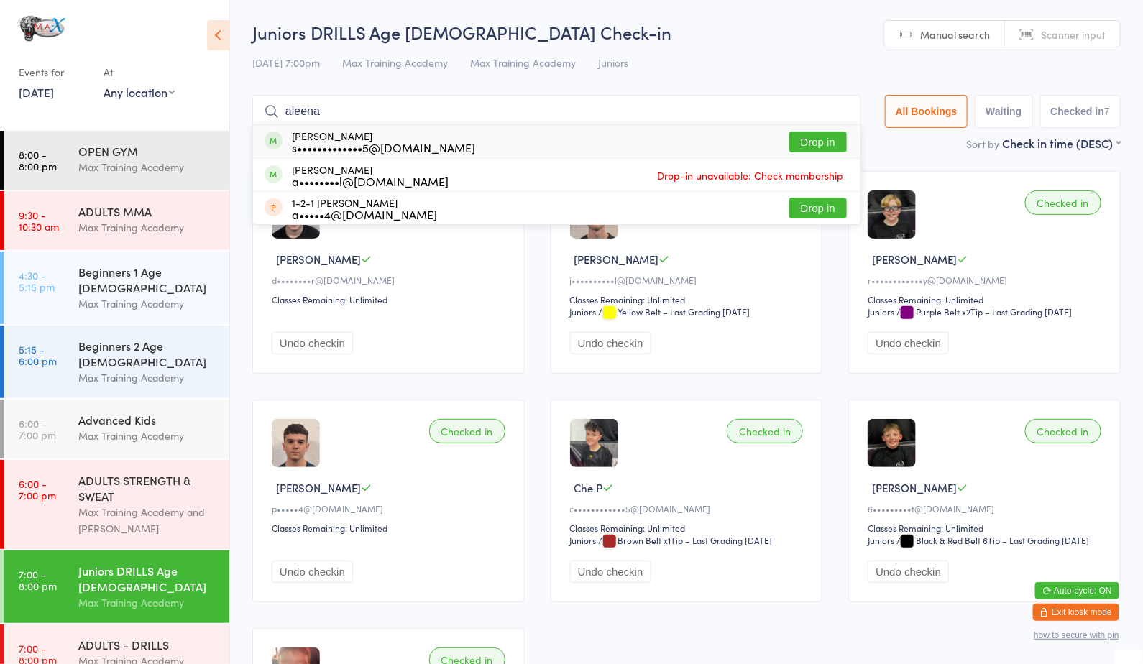
type input "aleena"
click at [811, 146] on button "Drop in" at bounding box center [817, 142] width 57 height 21
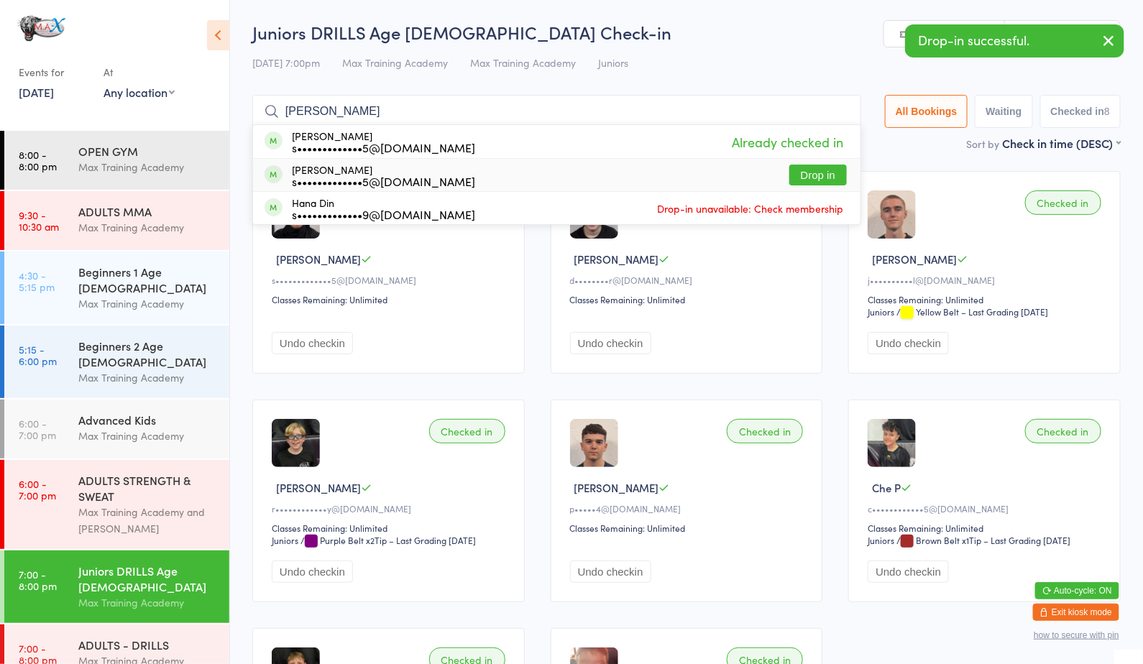
type input "[PERSON_NAME]"
click at [818, 172] on button "Drop in" at bounding box center [817, 175] width 57 height 21
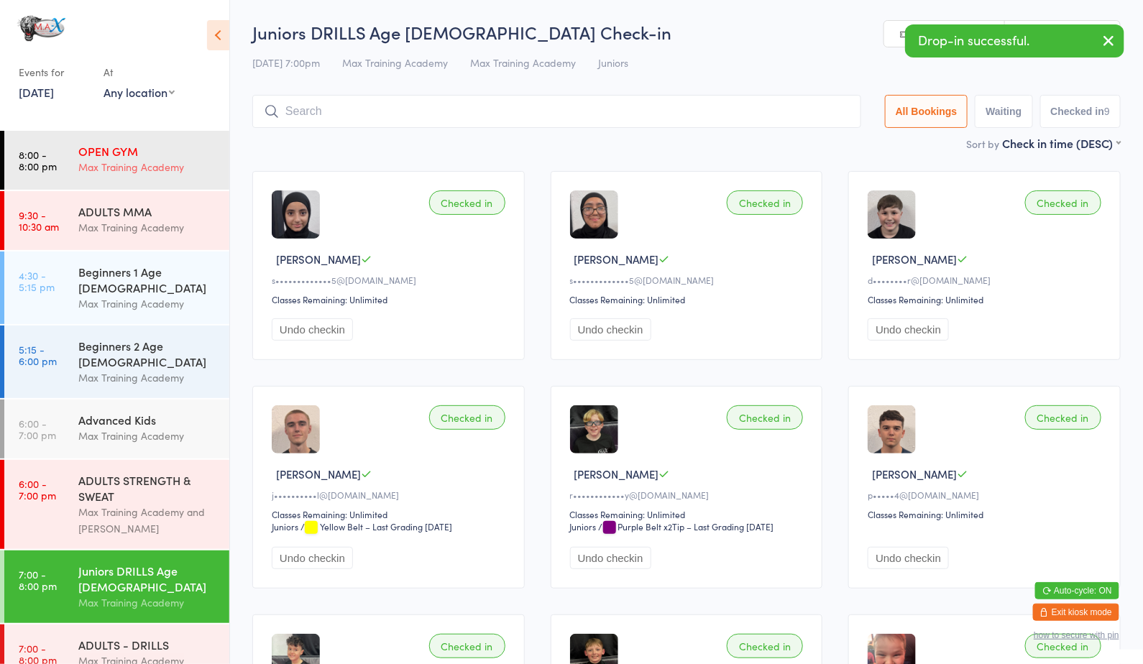
click at [137, 174] on div "Max Training Academy" at bounding box center [147, 167] width 139 height 17
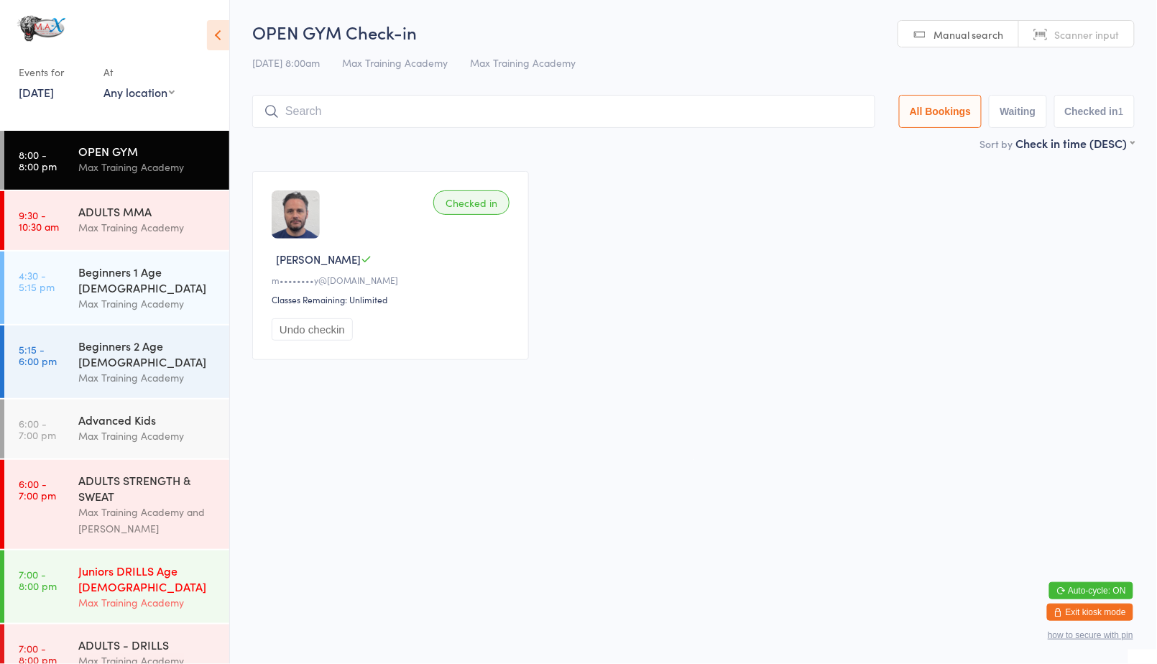
click at [182, 551] on div "Juniors DRILLS Age [DEMOGRAPHIC_DATA] Max Training Academy" at bounding box center [153, 587] width 151 height 73
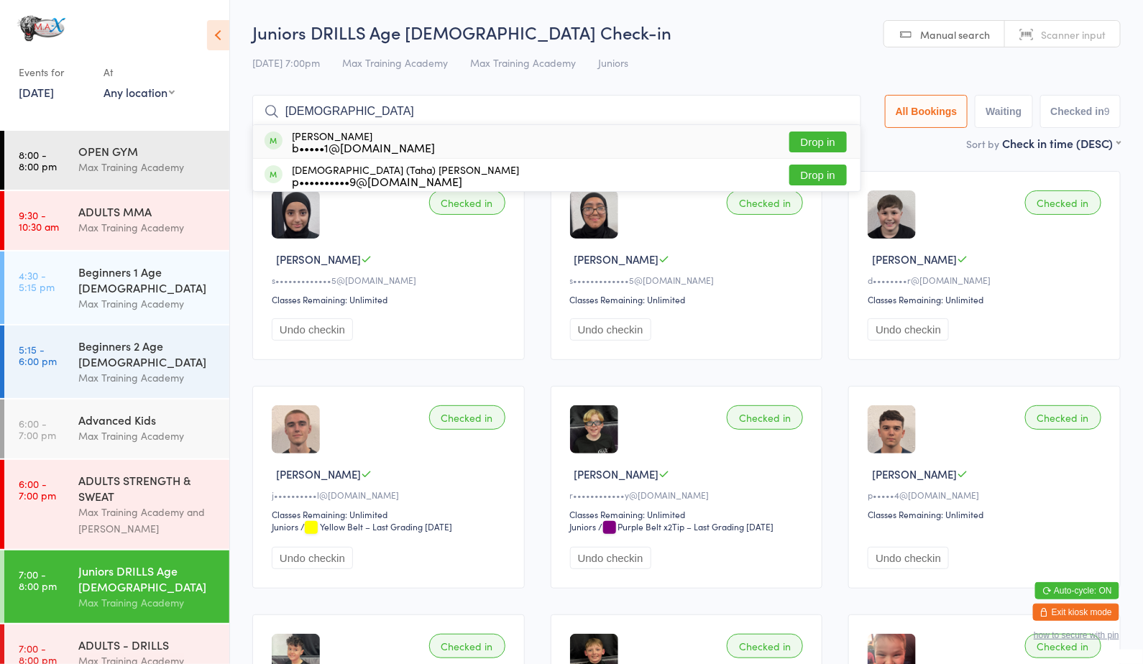
type input "[DEMOGRAPHIC_DATA]"
click at [816, 140] on button "Drop in" at bounding box center [817, 142] width 57 height 21
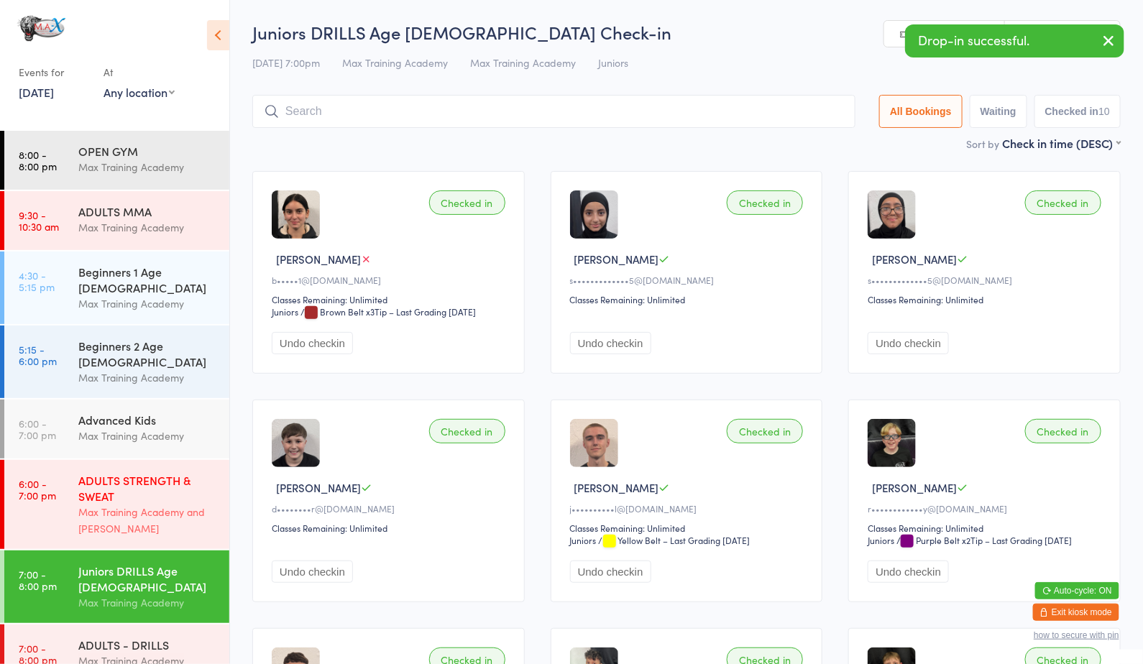
click at [115, 504] on div "Max Training Academy and [PERSON_NAME]" at bounding box center [147, 520] width 139 height 33
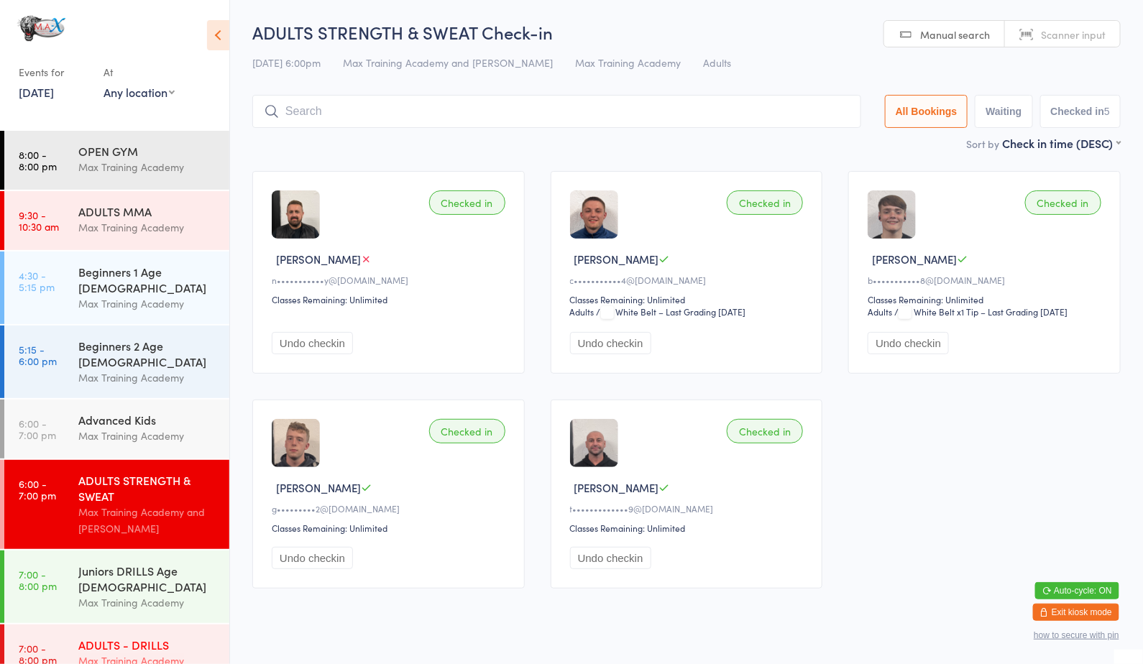
click at [175, 653] on div "Max Training Academy" at bounding box center [147, 661] width 139 height 17
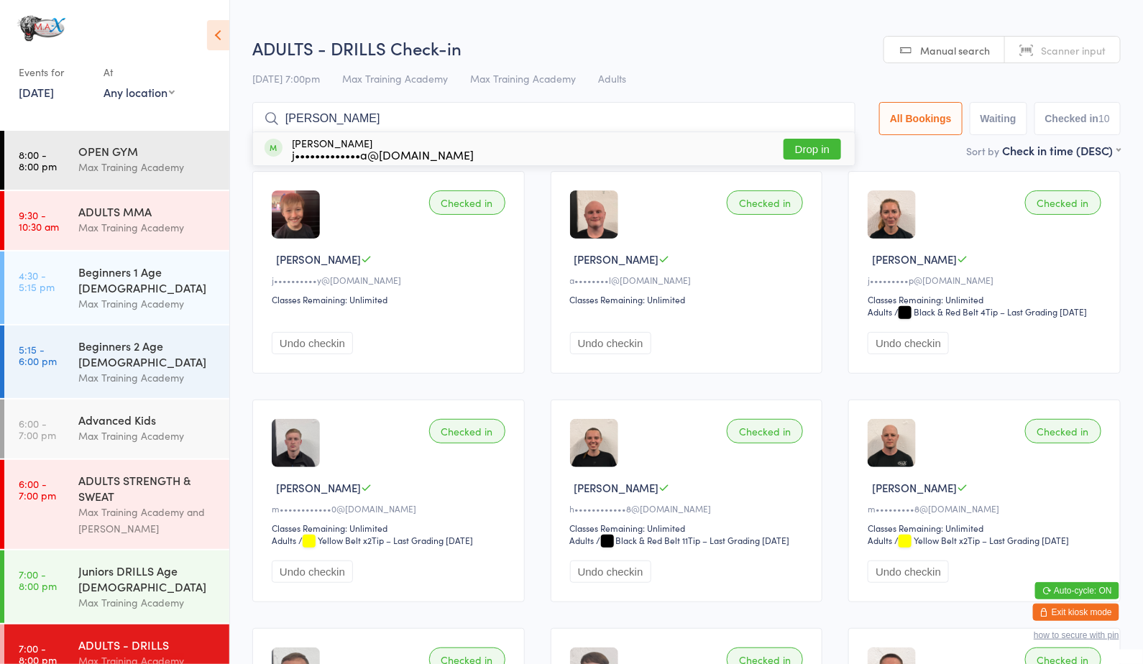
type input "[PERSON_NAME]"
click at [825, 148] on button "Drop in" at bounding box center [811, 149] width 57 height 21
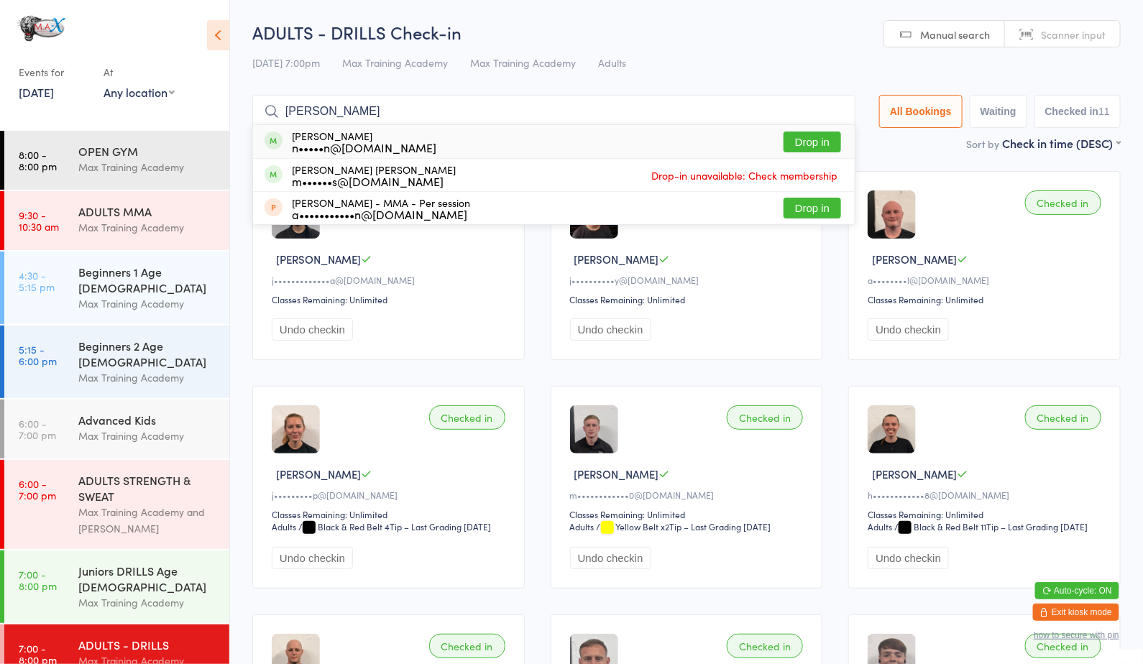
type input "[PERSON_NAME]"
click at [817, 140] on button "Drop in" at bounding box center [811, 142] width 57 height 21
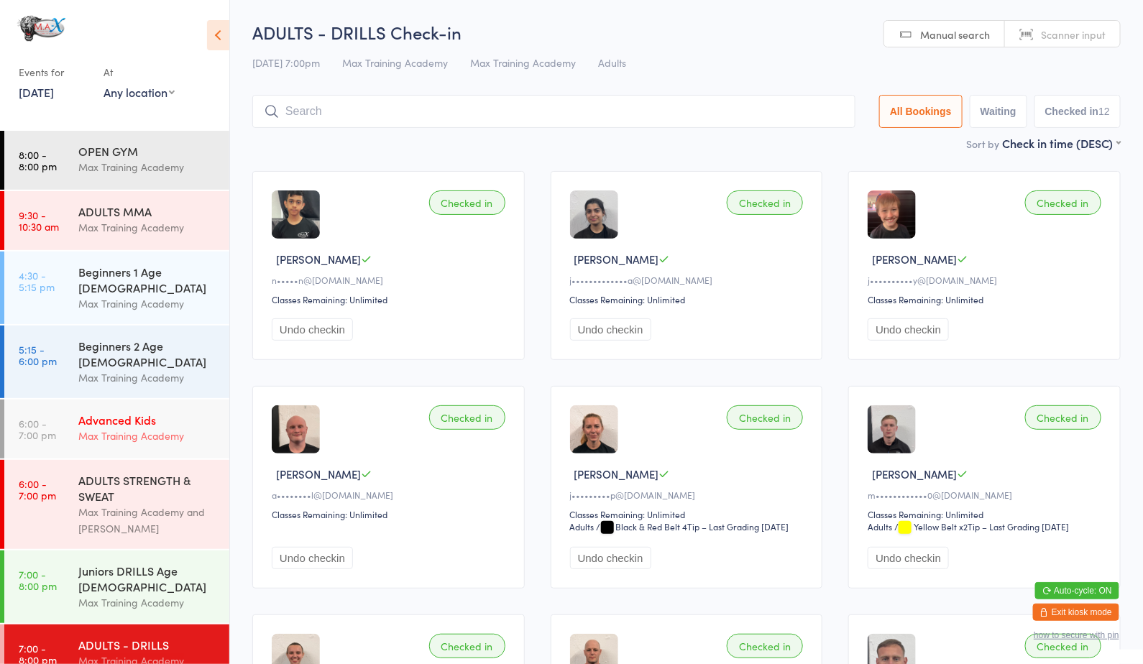
click at [147, 428] on div "Max Training Academy" at bounding box center [147, 436] width 139 height 17
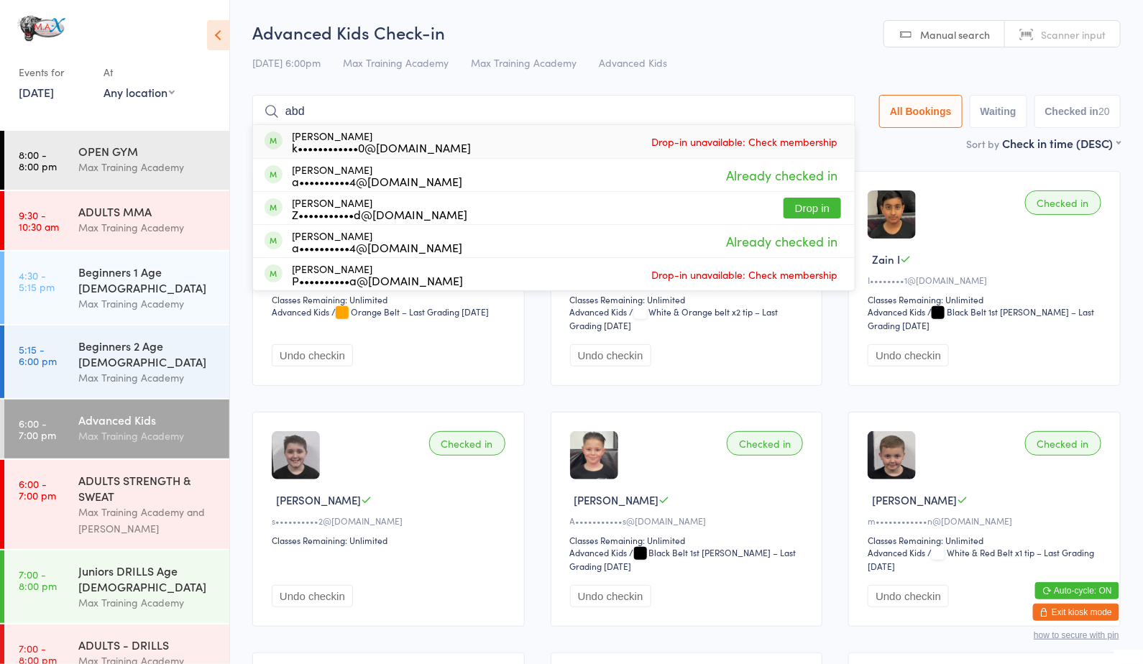
type input "abd"
click at [822, 214] on button "Drop in" at bounding box center [811, 208] width 57 height 21
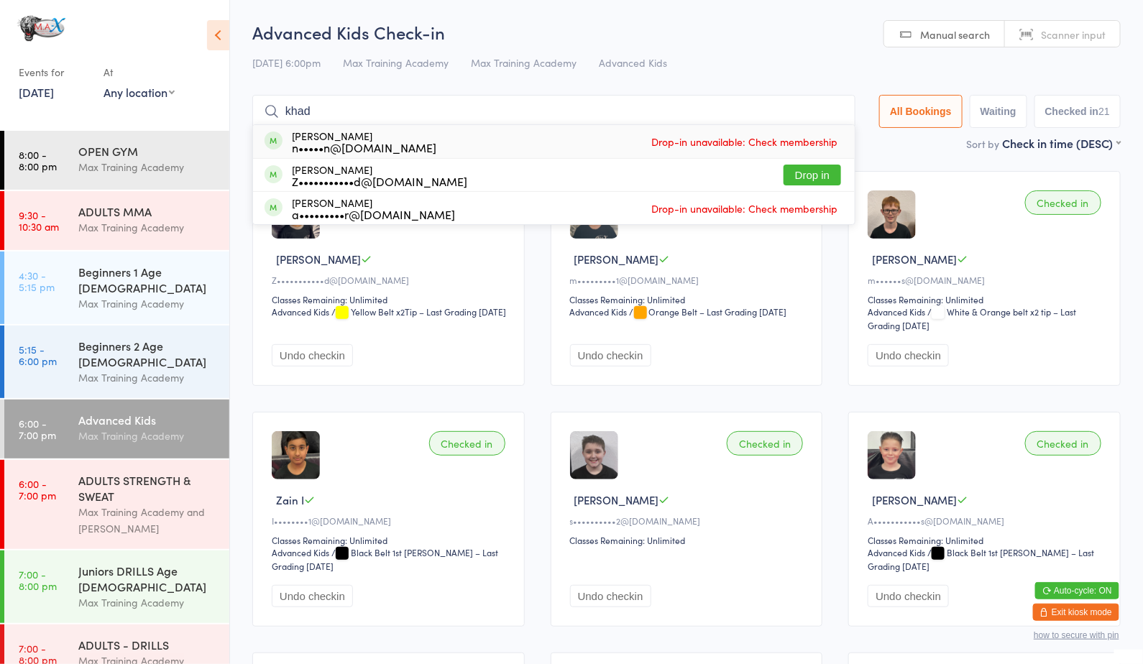
type input "khad"
click at [817, 168] on button "Drop in" at bounding box center [811, 175] width 57 height 21
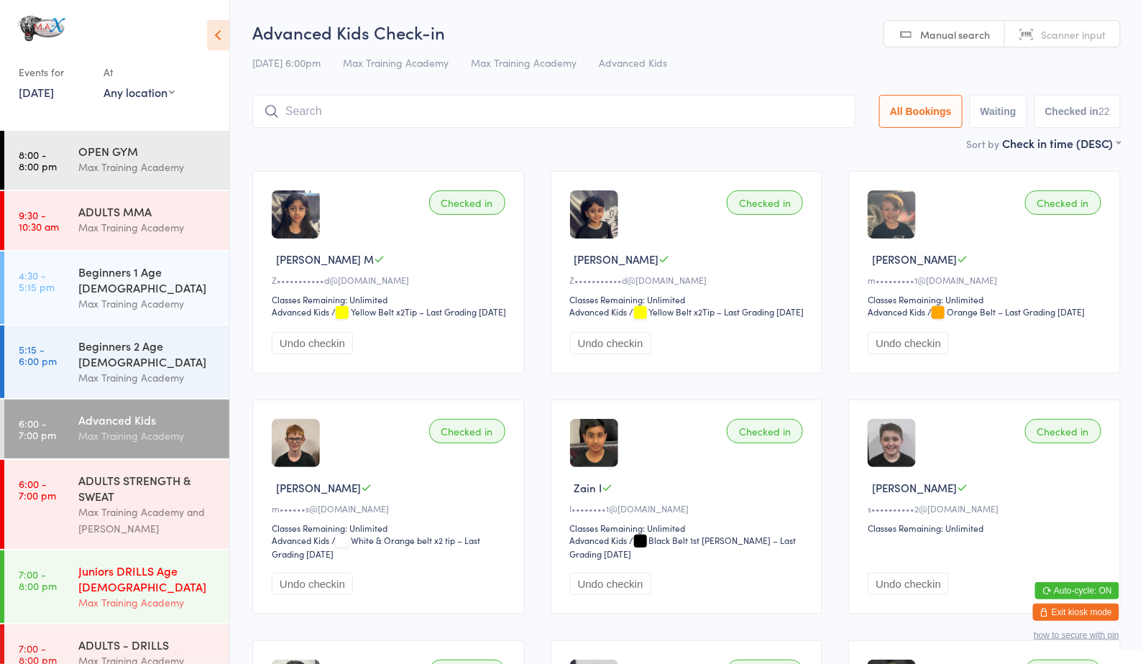
click at [146, 563] on div "Juniors DRILLS Age [DEMOGRAPHIC_DATA]" at bounding box center [147, 579] width 139 height 32
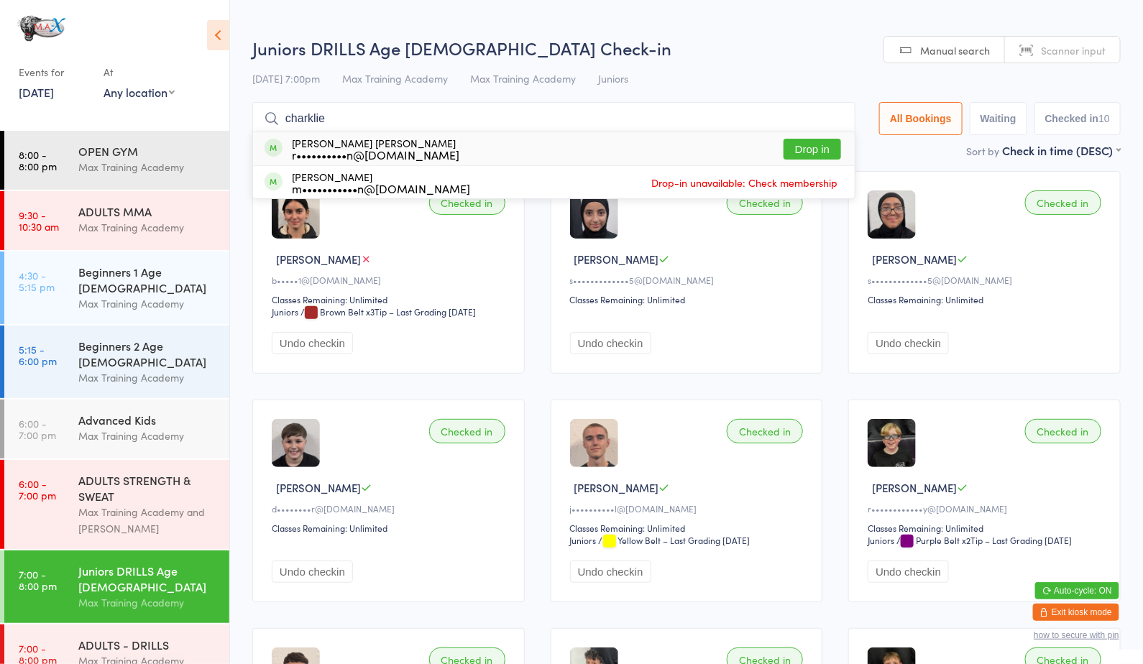
type input "charklie"
click at [808, 147] on button "Drop in" at bounding box center [811, 149] width 57 height 21
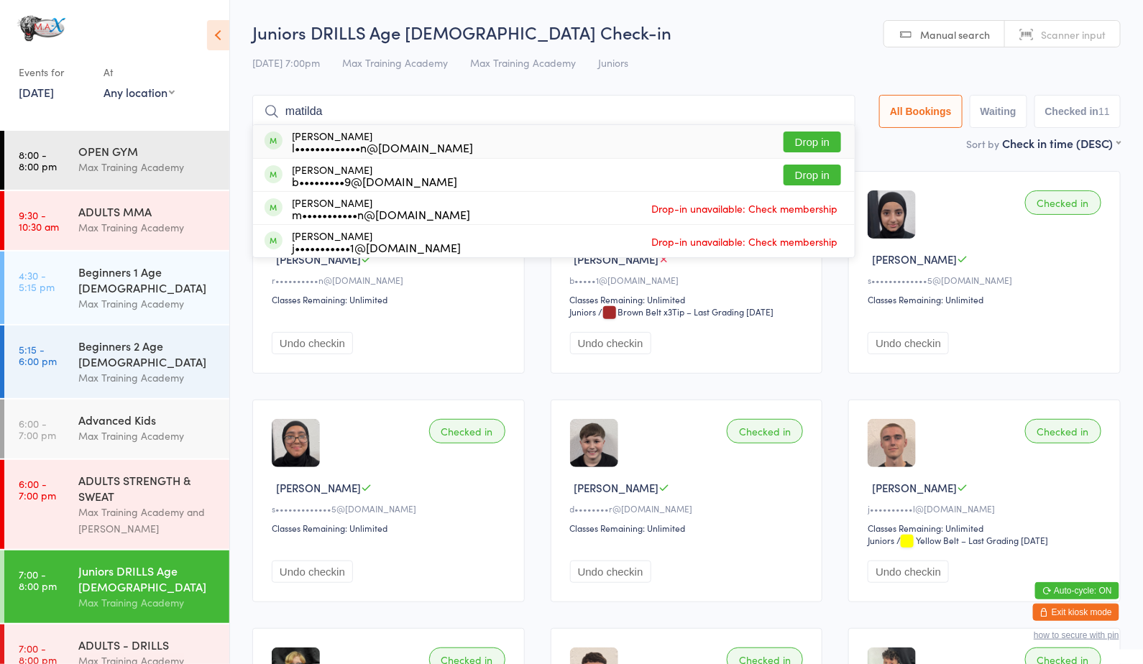
type input "matilda"
click at [809, 134] on button "Drop in" at bounding box center [811, 142] width 57 height 21
